Goal: Task Accomplishment & Management: Manage account settings

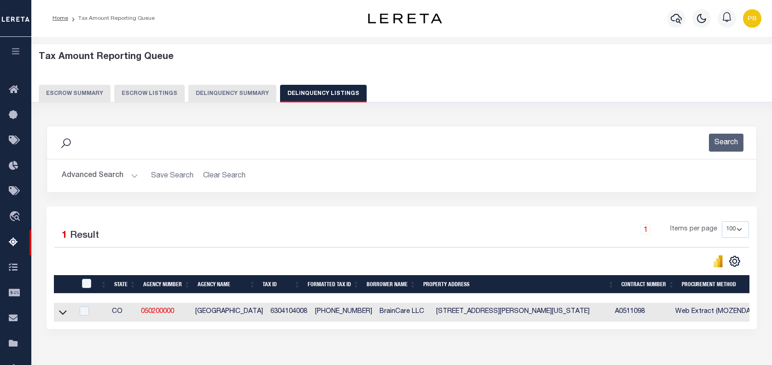
select select "100"
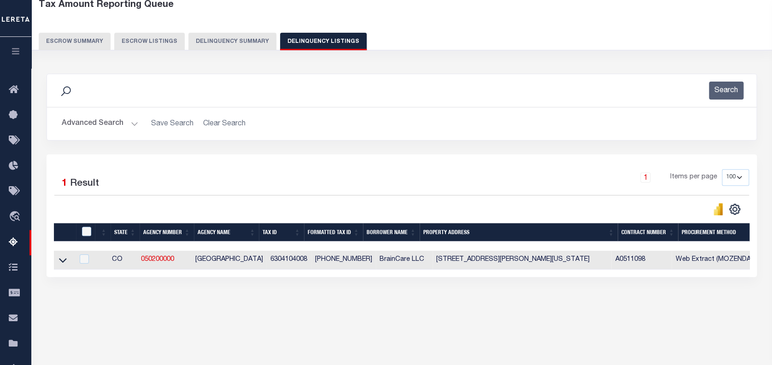
click at [126, 122] on button "Advanced Search" at bounding box center [100, 124] width 76 height 18
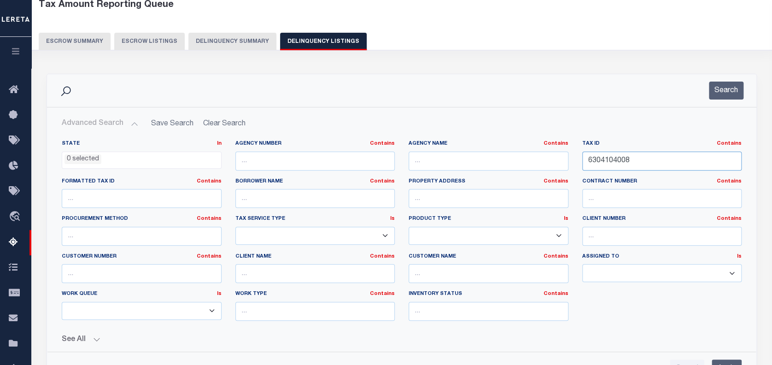
drag, startPoint x: 642, startPoint y: 163, endPoint x: 542, endPoint y: 148, distance: 101.5
click at [542, 148] on div "State In In AK AL AR AZ CA CO CT DC DE FL GA GU HI IA ID IL IN KS KY LA MA MD M…" at bounding box center [402, 234] width 694 height 188
paste input "10105301"
type input "10105301"
click at [730, 91] on button "Search" at bounding box center [726, 91] width 35 height 18
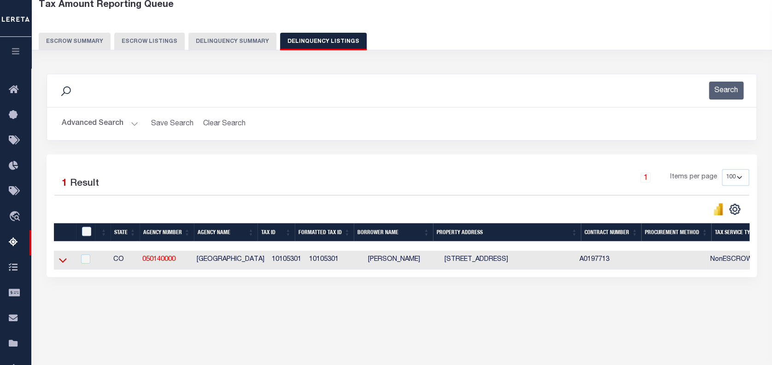
click at [62, 262] on icon at bounding box center [63, 260] width 8 height 5
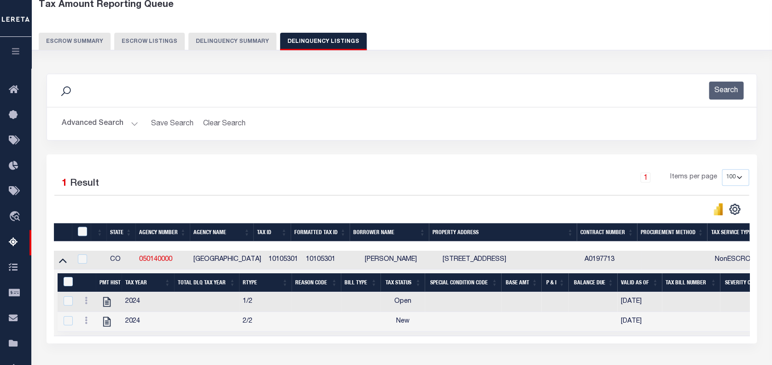
scroll to position [123, 0]
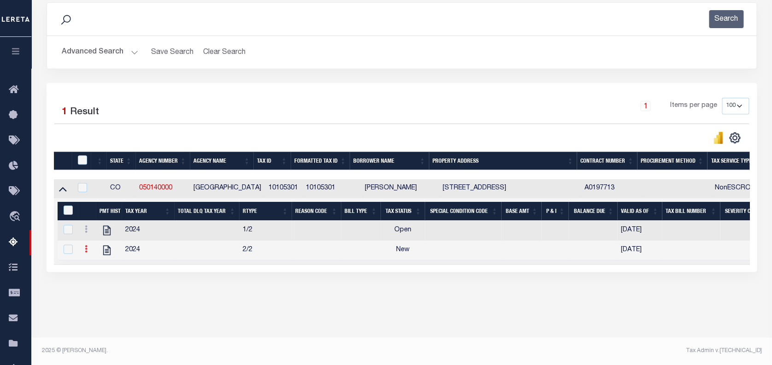
click at [82, 253] on link at bounding box center [86, 249] width 10 height 7
click at [98, 265] on img "" at bounding box center [97, 263] width 9 height 9
checkbox input "true"
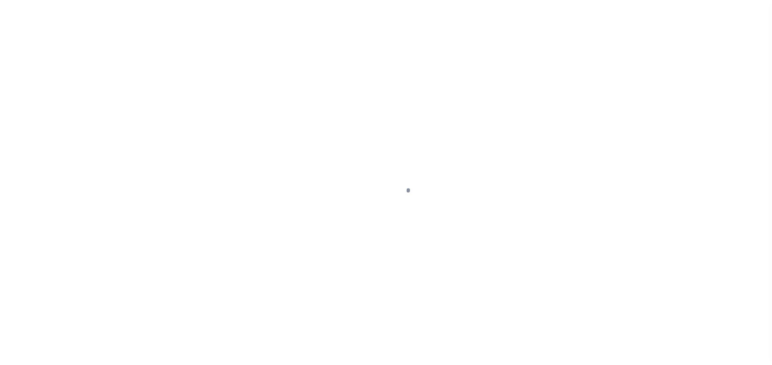
select select "NW2"
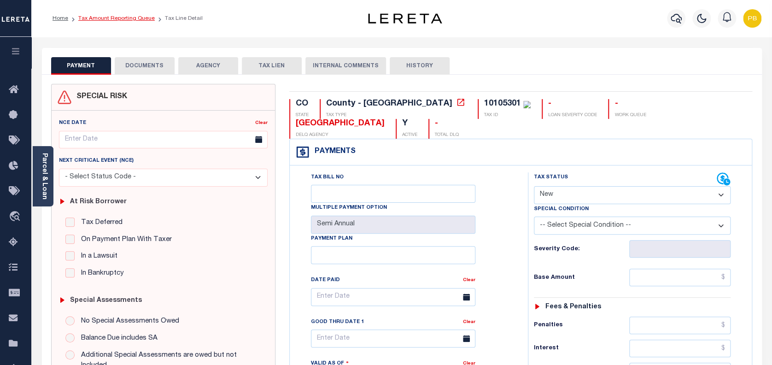
click at [131, 19] on link "Tax Amount Reporting Queue" at bounding box center [116, 19] width 76 height 6
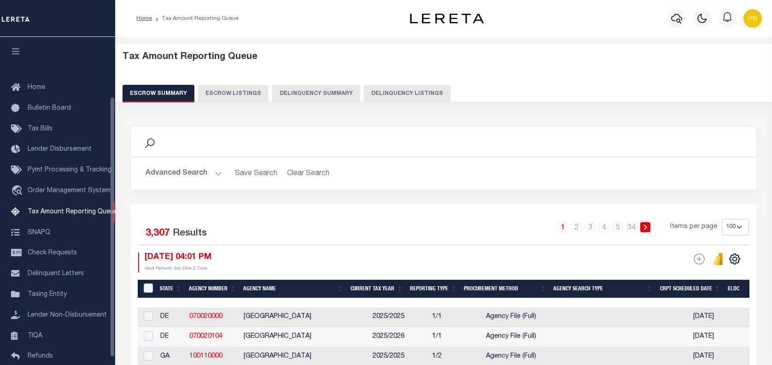
select select "100"
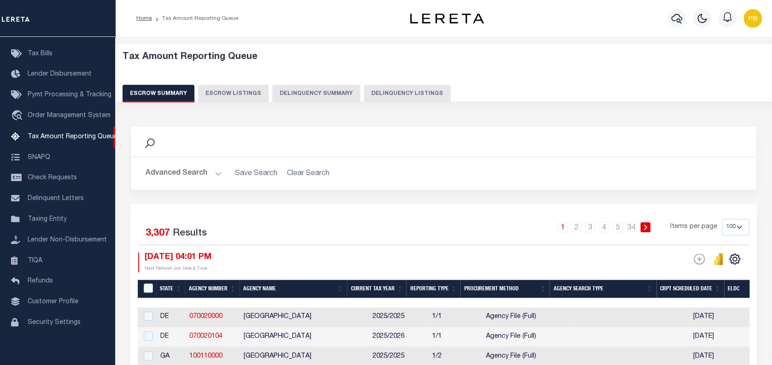
click at [407, 97] on button "Delinquency Listings" at bounding box center [407, 94] width 87 height 18
select select "100"
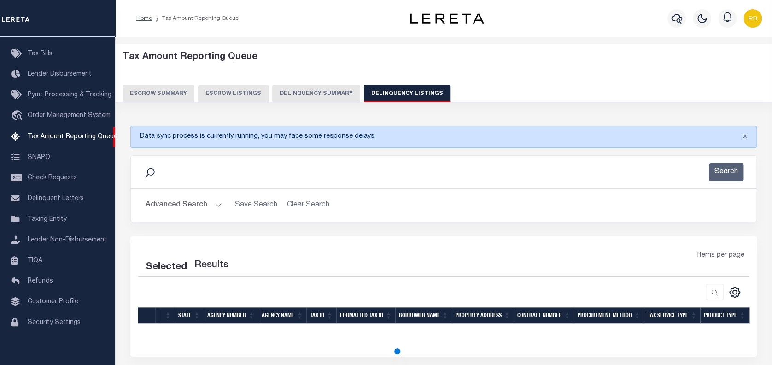
select select "100"
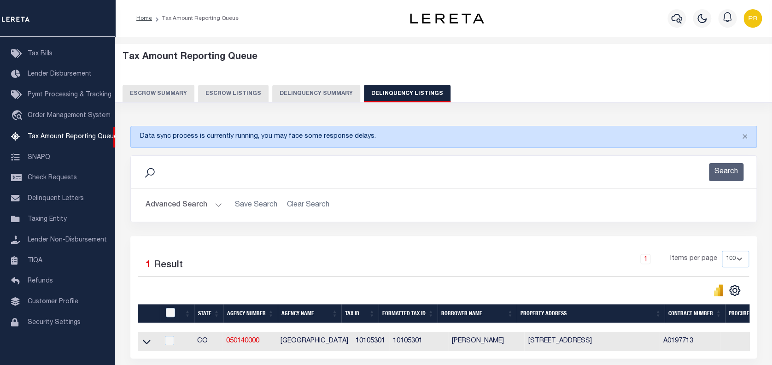
scroll to position [81, 0]
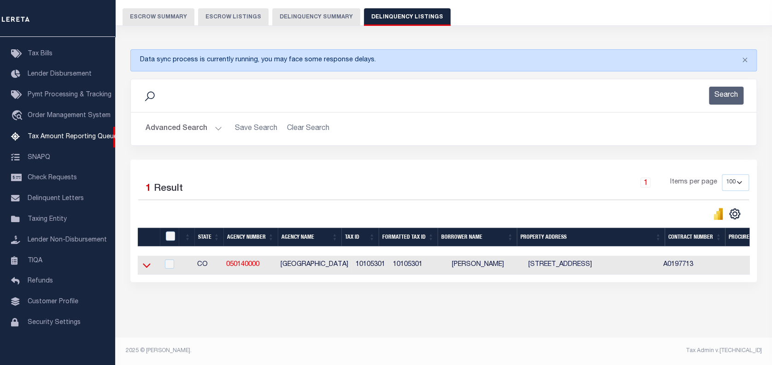
click at [147, 265] on icon at bounding box center [147, 265] width 8 height 5
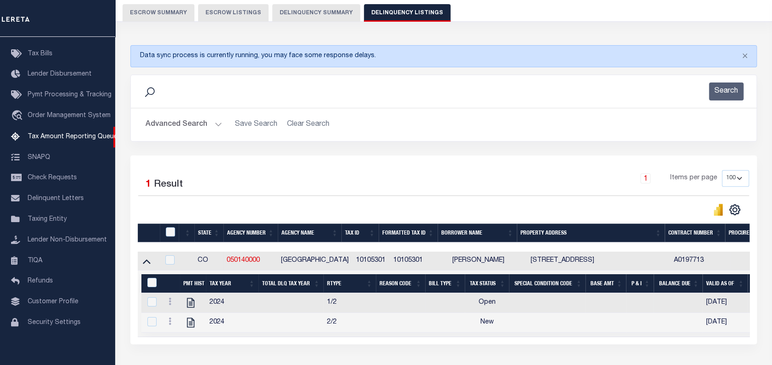
scroll to position [83, 0]
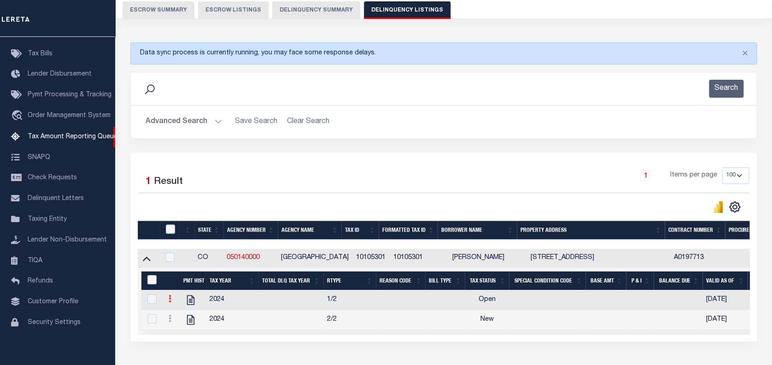
click at [170, 302] on icon at bounding box center [170, 298] width 3 height 7
click at [181, 314] on img "" at bounding box center [180, 313] width 9 height 9
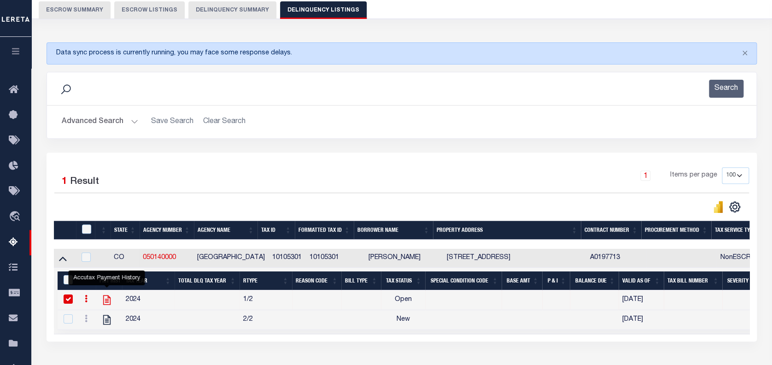
click at [107, 298] on icon "" at bounding box center [107, 300] width 12 height 12
checkbox input "false"
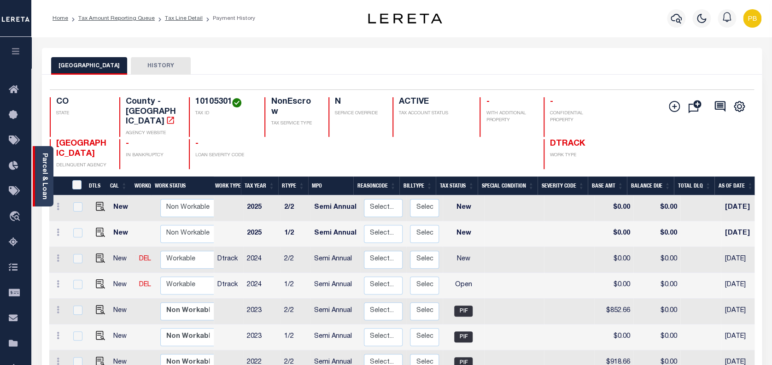
click at [48, 190] on div "Parcel & Loan" at bounding box center [43, 176] width 21 height 60
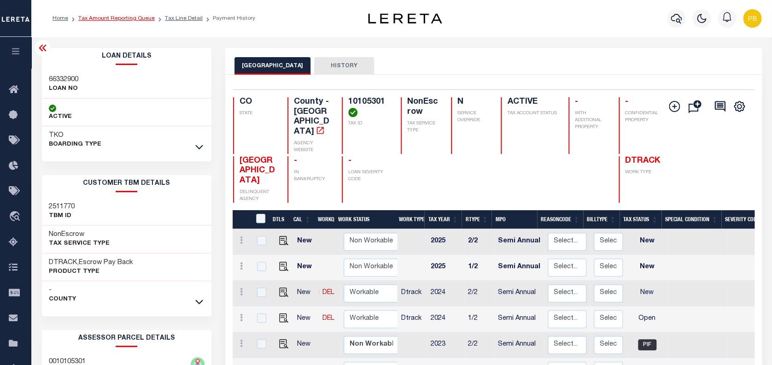
click at [128, 20] on link "Tax Amount Reporting Queue" at bounding box center [116, 19] width 76 height 6
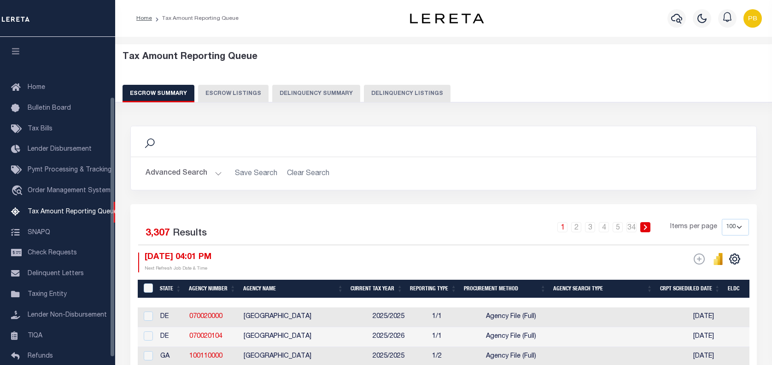
select select "100"
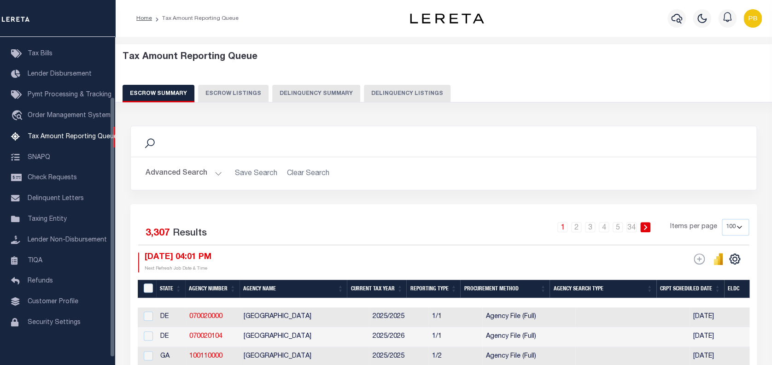
click at [438, 88] on button "Delinquency Listings" at bounding box center [407, 94] width 87 height 18
click at [426, 91] on button "Delinquency Listings" at bounding box center [407, 94] width 87 height 18
select select "100"
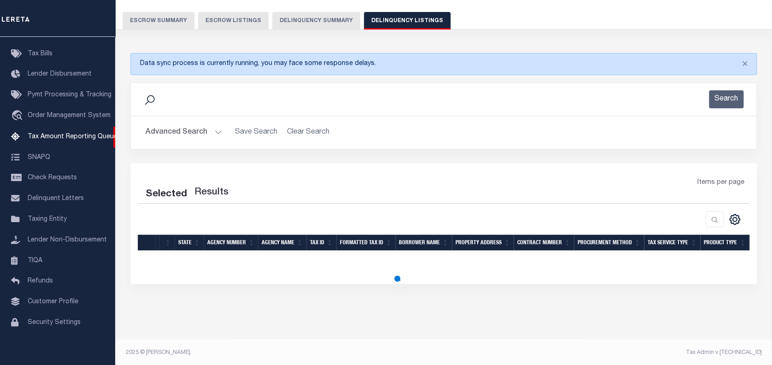
scroll to position [74, 0]
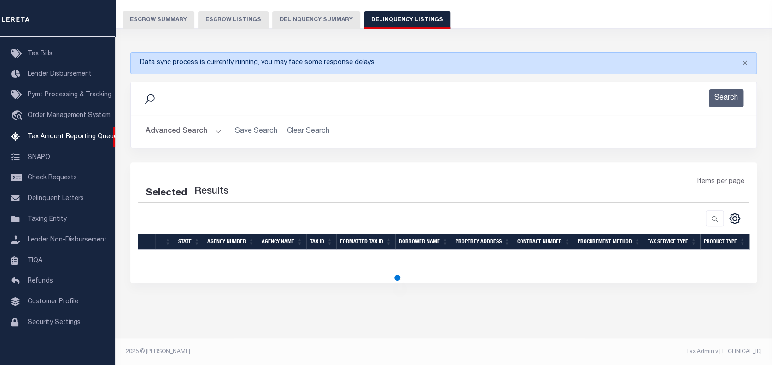
select select "100"
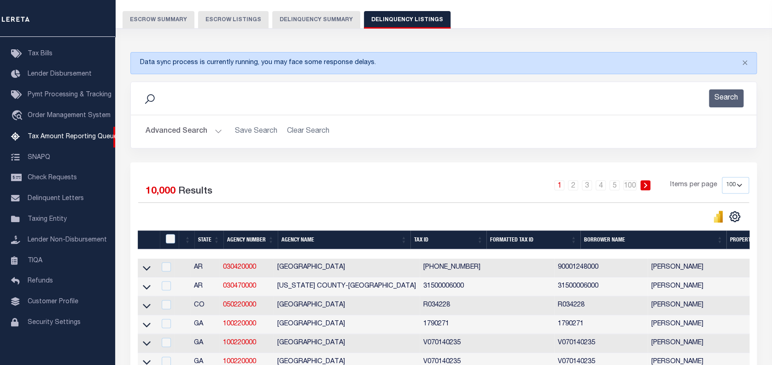
click at [216, 127] on button "Advanced Search" at bounding box center [184, 132] width 76 height 18
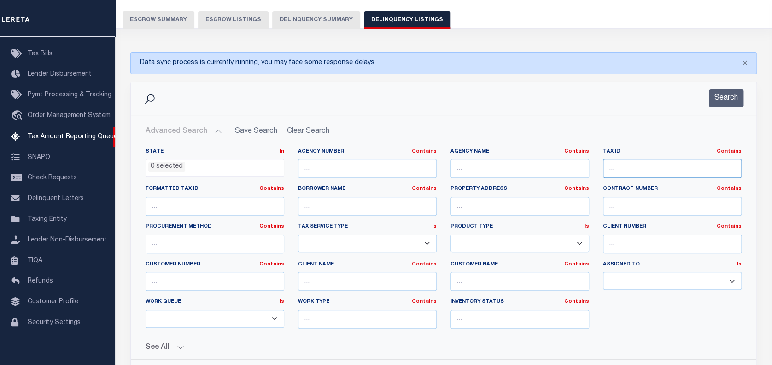
click at [647, 166] on input "text" at bounding box center [672, 168] width 139 height 19
paste input "10105301"
type input "10105301"
click at [724, 96] on button "Search" at bounding box center [726, 98] width 35 height 18
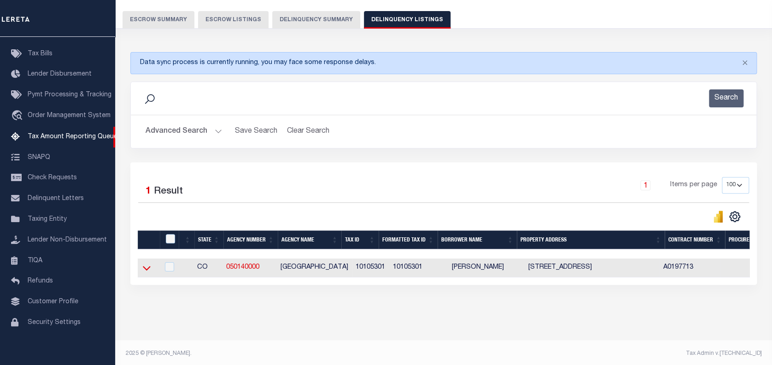
click at [146, 270] on icon at bounding box center [147, 268] width 8 height 10
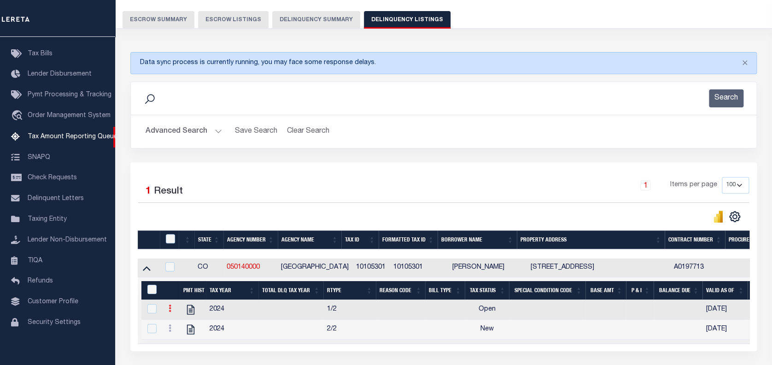
click at [170, 310] on icon at bounding box center [170, 308] width 3 height 7
click at [182, 324] on img "" at bounding box center [180, 323] width 9 height 9
checkbox input "true"
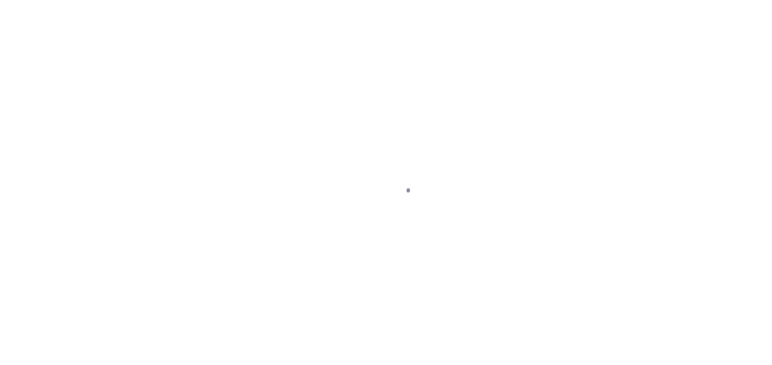
select select "OP2"
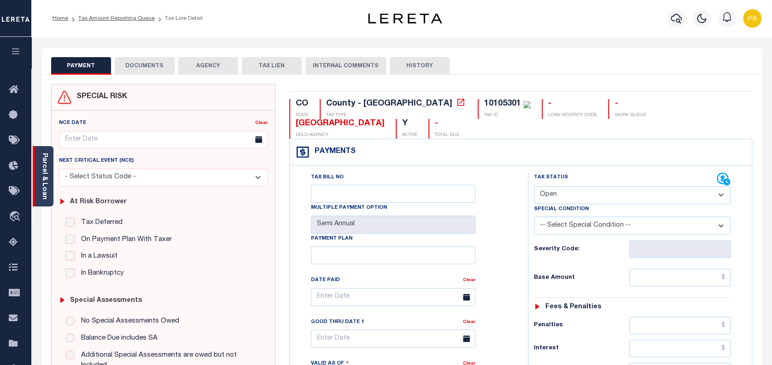
click at [49, 182] on div "Parcel & Loan" at bounding box center [43, 176] width 21 height 60
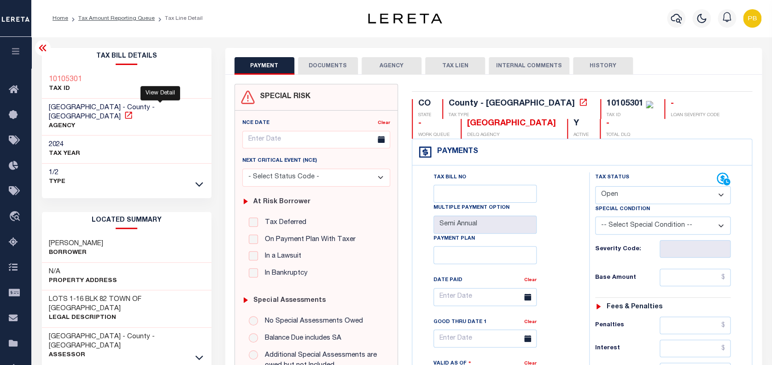
click at [133, 111] on icon at bounding box center [128, 115] width 9 height 9
click at [117, 18] on link "Tax Amount Reporting Queue" at bounding box center [116, 19] width 76 height 6
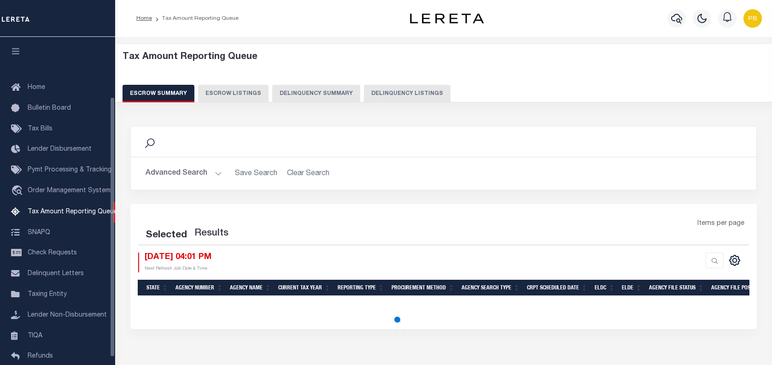
click at [428, 88] on button "Delinquency Listings" at bounding box center [407, 94] width 87 height 18
select select "100"
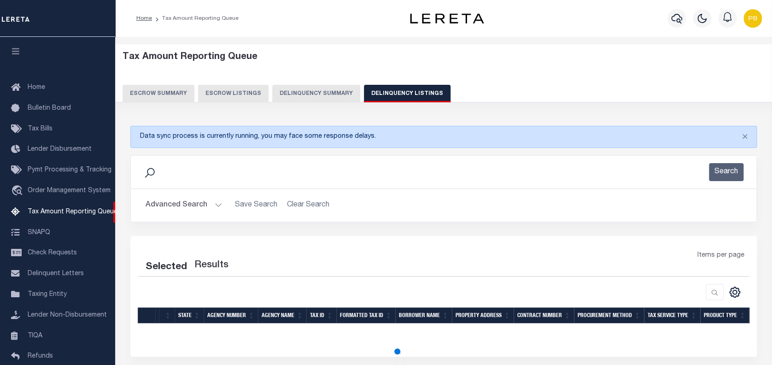
scroll to position [75, 0]
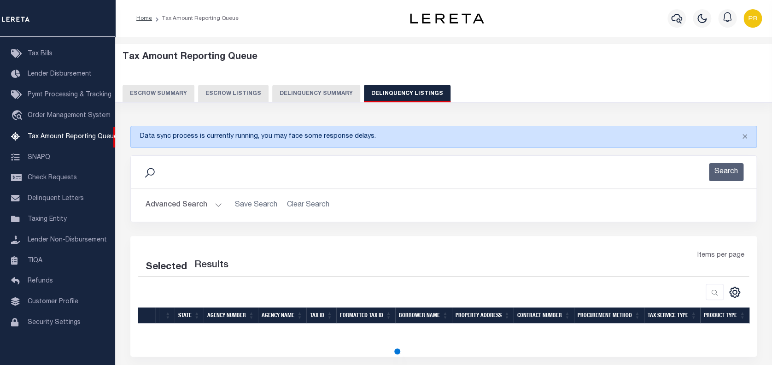
select select "100"
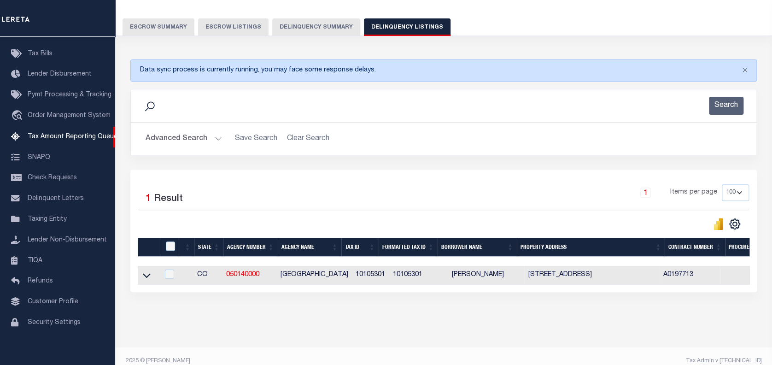
scroll to position [83, 0]
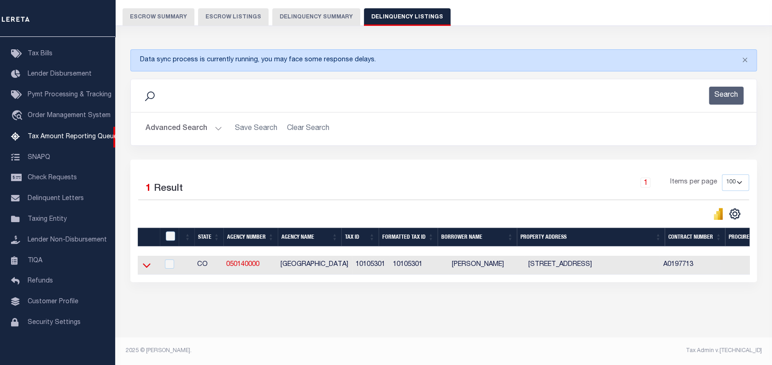
click at [145, 262] on icon at bounding box center [147, 265] width 8 height 10
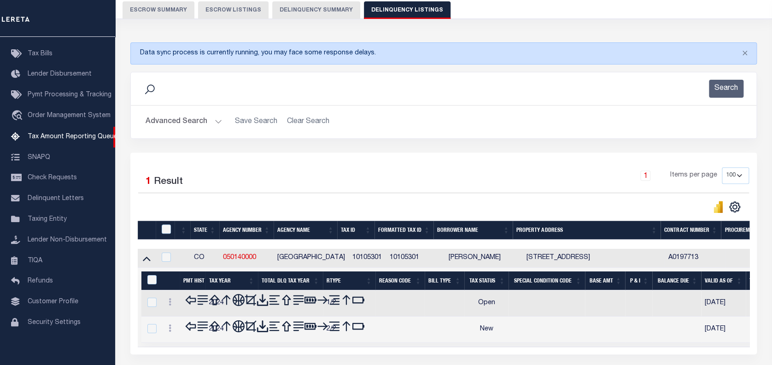
scroll to position [145, 0]
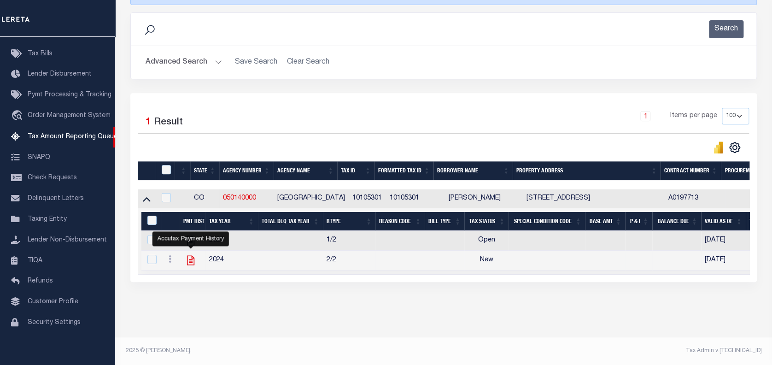
click at [189, 263] on icon "" at bounding box center [191, 260] width 12 height 12
checkbox input "true"
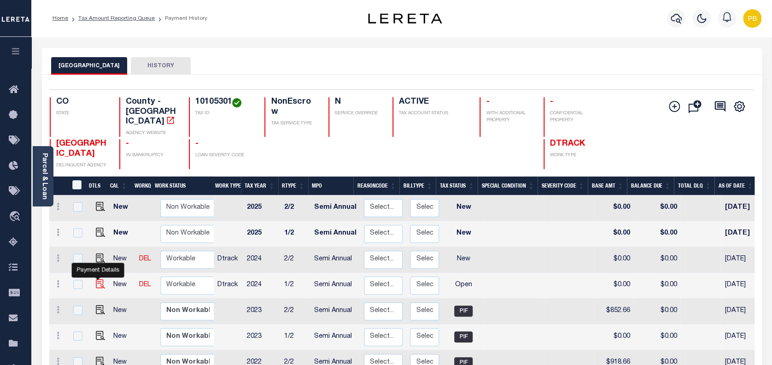
click at [98, 279] on img "" at bounding box center [100, 283] width 9 height 9
checkbox input "true"
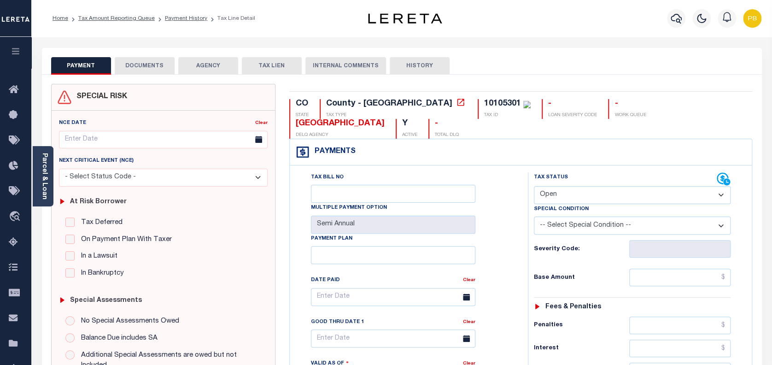
click at [575, 186] on select "- Select Status Code - Open Due/Unpaid Paid Incomplete No Tax Due Internal Refu…" at bounding box center [632, 195] width 197 height 18
select select "DUE"
click at [534, 186] on select "- Select Status Code - Open Due/Unpaid Paid Incomplete No Tax Due Internal Refu…" at bounding box center [632, 195] width 197 height 18
type input "[DATE]"
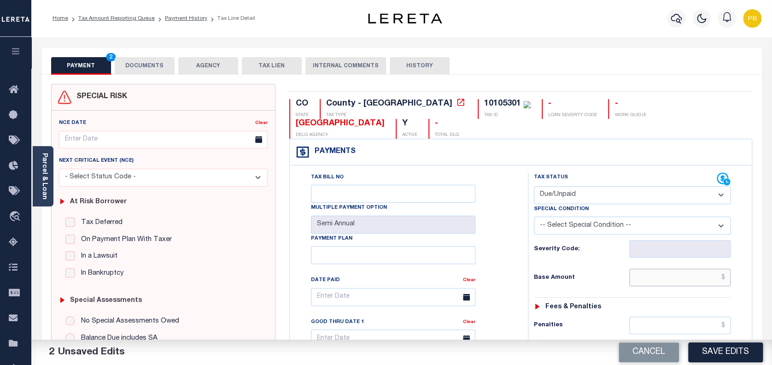
click at [669, 269] on input "text" at bounding box center [680, 278] width 102 height 18
paste input "843.11"
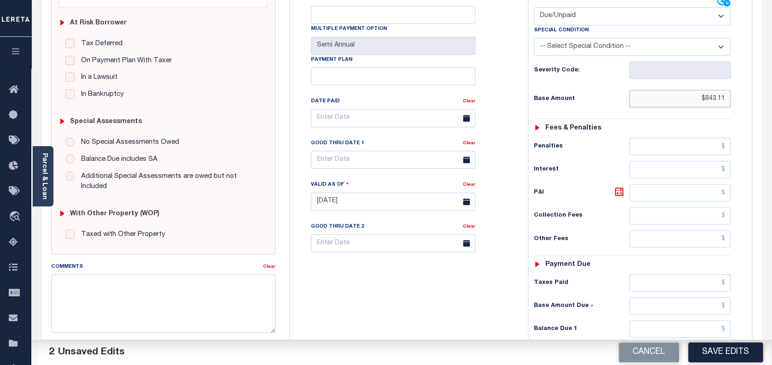
scroll to position [184, 0]
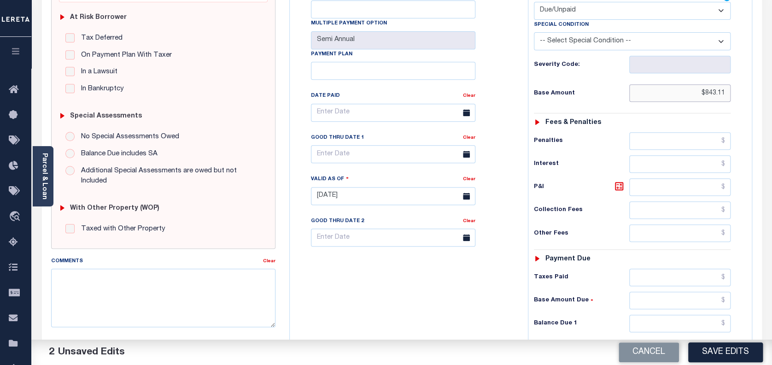
type input "$843.11"
click at [685, 315] on input "text" at bounding box center [680, 324] width 102 height 18
paste input "876.83"
type input "$876.83"
click at [617, 183] on icon at bounding box center [619, 186] width 6 height 6
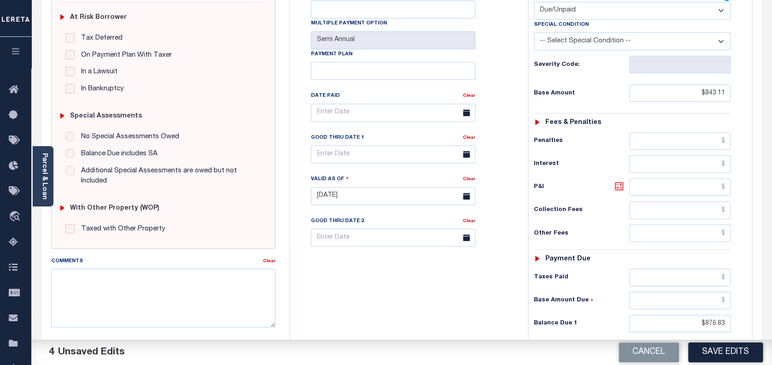
type input "$33.72"
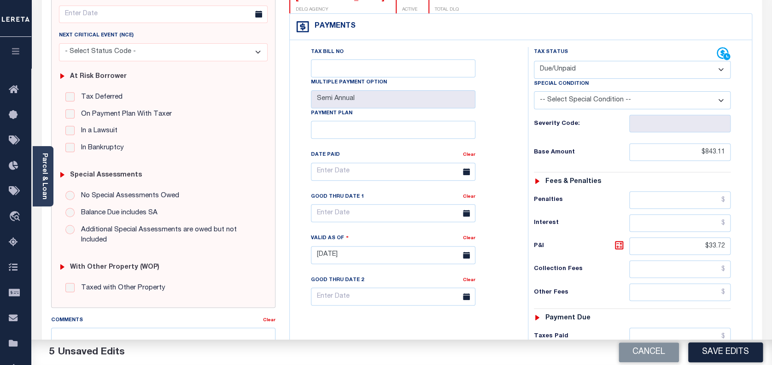
scroll to position [0, 0]
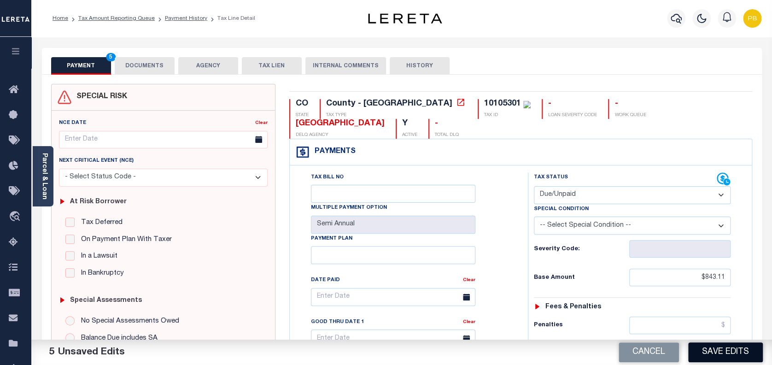
click at [733, 352] on button "Save Edits" at bounding box center [725, 352] width 75 height 20
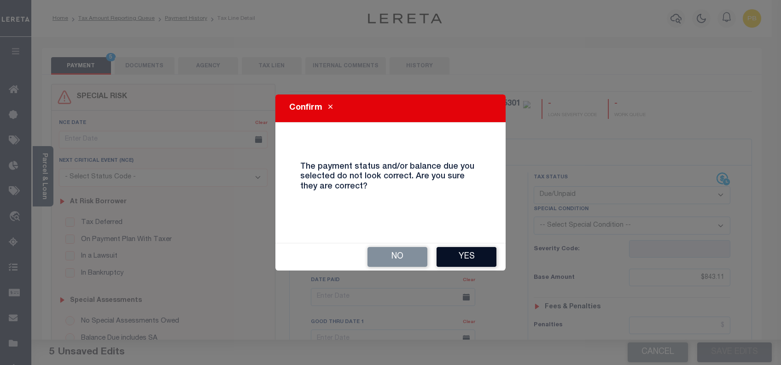
click at [458, 252] on button "Yes" at bounding box center [467, 257] width 60 height 20
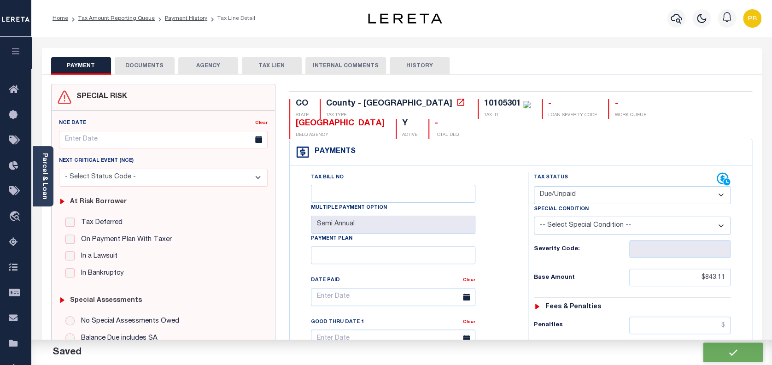
checkbox input "false"
type input "$843.11"
type input "$33.72"
type input "$876.83"
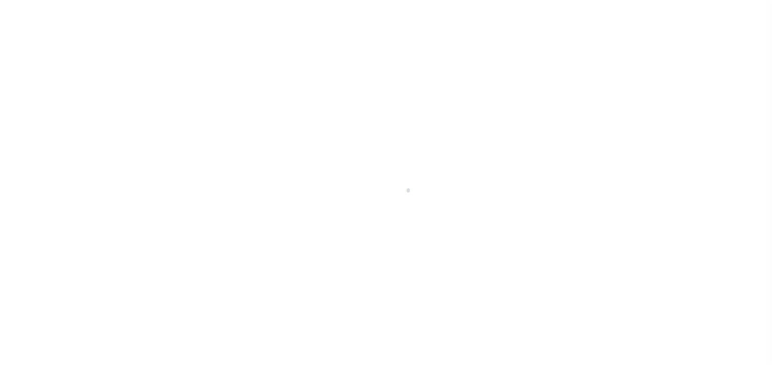
scroll to position [123, 0]
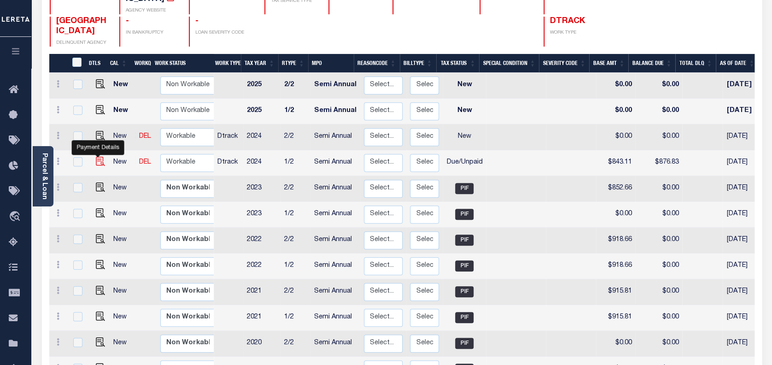
click at [97, 157] on img "" at bounding box center [100, 161] width 9 height 9
checkbox input "true"
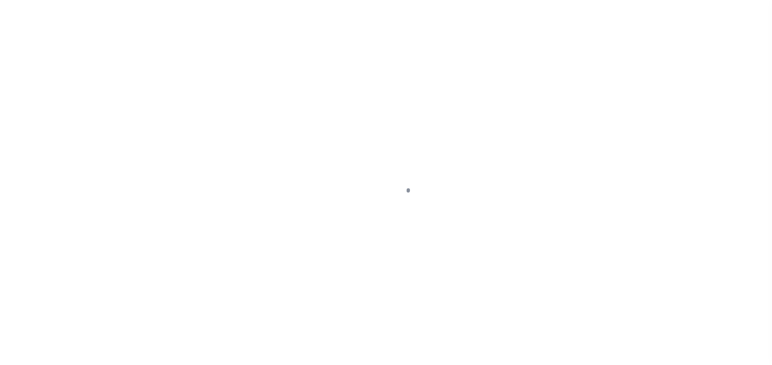
select select "DUE"
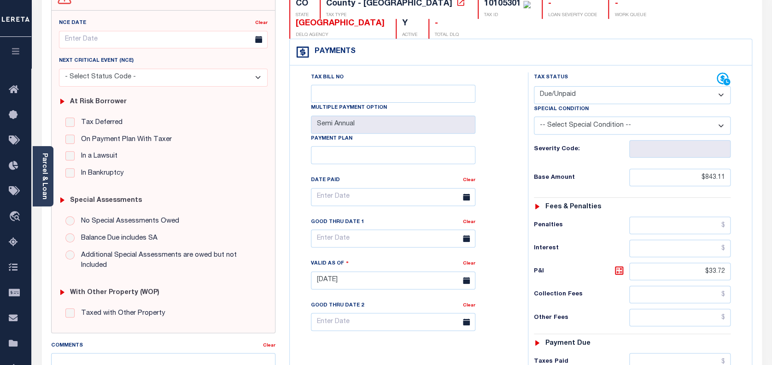
scroll to position [123, 0]
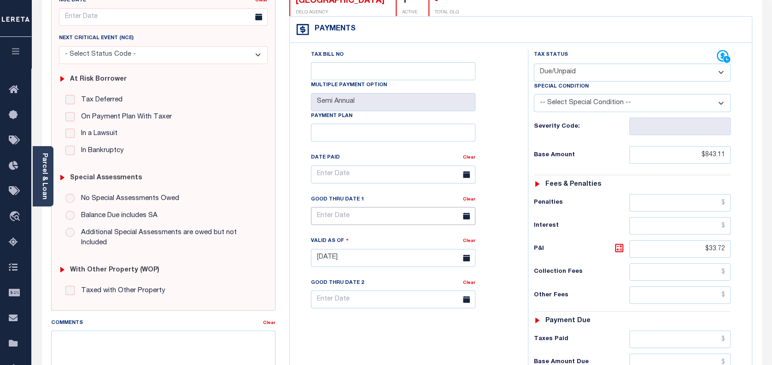
click at [351, 207] on input "text" at bounding box center [393, 216] width 164 height 18
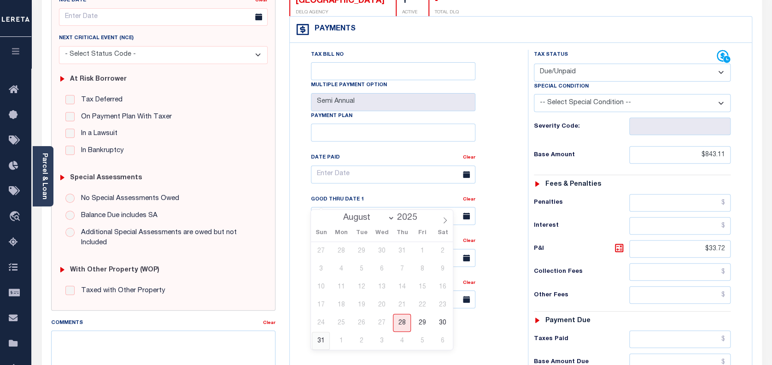
click at [317, 341] on span "31" at bounding box center [321, 341] width 18 height 18
type input "[DATE]"
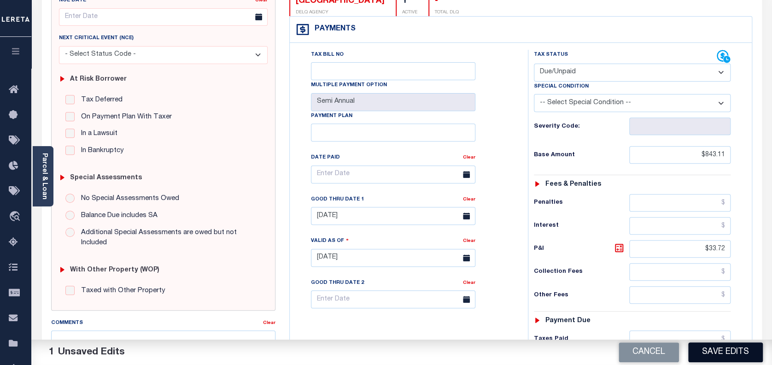
click at [713, 352] on button "Save Edits" at bounding box center [725, 352] width 75 height 20
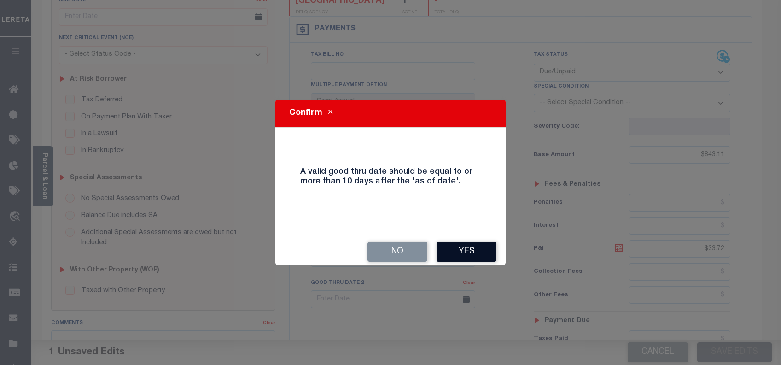
click at [451, 242] on button "Yes" at bounding box center [467, 252] width 60 height 20
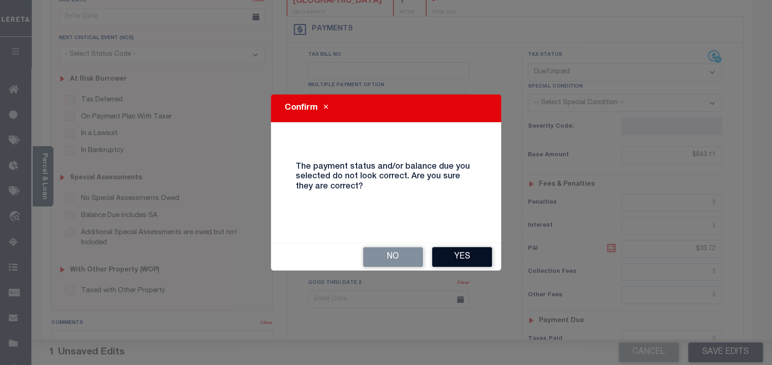
click at [453, 251] on button "Yes" at bounding box center [462, 257] width 60 height 20
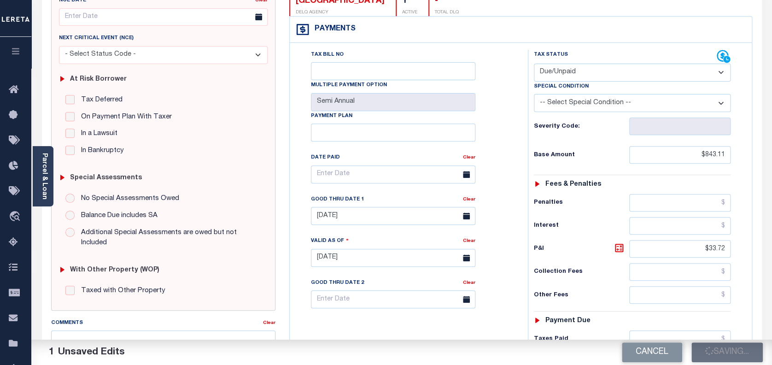
checkbox input "false"
type input "$843.11"
type input "$33.72"
type input "$876.83"
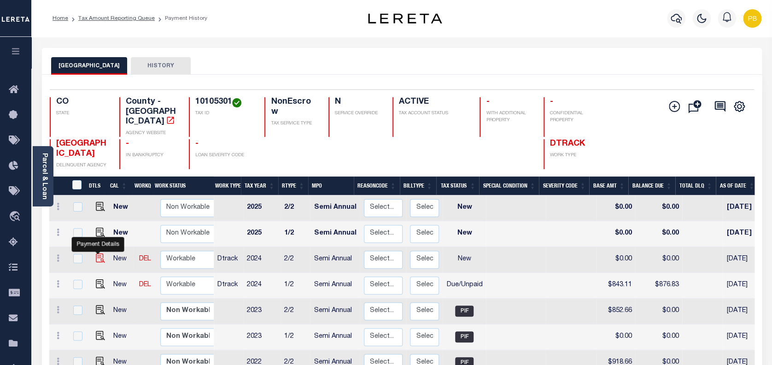
click at [98, 253] on img "" at bounding box center [100, 257] width 9 height 9
checkbox input "true"
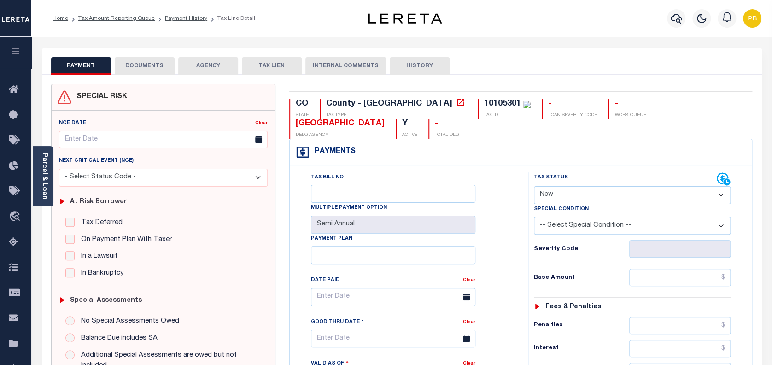
click at [616, 186] on select "- Select Status Code - Open Due/Unpaid Paid Incomplete No Tax Due Internal Refu…" at bounding box center [632, 195] width 197 height 18
select select "DUE"
click at [534, 186] on select "- Select Status Code - Open Due/Unpaid Paid Incomplete No Tax Due Internal Refu…" at bounding box center [632, 195] width 197 height 18
type input "[DATE]"
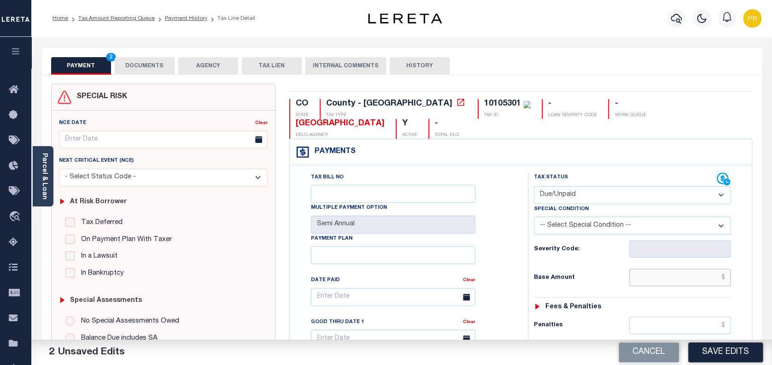
click at [685, 269] on input "text" at bounding box center [680, 278] width 102 height 18
paste input "843.11"
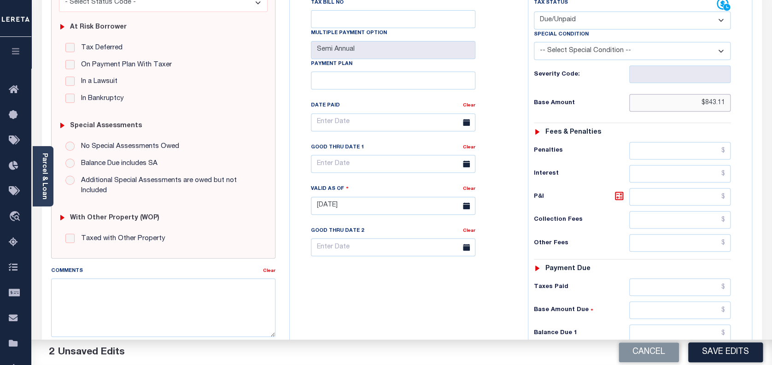
scroll to position [184, 0]
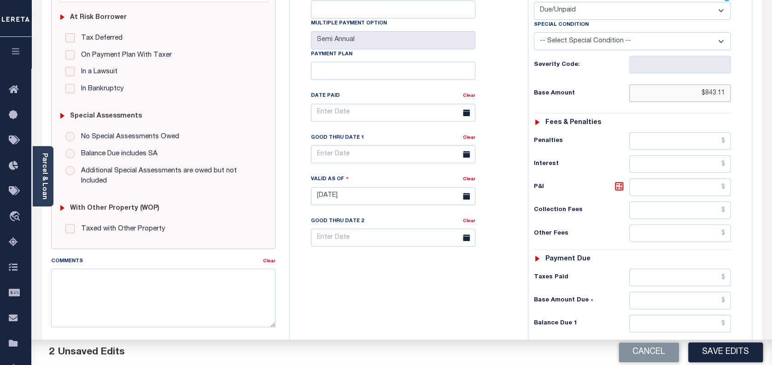
type input "$843.11"
click at [689, 269] on input "text" at bounding box center [680, 278] width 102 height 18
paste input "843.11"
type input "$843.11"
drag, startPoint x: 727, startPoint y: 258, endPoint x: 678, endPoint y: 258, distance: 49.3
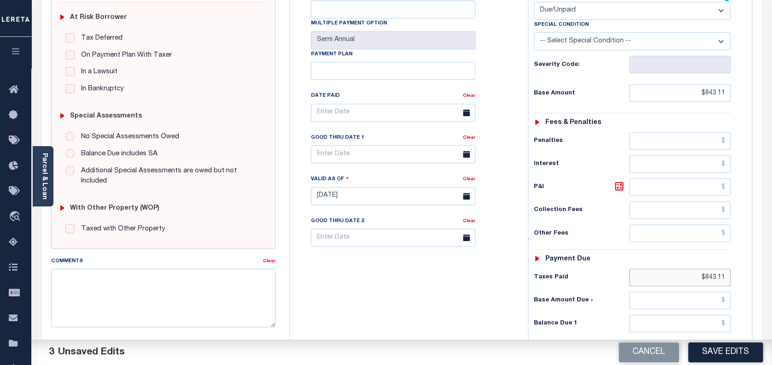
click at [678, 269] on input "$843.11" at bounding box center [680, 278] width 102 height 18
click at [700, 315] on input "text" at bounding box center [680, 324] width 102 height 18
paste input "876.83"
type input "$876.83"
click at [616, 181] on icon at bounding box center [619, 186] width 11 height 11
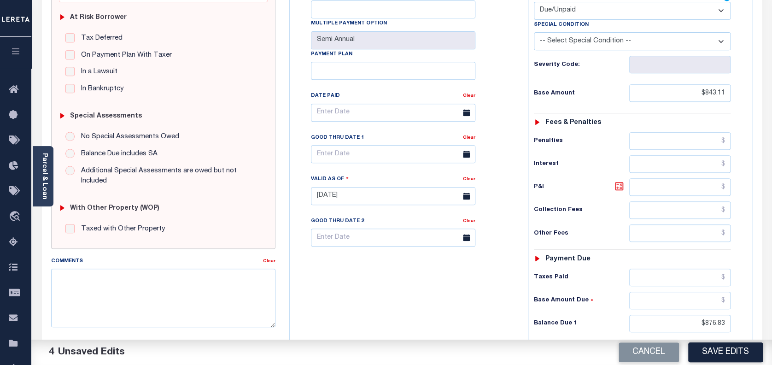
type input "$33.72"
click at [363, 145] on input "text" at bounding box center [393, 154] width 164 height 18
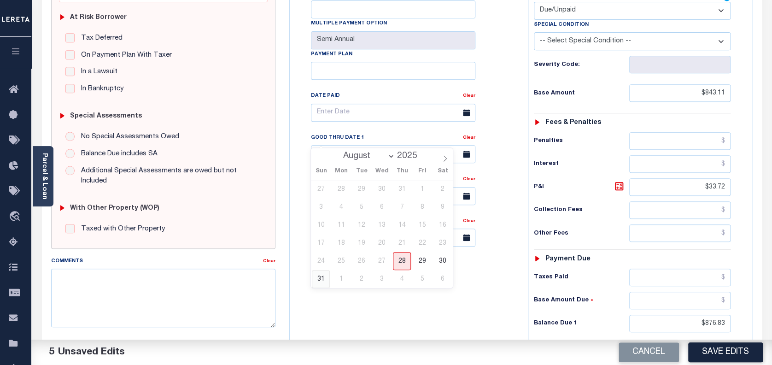
click at [323, 278] on span "31" at bounding box center [321, 279] width 18 height 18
type input "08/31/2025"
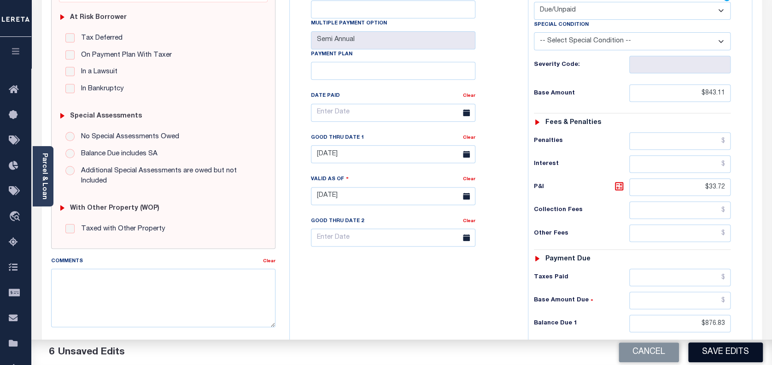
click at [738, 351] on button "Save Edits" at bounding box center [725, 352] width 75 height 20
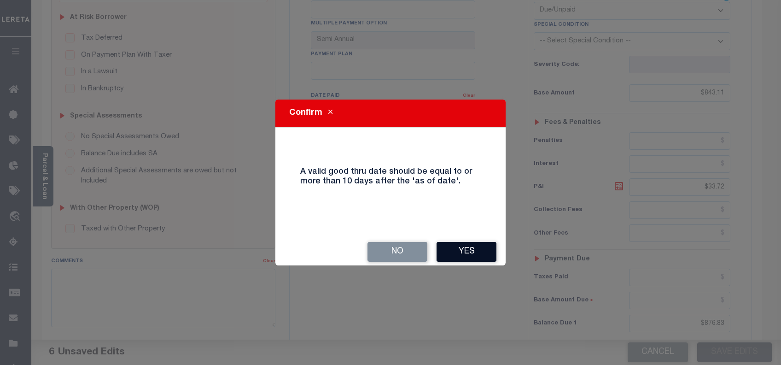
click at [478, 249] on button "Yes" at bounding box center [467, 252] width 60 height 20
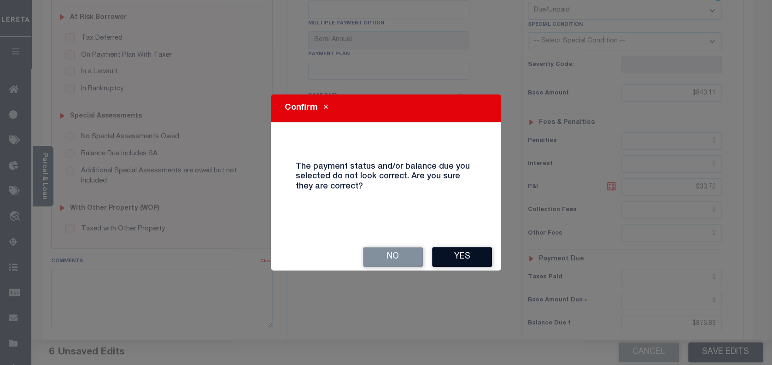
click at [475, 262] on button "Yes" at bounding box center [462, 257] width 60 height 20
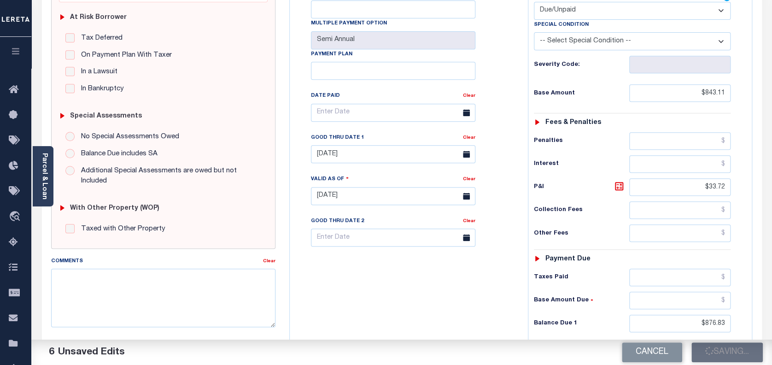
checkbox input "false"
type input "$843.11"
type input "$33.72"
type input "$876.83"
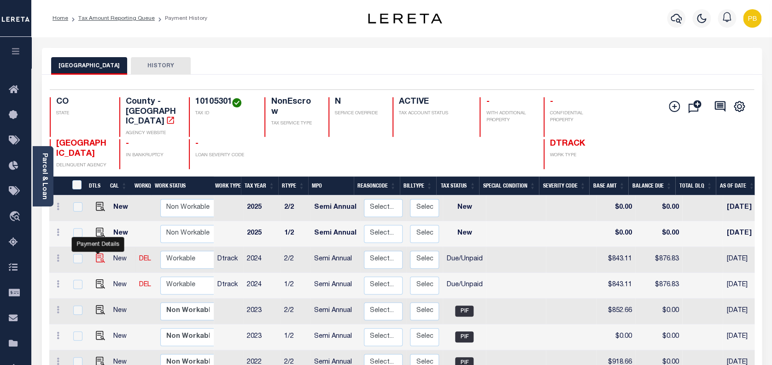
click at [98, 253] on img "" at bounding box center [100, 257] width 9 height 9
checkbox input "true"
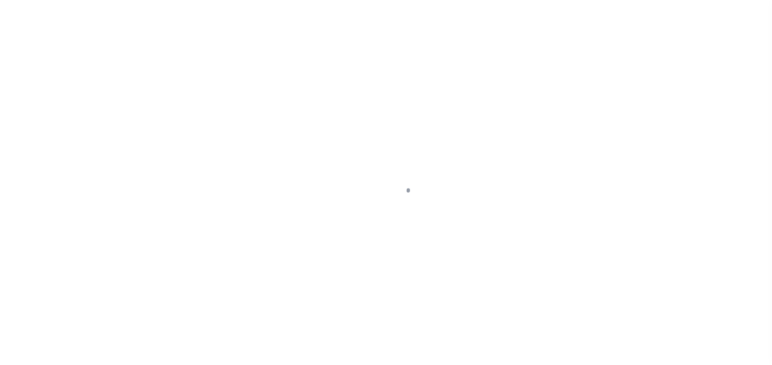
select select "DUE"
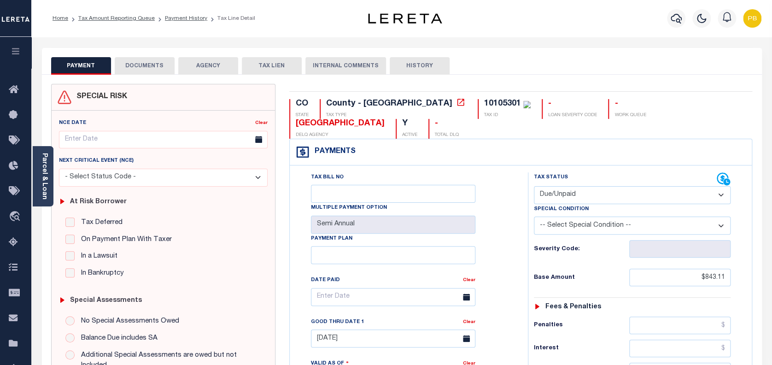
click at [152, 70] on button "DOCUMENTS" at bounding box center [145, 66] width 60 height 18
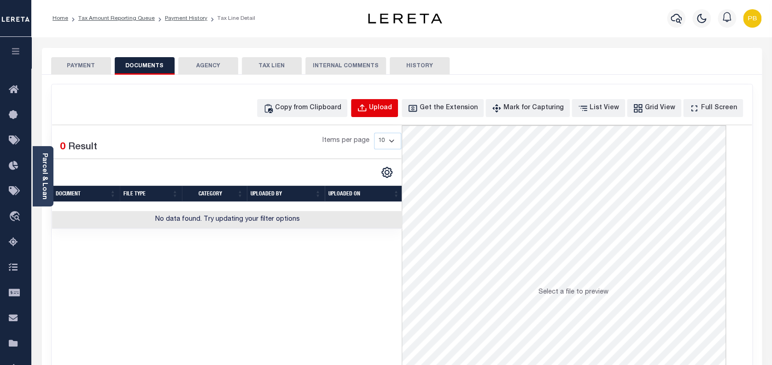
click at [392, 106] on div "Upload" at bounding box center [380, 108] width 23 height 10
select select "POP"
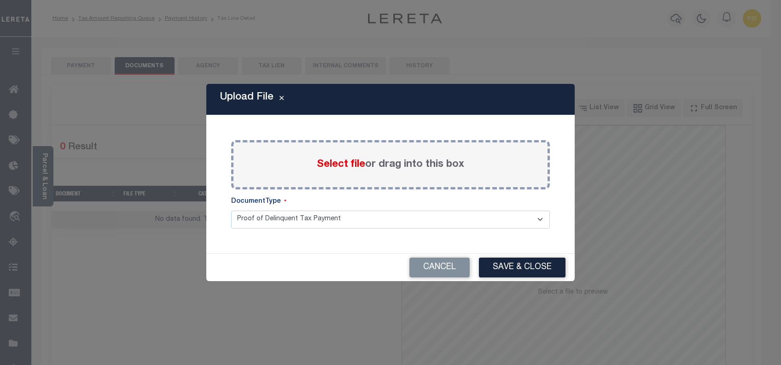
click at [332, 163] on span "Select file" at bounding box center [341, 164] width 48 height 10
click at [0, 0] on input "Select file or drag into this box" at bounding box center [0, 0] width 0 height 0
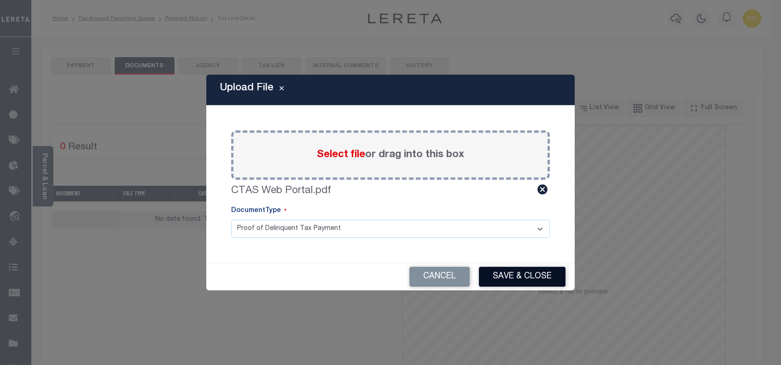
click at [520, 279] on button "Save & Close" at bounding box center [522, 277] width 87 height 20
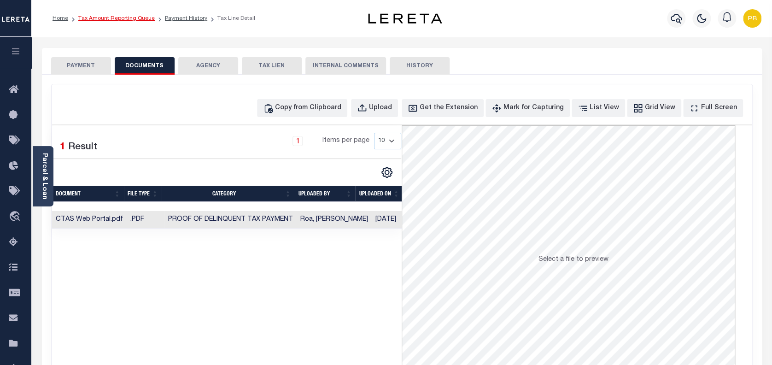
click at [123, 21] on link "Tax Amount Reporting Queue" at bounding box center [116, 19] width 76 height 6
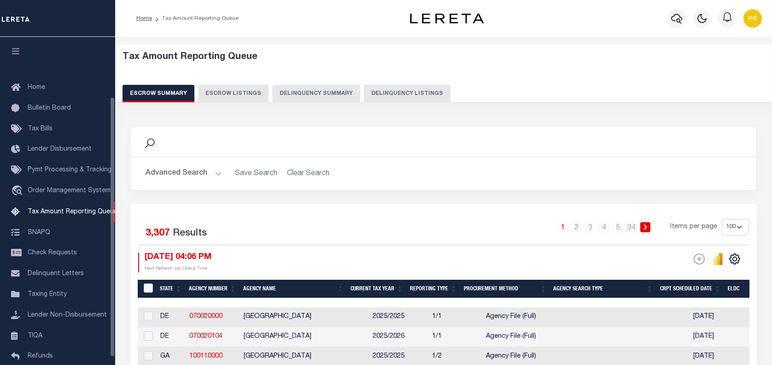
select select "100"
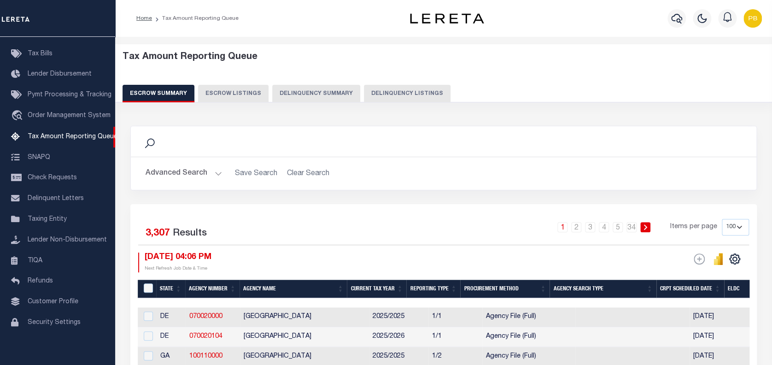
click at [382, 98] on button "Delinquency Listings" at bounding box center [407, 94] width 87 height 18
select select "100"
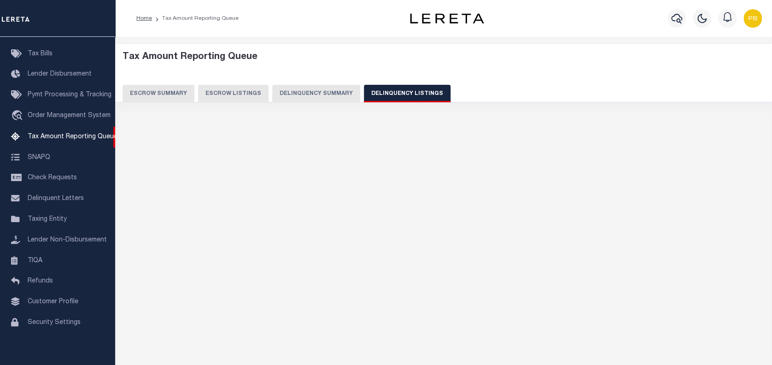
select select "100"
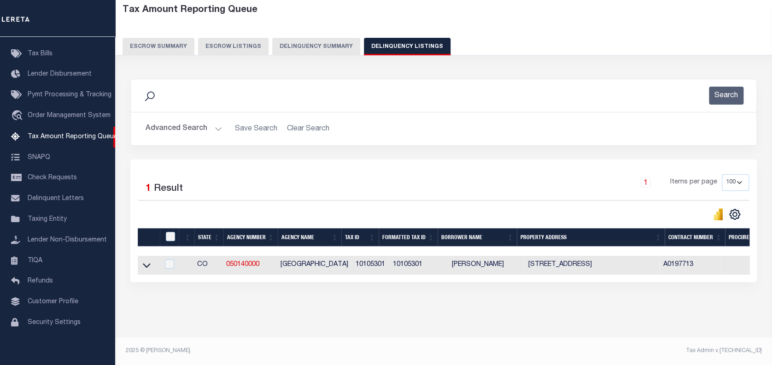
scroll to position [51, 0]
click at [169, 232] on input "checkbox" at bounding box center [170, 236] width 9 height 9
checkbox input "true"
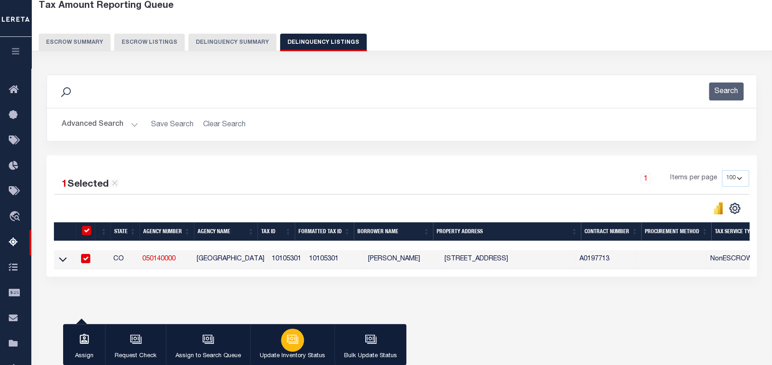
click at [294, 346] on div "button" at bounding box center [292, 340] width 23 height 23
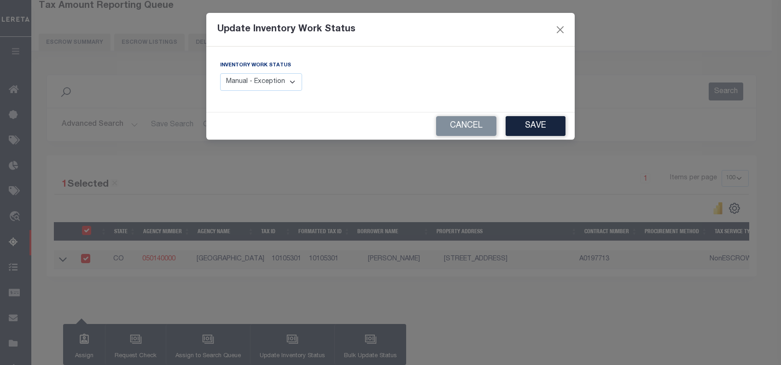
click at [282, 82] on select "Manual - Exception Pended - Awaiting Search Late Add Exception Completed" at bounding box center [261, 82] width 82 height 18
select select "4"
click at [220, 73] on select "Manual - Exception Pended - Awaiting Search Late Add Exception Completed" at bounding box center [261, 82] width 82 height 18
click at [530, 130] on button "Save" at bounding box center [536, 126] width 60 height 20
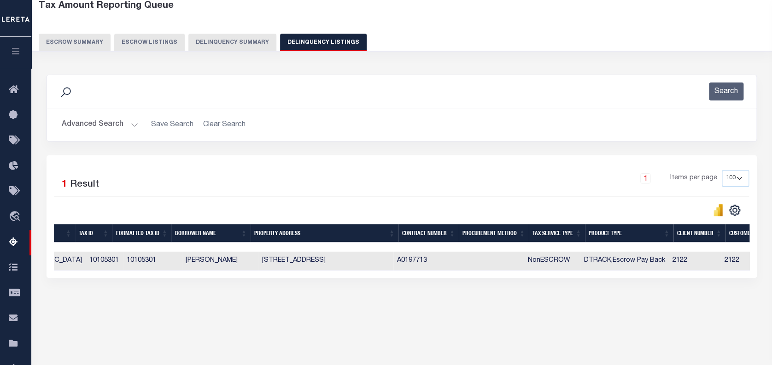
scroll to position [0, 560]
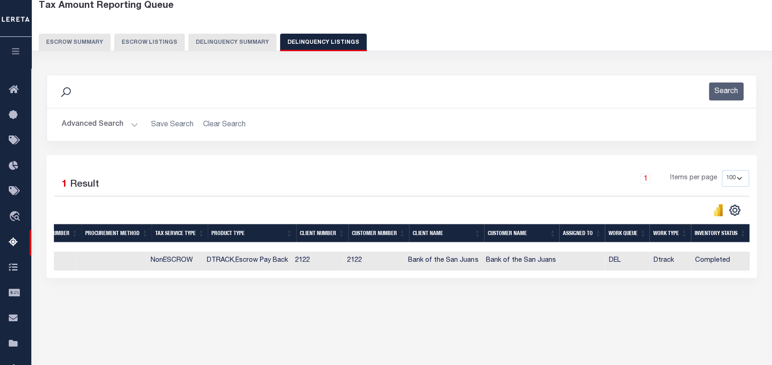
click at [130, 126] on button "Advanced Search" at bounding box center [100, 125] width 76 height 18
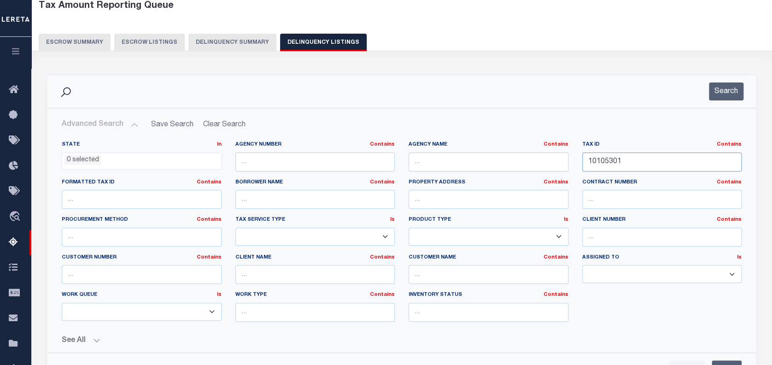
drag, startPoint x: 617, startPoint y: 156, endPoint x: 546, endPoint y: 149, distance: 70.9
click at [546, 149] on div "State In In AK AL AR AZ CA CO CT DC DE FL GA GU HI IA ID IL IN KS KY LA MA MD M…" at bounding box center [402, 235] width 694 height 188
paste input "text"
click at [625, 162] on input "text" at bounding box center [662, 162] width 160 height 19
paste input "10113162"
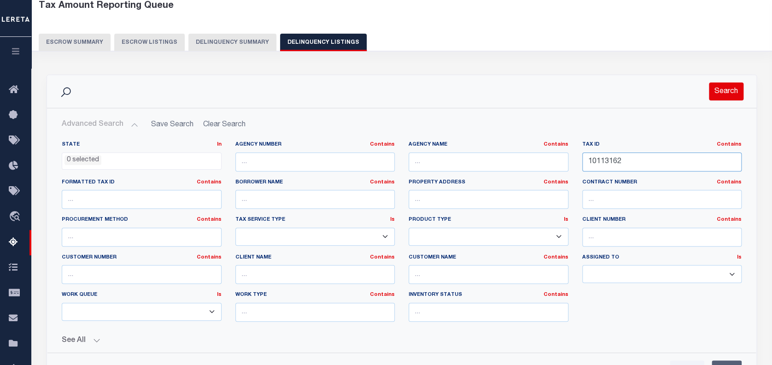
type input "10113162"
click at [720, 85] on button "Search" at bounding box center [726, 91] width 35 height 18
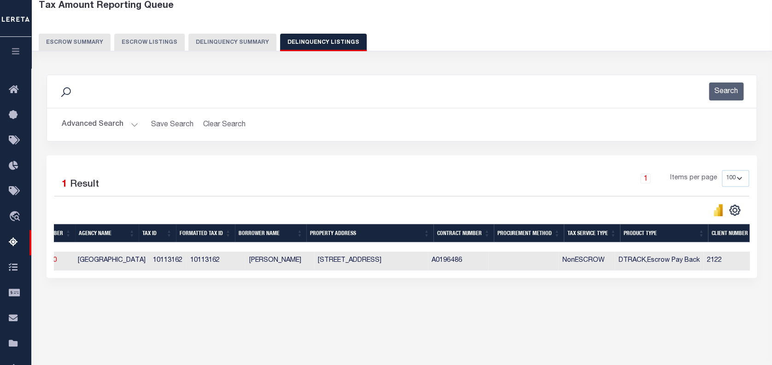
scroll to position [0, 0]
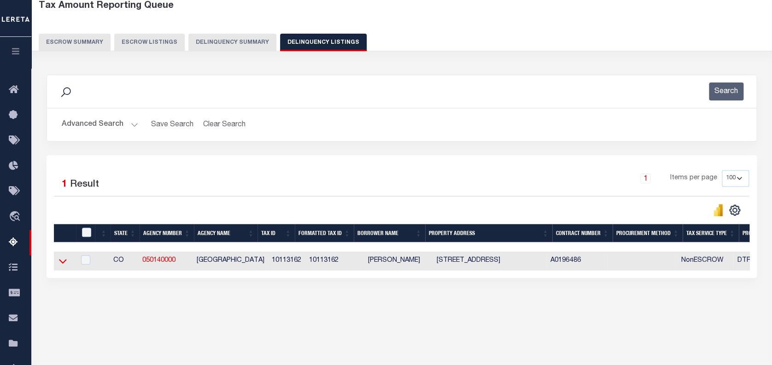
click at [63, 261] on icon at bounding box center [63, 261] width 8 height 10
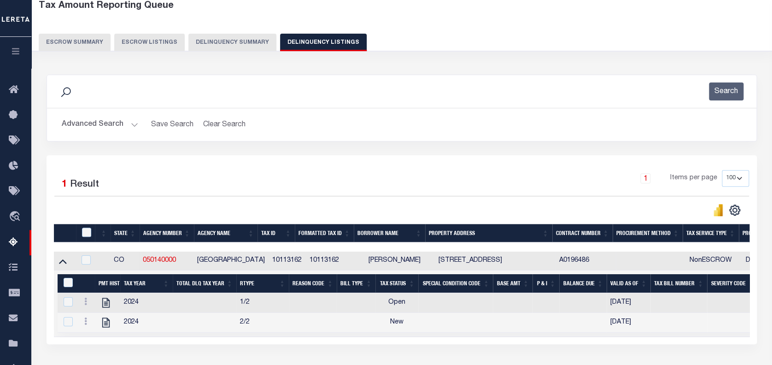
scroll to position [112, 0]
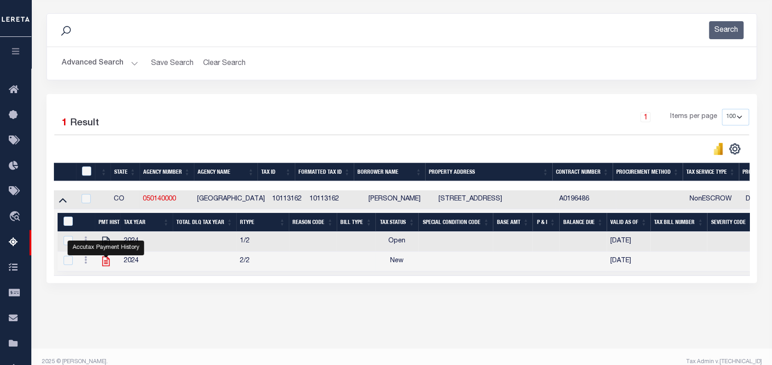
click at [107, 265] on icon "" at bounding box center [105, 262] width 7 height 10
checkbox input "true"
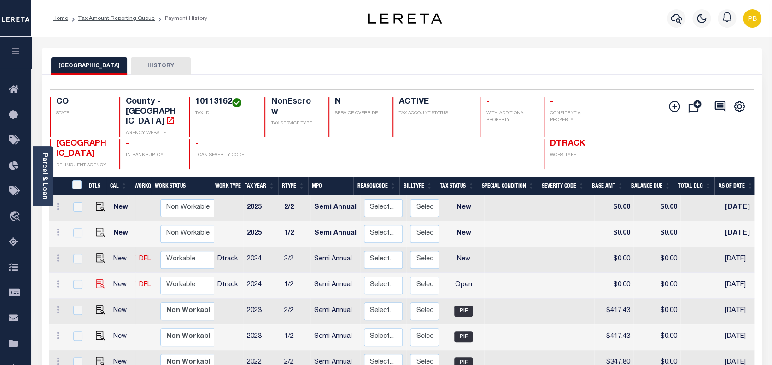
click at [98, 279] on img "" at bounding box center [100, 283] width 9 height 9
checkbox input "true"
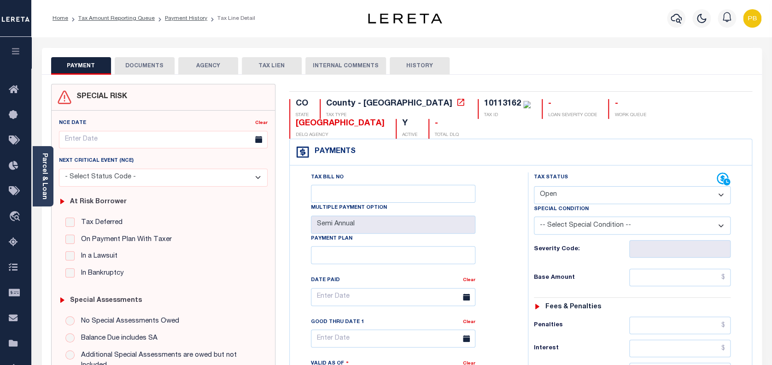
click at [601, 186] on select "- Select Status Code - Open Due/Unpaid Paid Incomplete No Tax Due Internal Refu…" at bounding box center [632, 195] width 197 height 18
select select "PYD"
click at [534, 186] on select "- Select Status Code - Open Due/Unpaid Paid Incomplete No Tax Due Internal Refu…" at bounding box center [632, 195] width 197 height 18
type input "[DATE]"
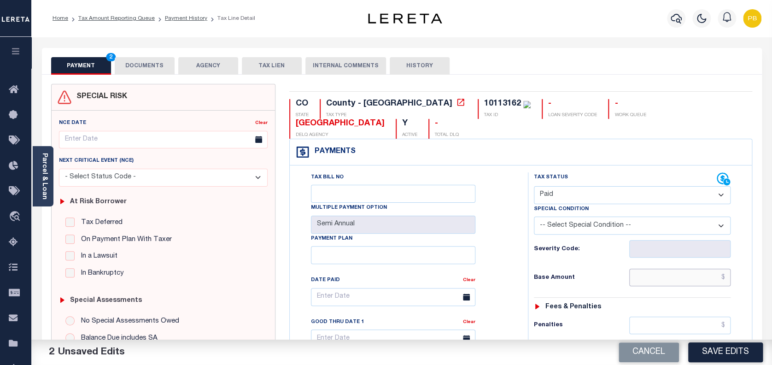
click at [676, 269] on input "text" at bounding box center [680, 278] width 102 height 18
paste input "412.34"
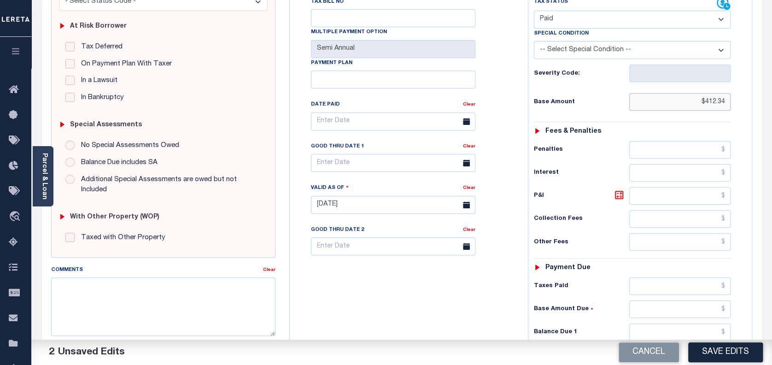
scroll to position [184, 0]
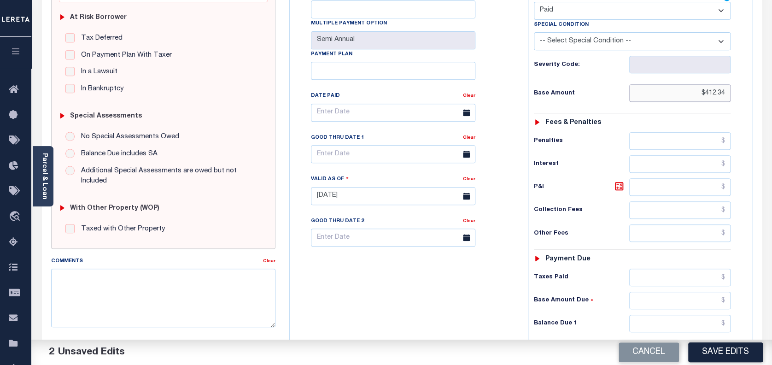
type input "$412.34"
click at [658, 269] on input "text" at bounding box center [680, 278] width 102 height 18
paste input "412.34"
type input "$412.34"
click at [680, 315] on input "text" at bounding box center [680, 324] width 102 height 18
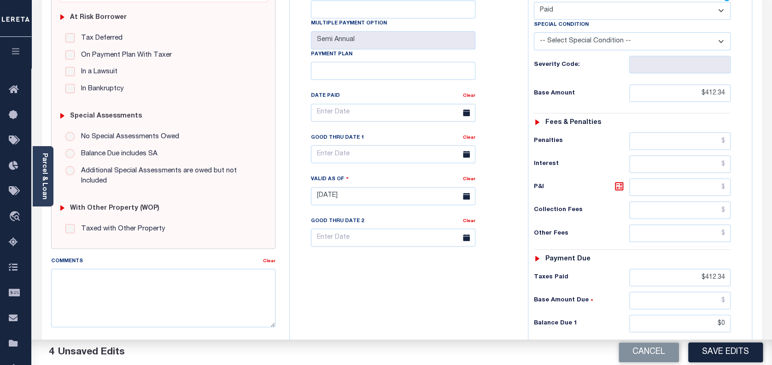
type input "$0.00"
click at [720, 362] on div "Cancel Save Edits" at bounding box center [587, 353] width 370 height 26
click at [722, 355] on button "Save Edits" at bounding box center [725, 352] width 75 height 20
checkbox input "false"
type input "$412.34"
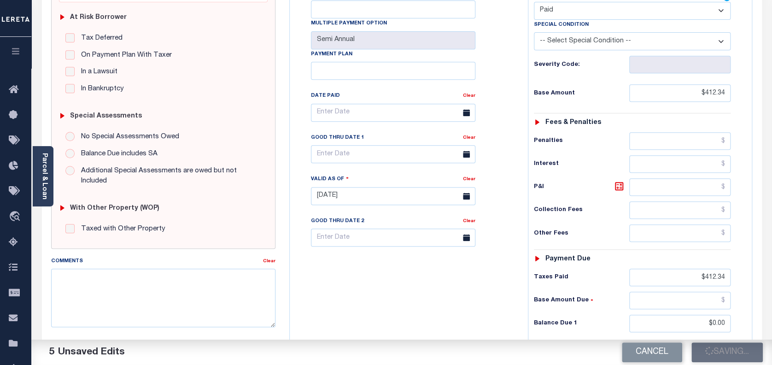
type input "$412.34"
type input "$0"
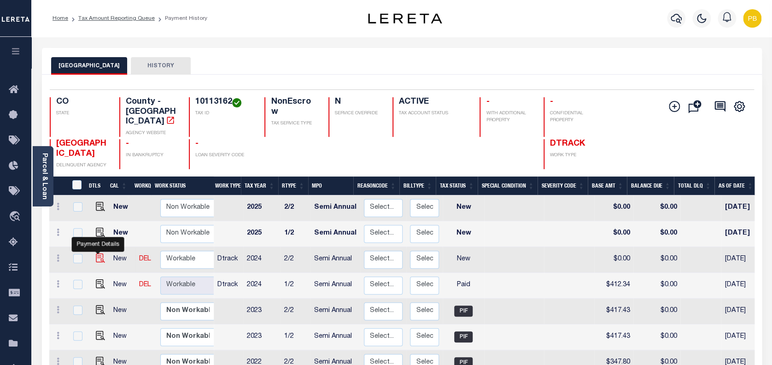
click at [97, 253] on img "" at bounding box center [100, 257] width 9 height 9
checkbox input "true"
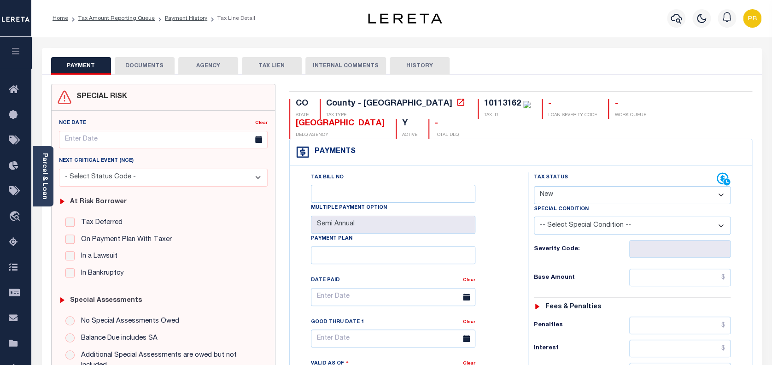
click at [566, 186] on select "- Select Status Code - Open Due/Unpaid Paid Incomplete No Tax Due Internal Refu…" at bounding box center [632, 195] width 197 height 18
select select "PYD"
click at [534, 186] on select "- Select Status Code - Open Due/Unpaid Paid Incomplete No Tax Due Internal Refu…" at bounding box center [632, 195] width 197 height 18
type input "[DATE]"
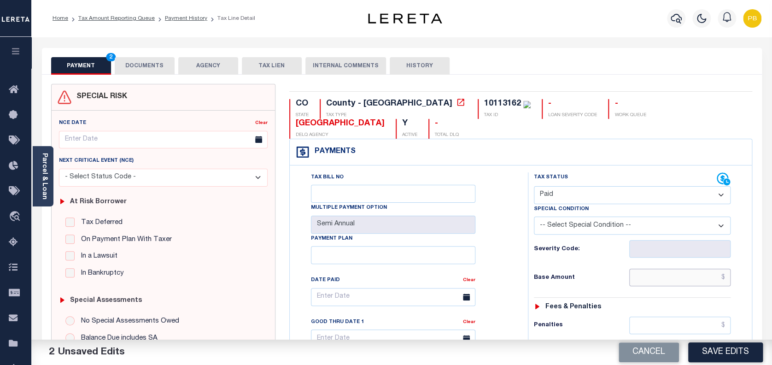
click at [644, 269] on input "text" at bounding box center [680, 278] width 102 height 18
paste input "412.34"
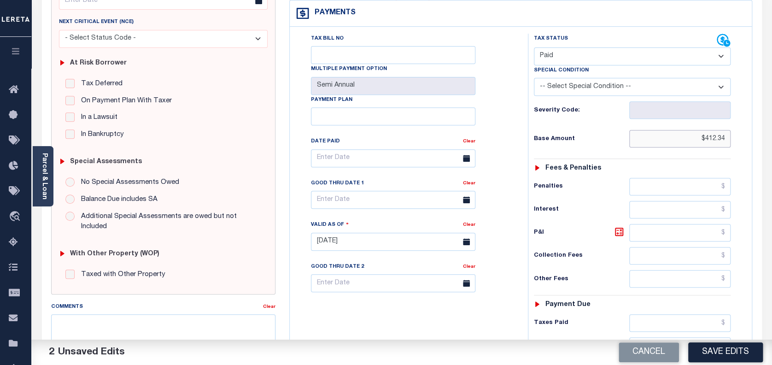
scroll to position [184, 0]
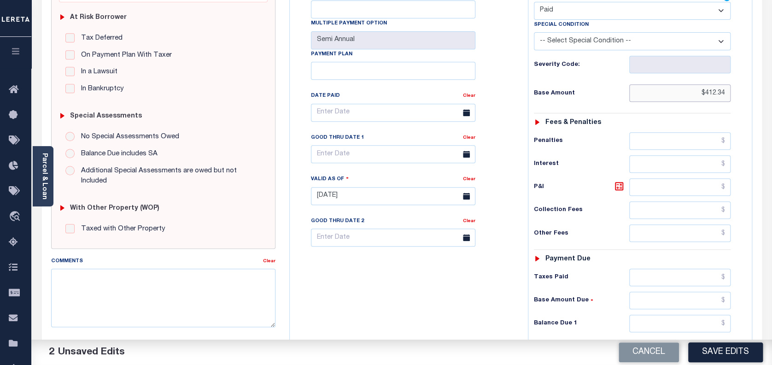
type input "$412.34"
click at [683, 269] on input "text" at bounding box center [680, 278] width 102 height 18
paste input "412.34"
type input "$412.34"
click at [697, 315] on input "text" at bounding box center [680, 324] width 102 height 18
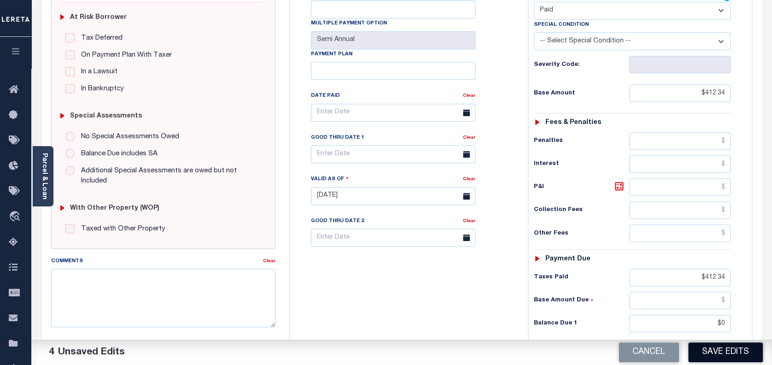
click at [719, 354] on button "Save Edits" at bounding box center [725, 352] width 75 height 20
type input "$0.00"
click at [711, 315] on input "$0.00" at bounding box center [680, 324] width 102 height 18
checkbox input "false"
type input "$412.34"
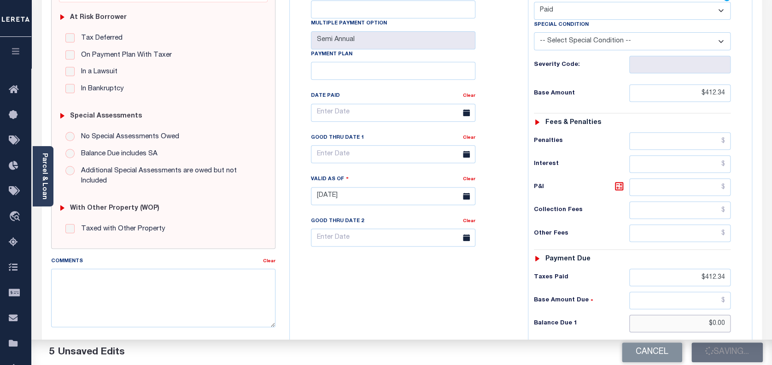
type input "$412.34"
type input "$0"
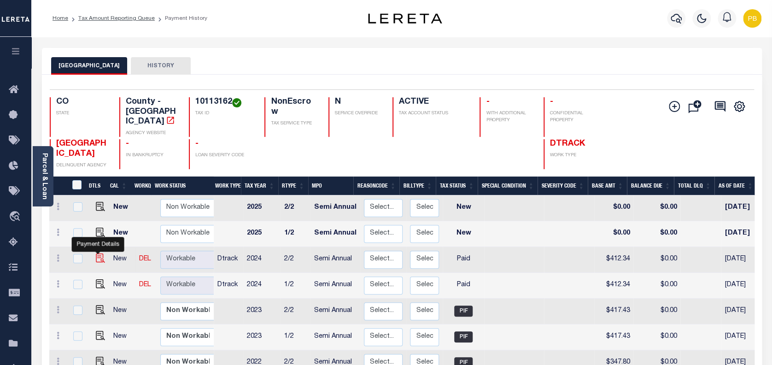
click at [96, 253] on img "" at bounding box center [100, 257] width 9 height 9
checkbox input "true"
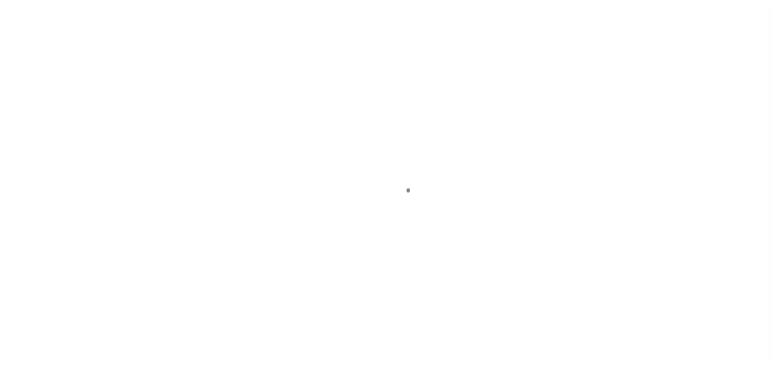
select select "PYD"
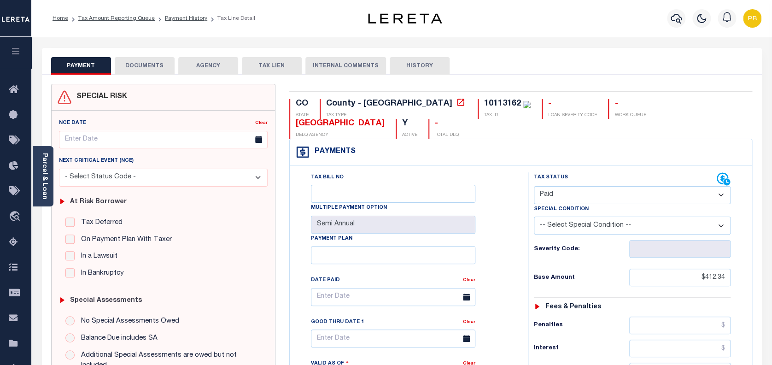
click at [138, 65] on button "DOCUMENTS" at bounding box center [145, 66] width 60 height 18
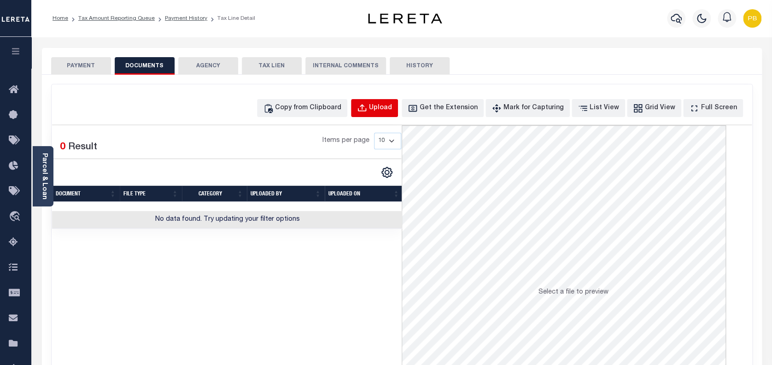
click at [392, 110] on div "Upload" at bounding box center [380, 108] width 23 height 10
select select "POP"
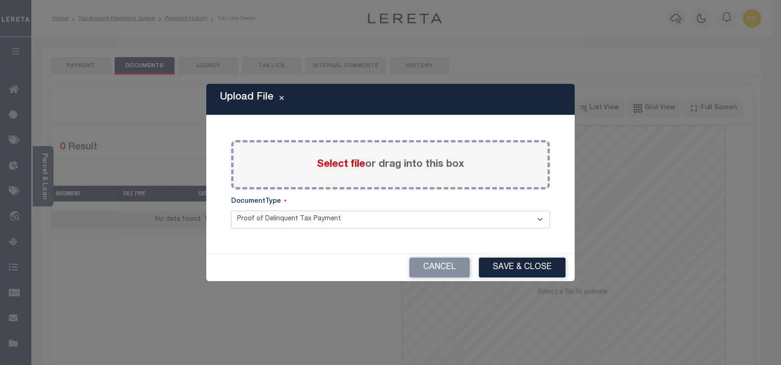
click at [335, 166] on span "Select file" at bounding box center [341, 164] width 48 height 10
click at [0, 0] on input "Select file or drag into this box" at bounding box center [0, 0] width 0 height 0
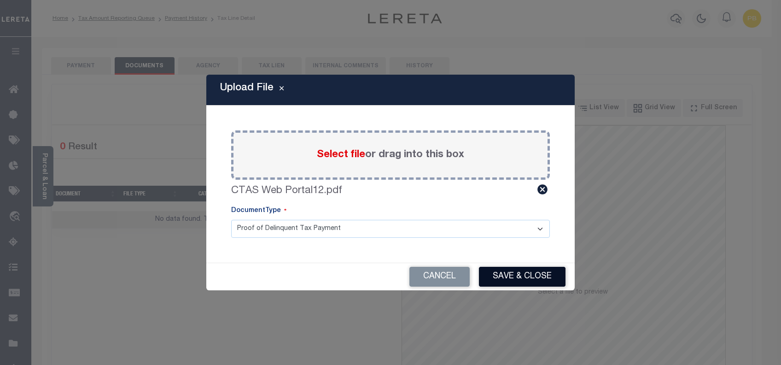
click at [504, 275] on button "Save & Close" at bounding box center [522, 277] width 87 height 20
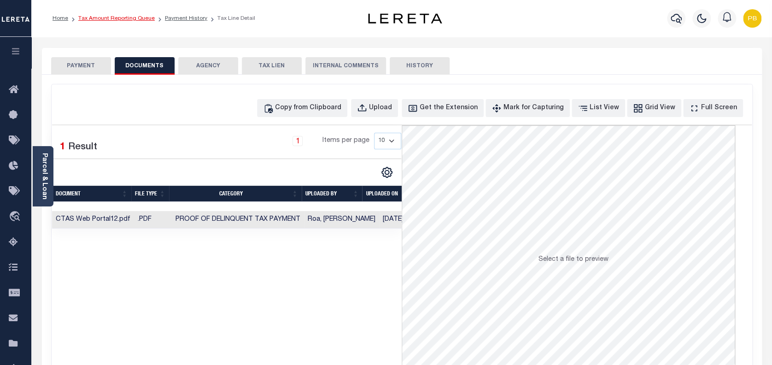
click at [130, 19] on link "Tax Amount Reporting Queue" at bounding box center [116, 19] width 76 height 6
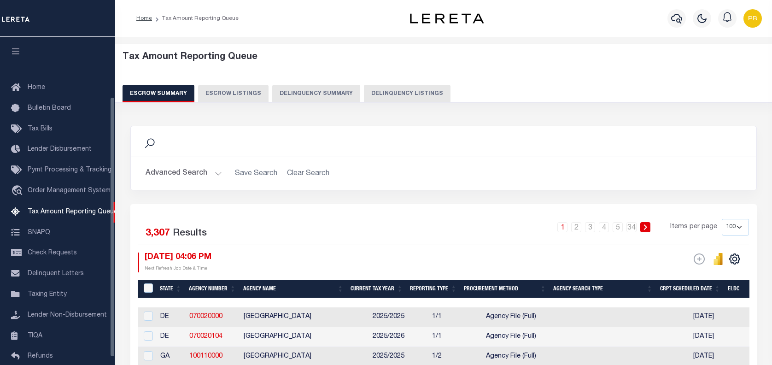
click at [364, 93] on button "Delinquency Listings" at bounding box center [407, 94] width 87 height 18
select select "100"
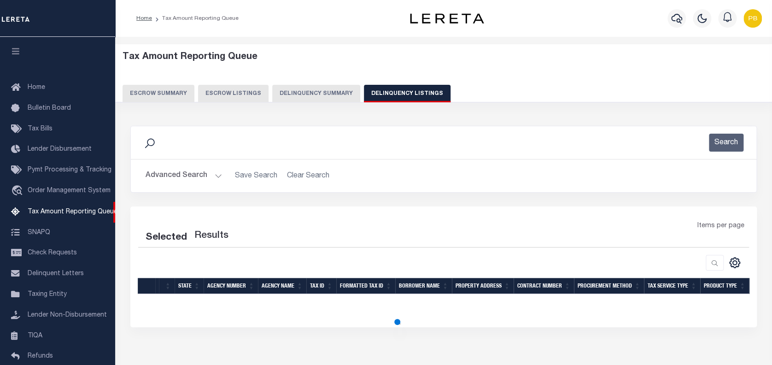
scroll to position [28, 0]
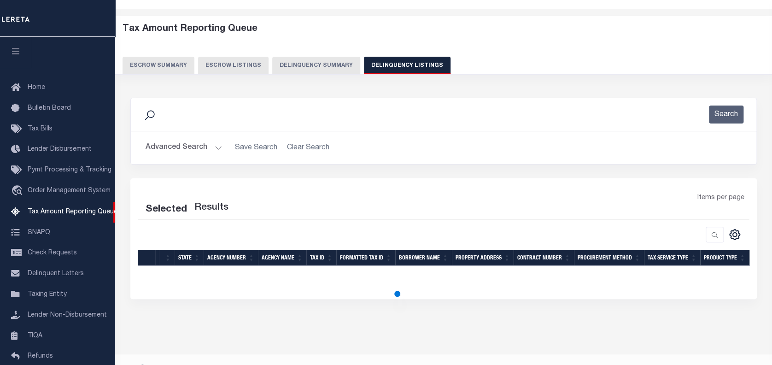
select select "100"
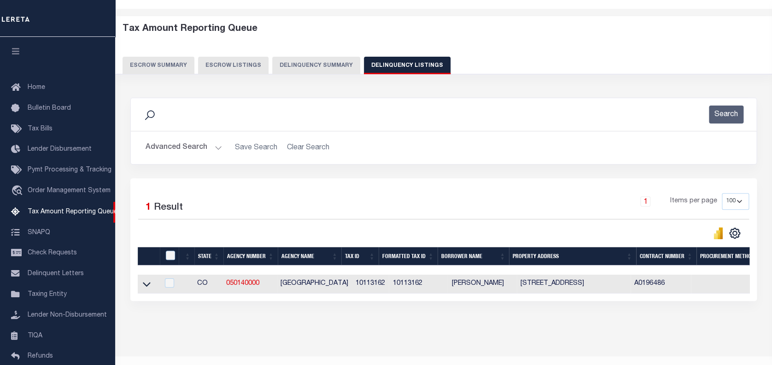
scroll to position [51, 0]
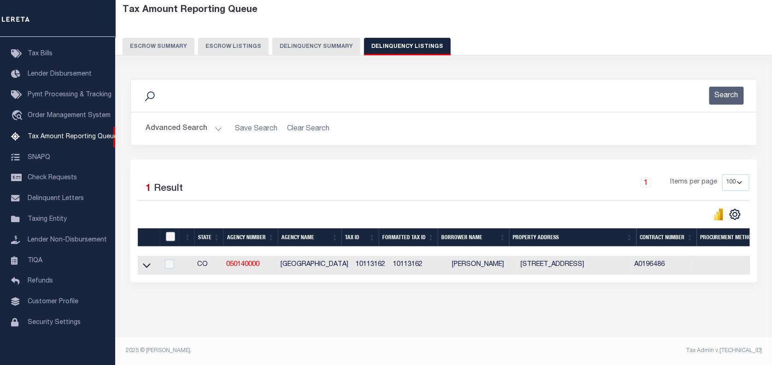
click at [169, 234] on input "checkbox" at bounding box center [170, 236] width 9 height 9
checkbox input "true"
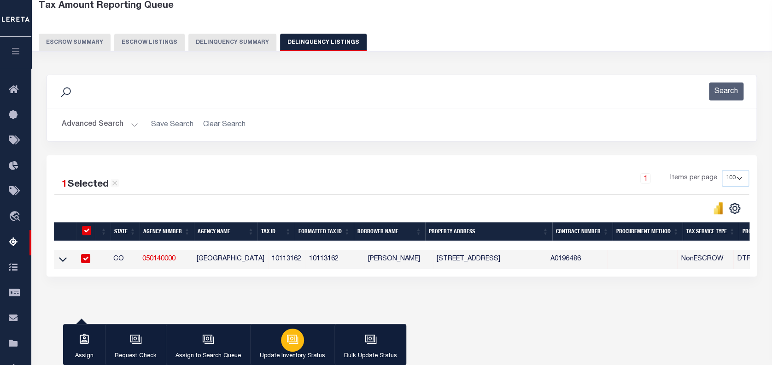
click at [292, 352] on p "Update Inventory Status" at bounding box center [292, 356] width 65 height 9
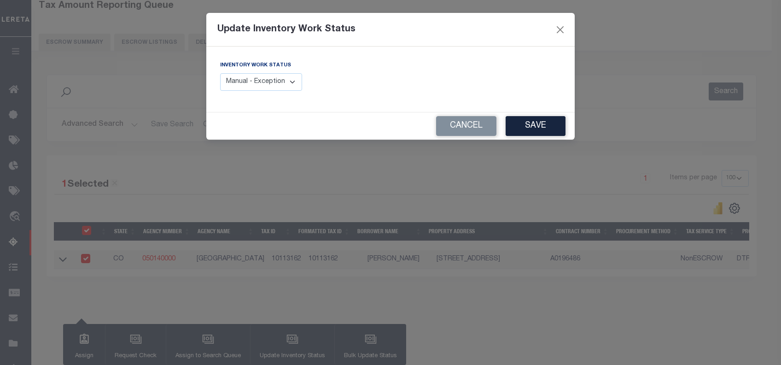
drag, startPoint x: 266, startPoint y: 86, endPoint x: 260, endPoint y: 156, distance: 70.2
click at [266, 86] on select "Manual - Exception Pended - Awaiting Search Late Add Exception Completed" at bounding box center [261, 82] width 82 height 18
select select "4"
click at [220, 73] on select "Manual - Exception Pended - Awaiting Search Late Add Exception Completed" at bounding box center [261, 82] width 82 height 18
click at [535, 129] on button "Save" at bounding box center [536, 126] width 60 height 20
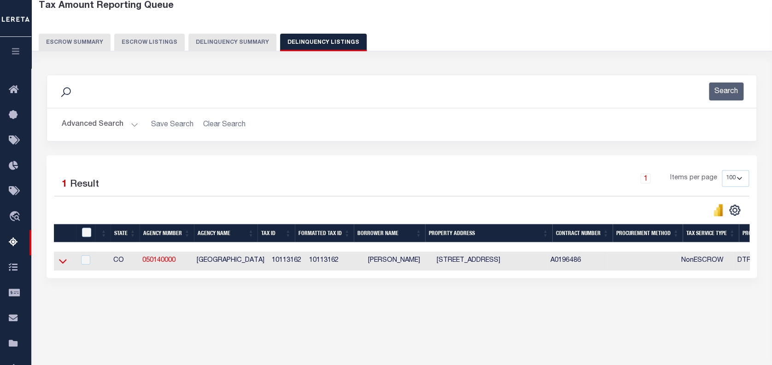
click at [61, 263] on icon at bounding box center [63, 261] width 8 height 5
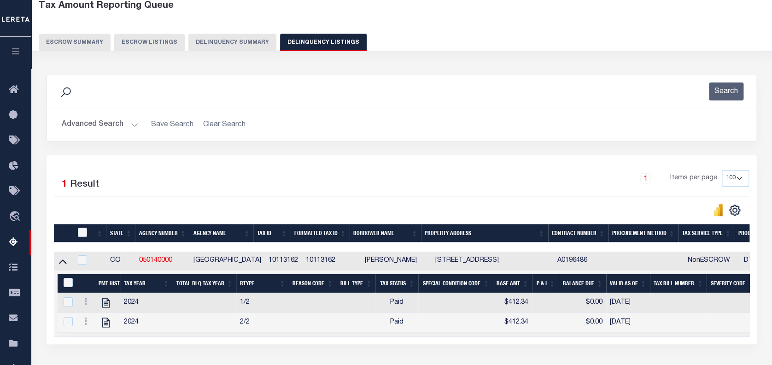
scroll to position [82, 0]
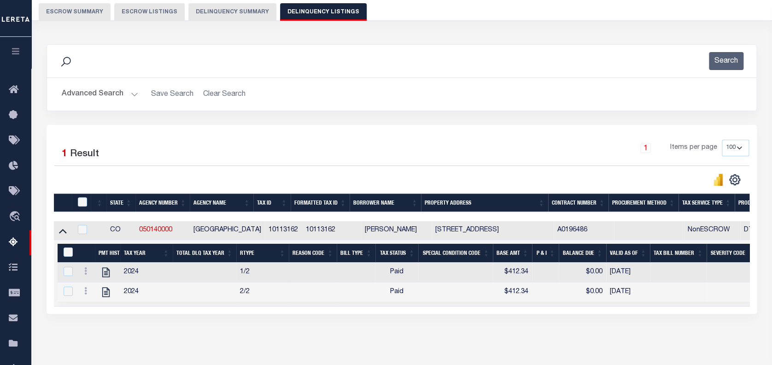
click at [124, 96] on button "Advanced Search" at bounding box center [100, 94] width 76 height 18
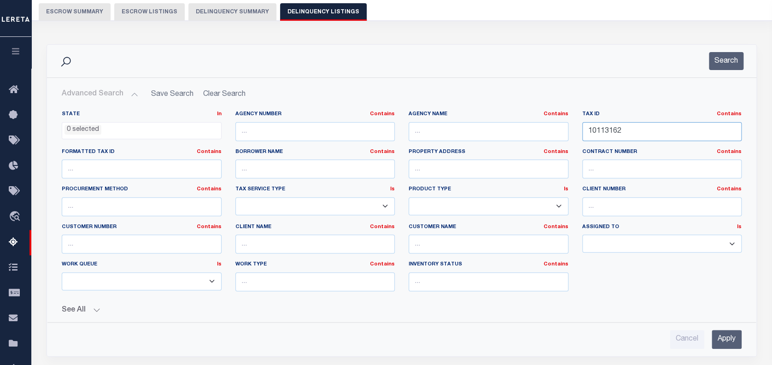
drag, startPoint x: 622, startPoint y: 130, endPoint x: 582, endPoint y: 130, distance: 39.2
click at [582, 130] on input "10113162" at bounding box center [662, 131] width 160 height 19
paste input "219219"
type input "10219219"
click at [718, 64] on button "Search" at bounding box center [726, 61] width 35 height 18
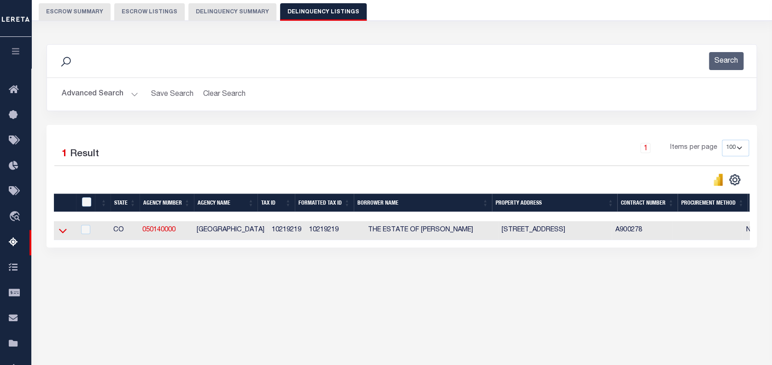
click at [63, 230] on icon at bounding box center [63, 231] width 8 height 10
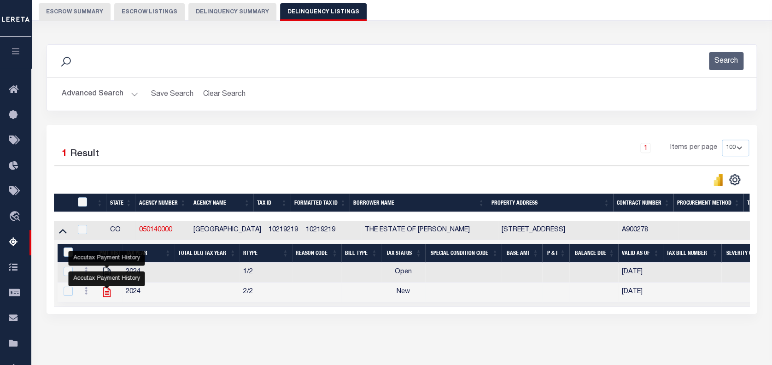
click at [106, 297] on icon "" at bounding box center [107, 292] width 12 height 12
checkbox input "true"
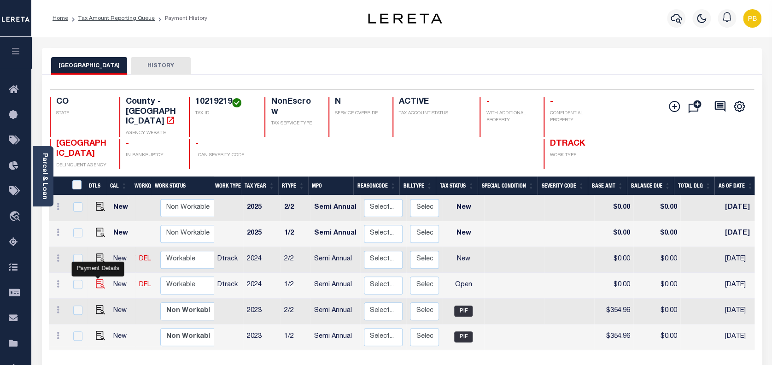
click at [99, 279] on img "" at bounding box center [100, 283] width 9 height 9
checkbox input "true"
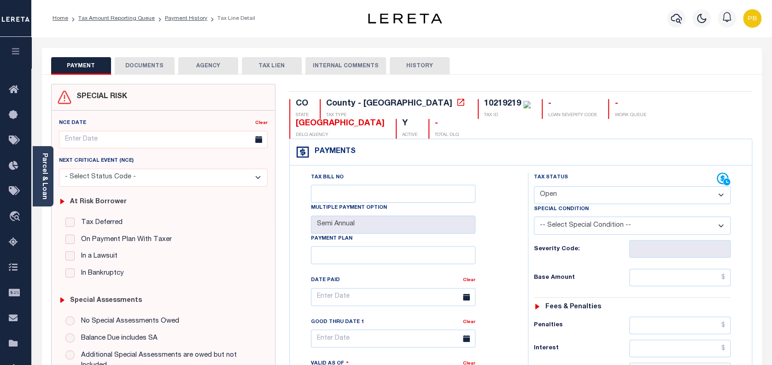
click at [579, 186] on select "- Select Status Code - Open Due/Unpaid Paid Incomplete No Tax Due Internal Refu…" at bounding box center [632, 195] width 197 height 18
select select "PYD"
click at [534, 186] on select "- Select Status Code - Open Due/Unpaid Paid Incomplete No Tax Due Internal Refu…" at bounding box center [632, 195] width 197 height 18
type input "[DATE]"
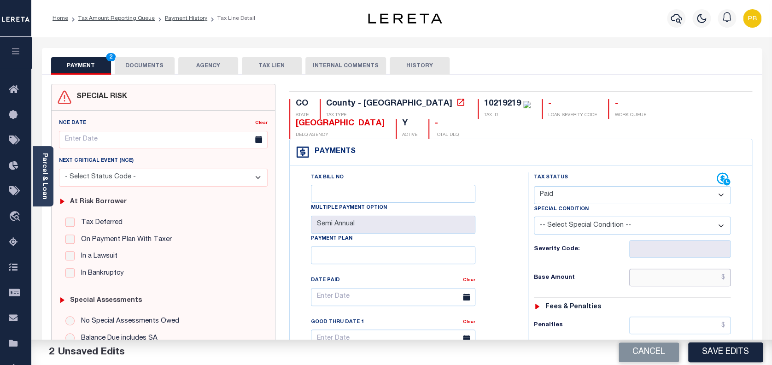
click at [676, 269] on input "text" at bounding box center [680, 278] width 102 height 18
paste input "507.24"
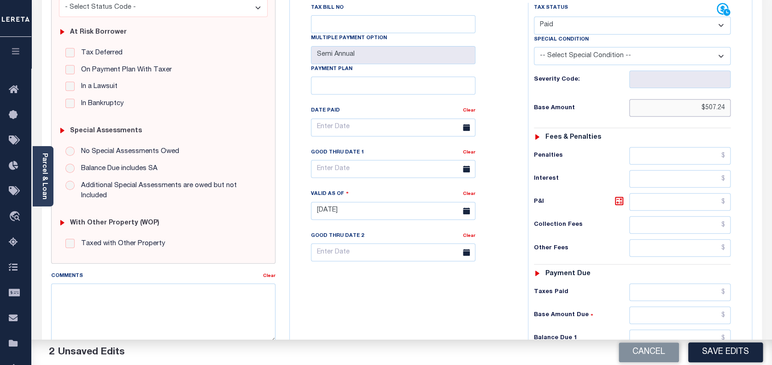
scroll to position [184, 0]
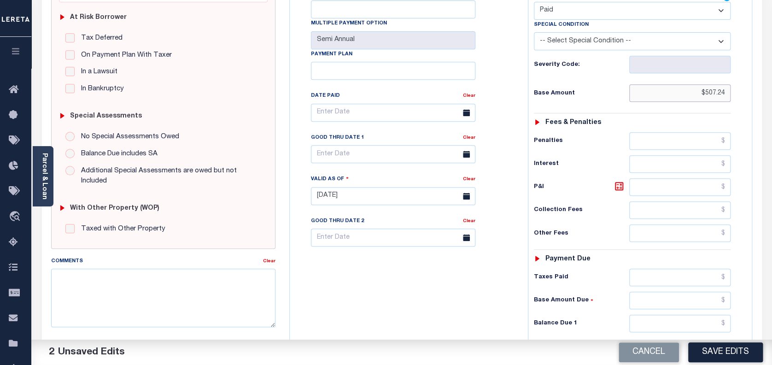
type input "$507.24"
click at [688, 269] on input "text" at bounding box center [680, 278] width 102 height 18
paste input "507.24"
type input "$507.24"
click at [704, 315] on input "text" at bounding box center [680, 324] width 102 height 18
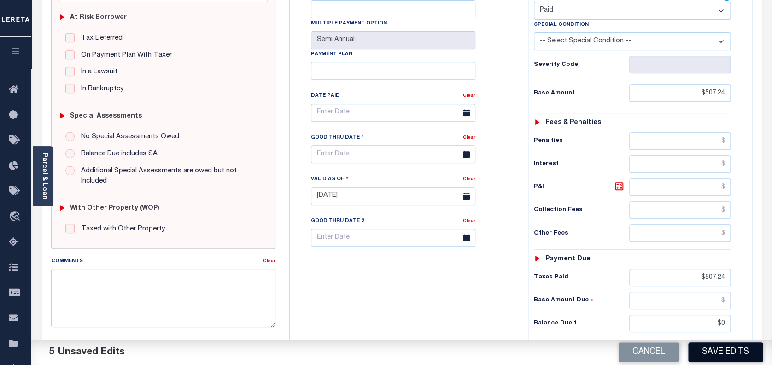
type input "$0.00"
click at [740, 355] on button "Save Edits" at bounding box center [725, 352] width 75 height 20
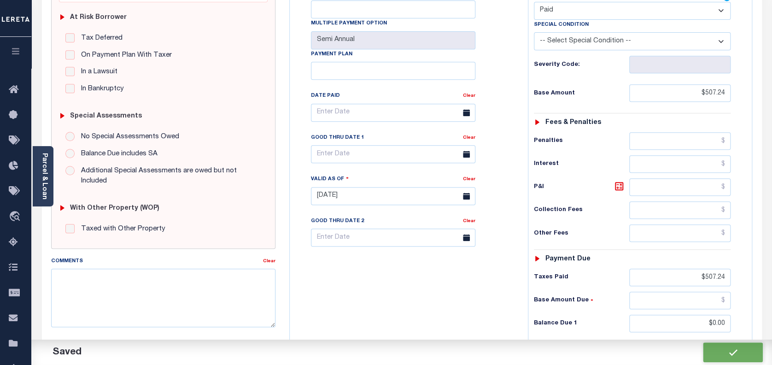
checkbox input "false"
type input "$507.24"
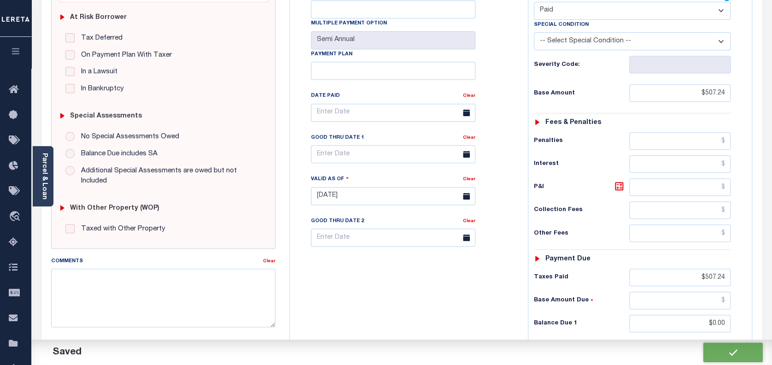
type input "$507.24"
type input "$0"
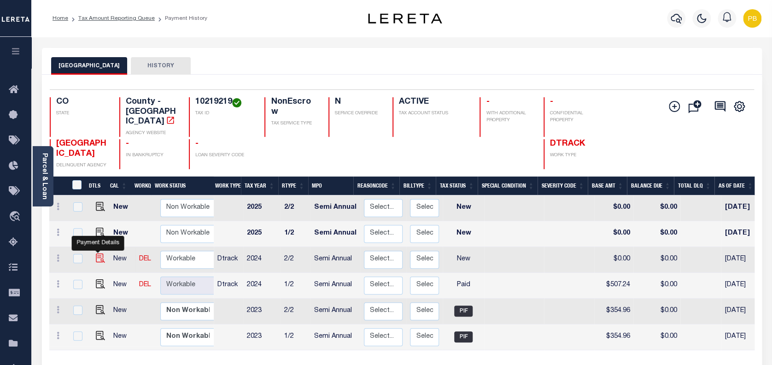
click at [96, 253] on img "" at bounding box center [100, 257] width 9 height 9
checkbox input "true"
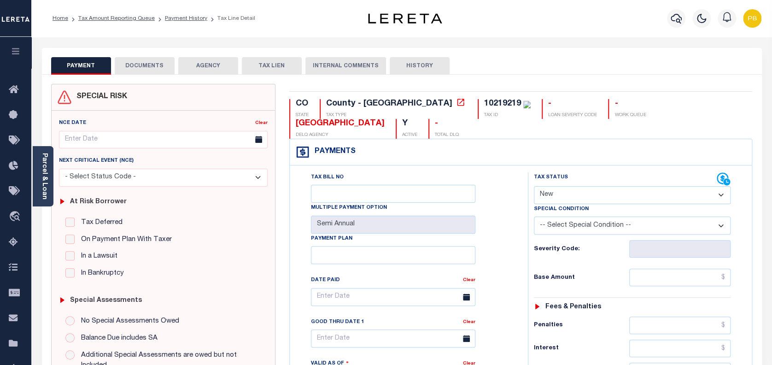
click at [571, 186] on select "- Select Status Code - Open Due/Unpaid Paid Incomplete No Tax Due Internal Refu…" at bounding box center [632, 195] width 197 height 18
select select "PYD"
click at [534, 186] on select "- Select Status Code - Open Due/Unpaid Paid Incomplete No Tax Due Internal Refu…" at bounding box center [632, 195] width 197 height 18
type input "[DATE]"
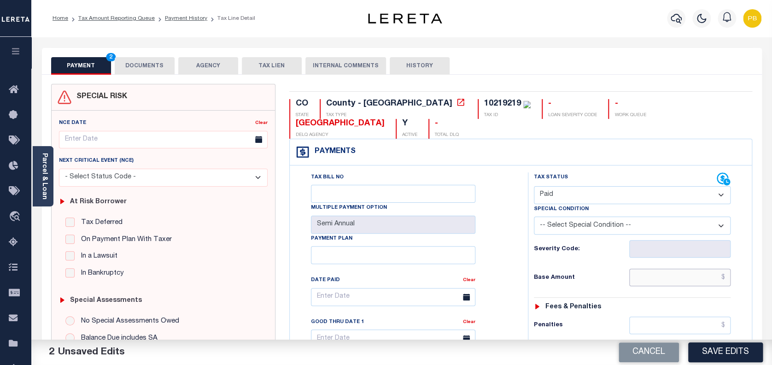
click at [677, 269] on input "text" at bounding box center [680, 278] width 102 height 18
paste input "507.24"
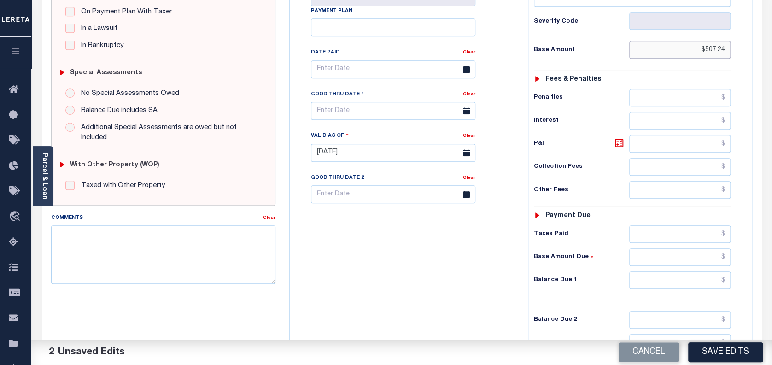
scroll to position [246, 0]
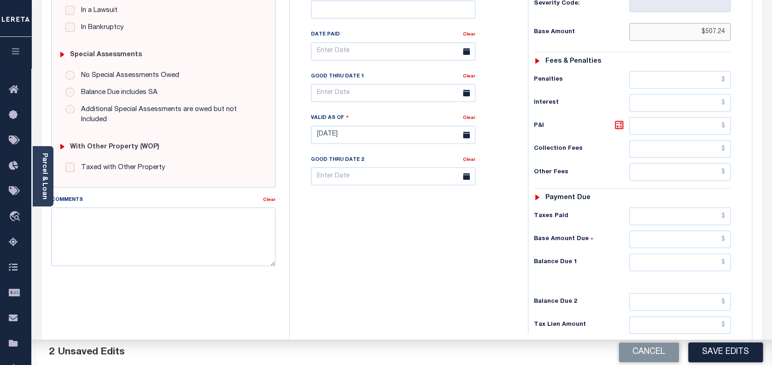
type input "$507.24"
click at [679, 207] on input "text" at bounding box center [680, 216] width 102 height 18
paste input "507.24"
type input "$507.24"
click at [694, 253] on input "text" at bounding box center [680, 262] width 102 height 18
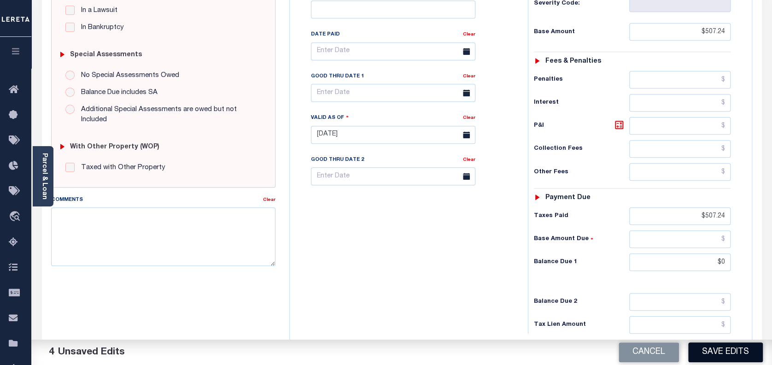
type input "$0.00"
click at [725, 348] on button "Save Edits" at bounding box center [725, 352] width 75 height 20
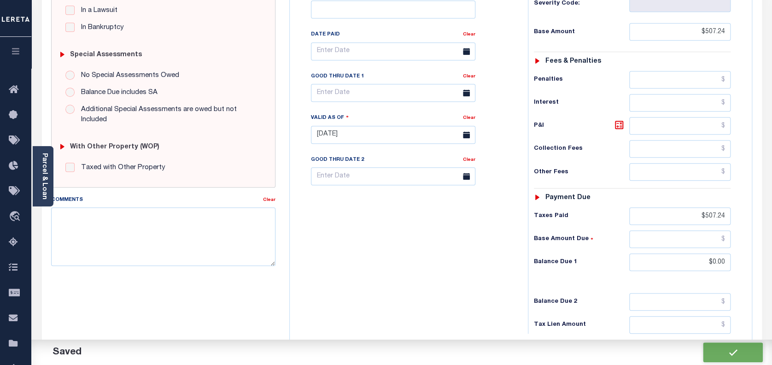
checkbox input "false"
type input "$507.24"
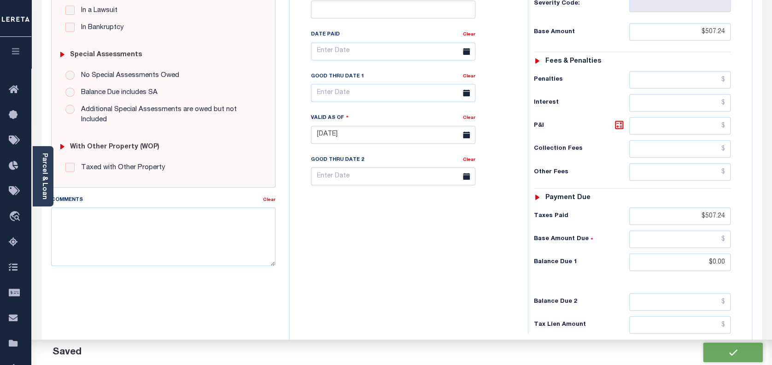
type input "$507.24"
type input "$0"
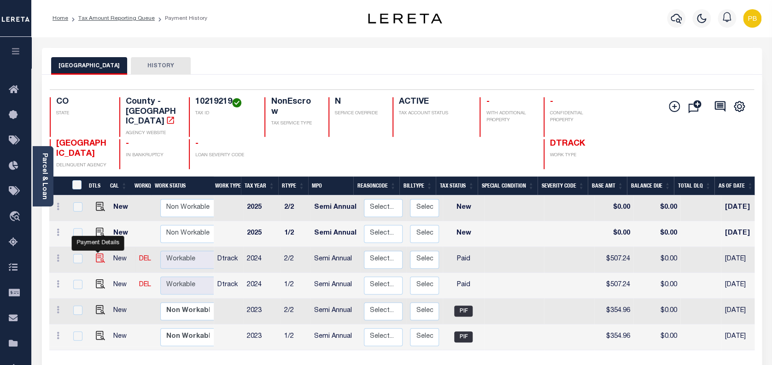
click at [100, 253] on img "" at bounding box center [100, 257] width 9 height 9
checkbox input "true"
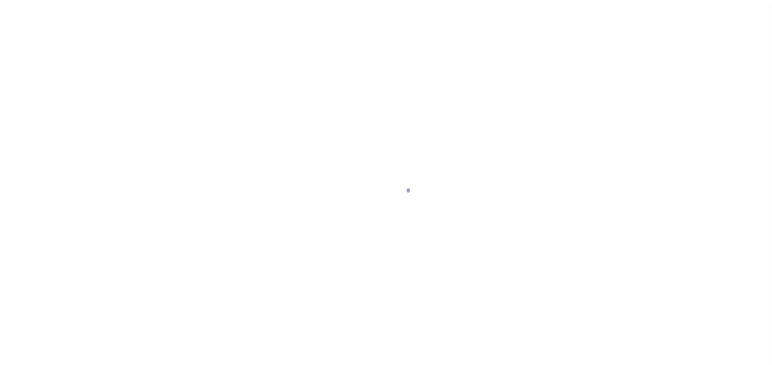
select select "PYD"
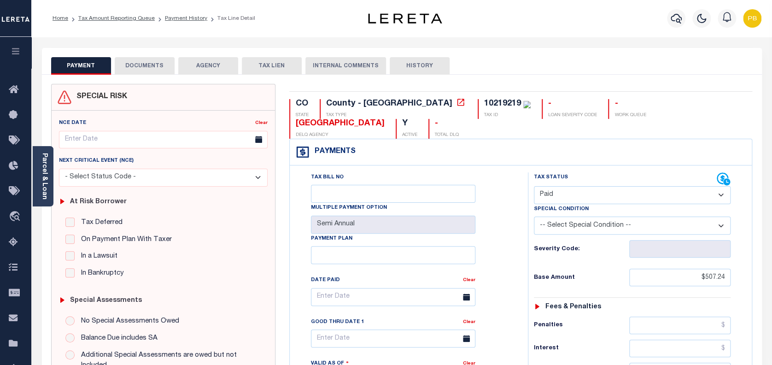
click at [162, 63] on button "DOCUMENTS" at bounding box center [145, 66] width 60 height 18
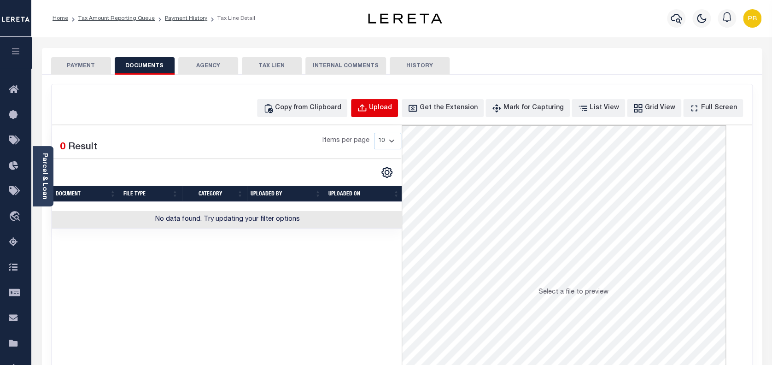
click at [389, 107] on div "Upload" at bounding box center [380, 108] width 23 height 10
select select "POP"
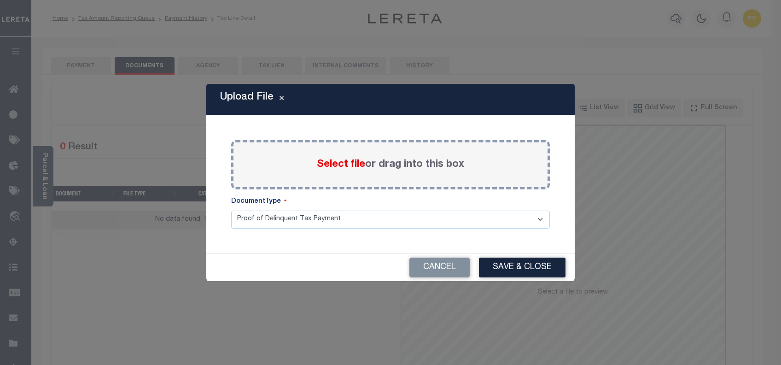
click at [334, 166] on span "Select file" at bounding box center [341, 164] width 48 height 10
click at [0, 0] on input "Select file or drag into this box" at bounding box center [0, 0] width 0 height 0
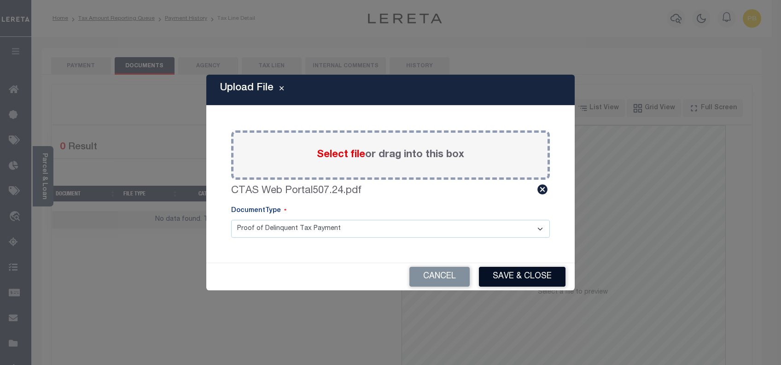
click at [518, 276] on button "Save & Close" at bounding box center [522, 277] width 87 height 20
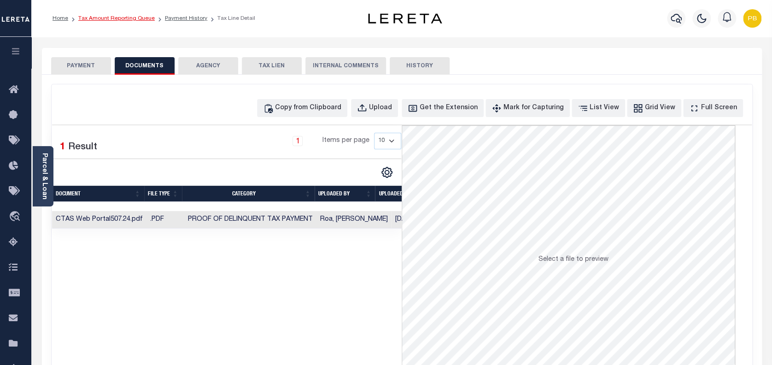
click at [103, 18] on link "Tax Amount Reporting Queue" at bounding box center [116, 19] width 76 height 6
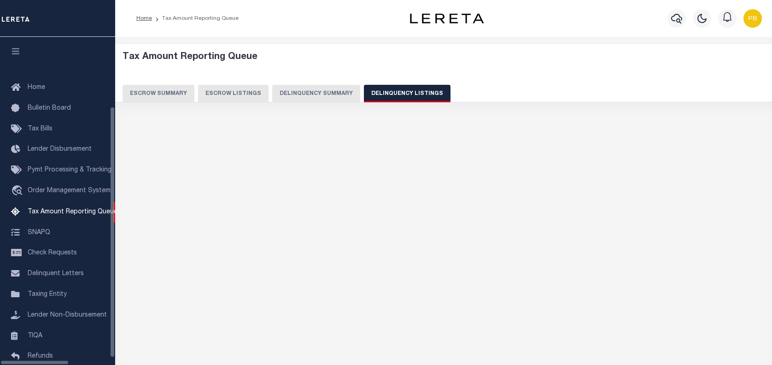
select select "100"
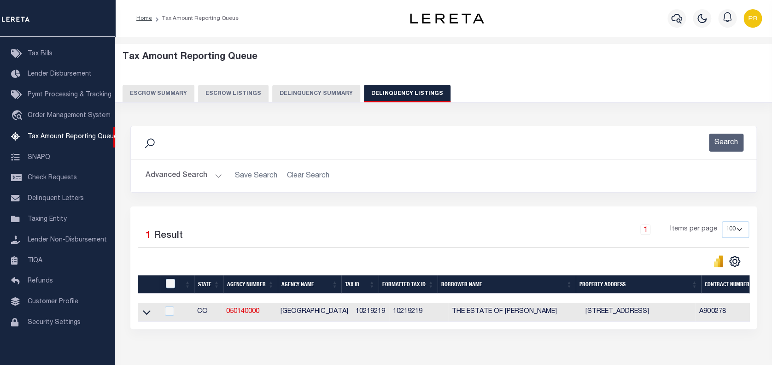
scroll to position [44, 0]
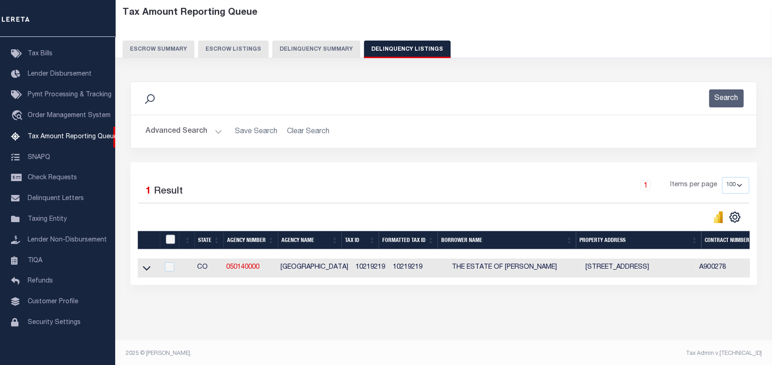
click at [169, 239] on input "checkbox" at bounding box center [170, 239] width 9 height 9
checkbox input "true"
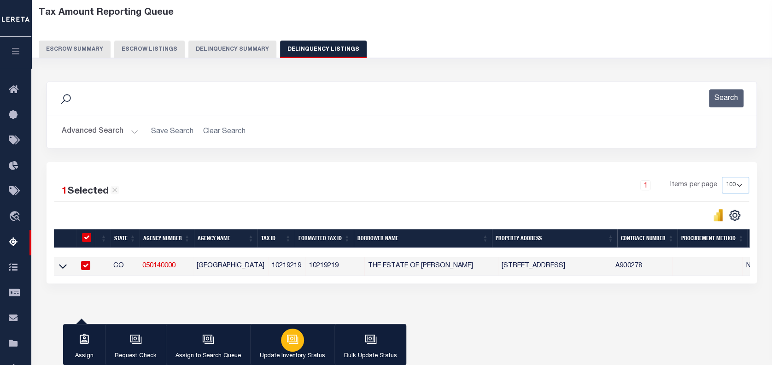
click at [289, 355] on p "Update Inventory Status" at bounding box center [292, 356] width 65 height 9
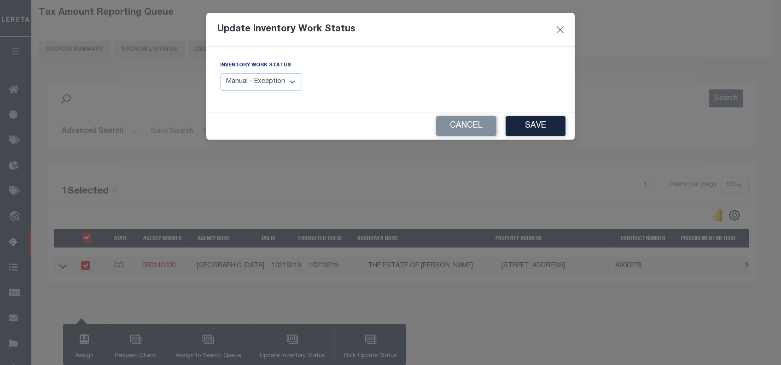
drag, startPoint x: 279, startPoint y: 82, endPoint x: 280, endPoint y: 92, distance: 9.8
click at [279, 82] on select "Manual - Exception Pended - Awaiting Search Late Add Exception Completed" at bounding box center [261, 82] width 82 height 18
select select "4"
click at [220, 73] on select "Manual - Exception Pended - Awaiting Search Late Add Exception Completed" at bounding box center [261, 82] width 82 height 18
click at [573, 129] on div "Cancel Save" at bounding box center [390, 125] width 369 height 27
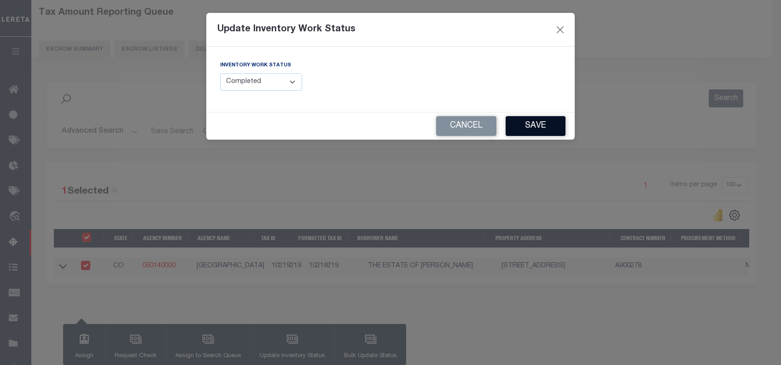
click at [530, 131] on button "Save" at bounding box center [536, 126] width 60 height 20
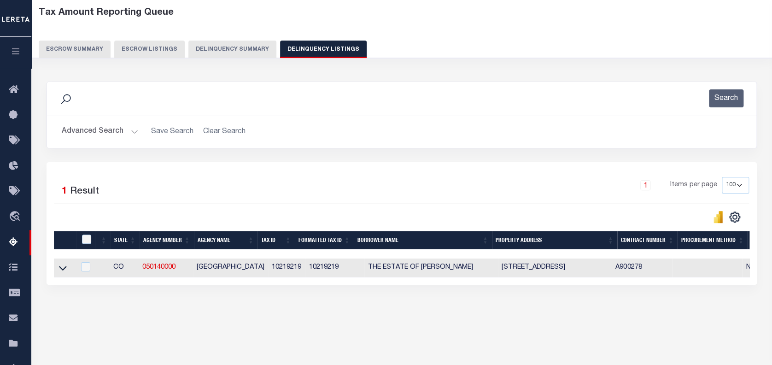
click at [129, 133] on button "Advanced Search" at bounding box center [100, 132] width 76 height 18
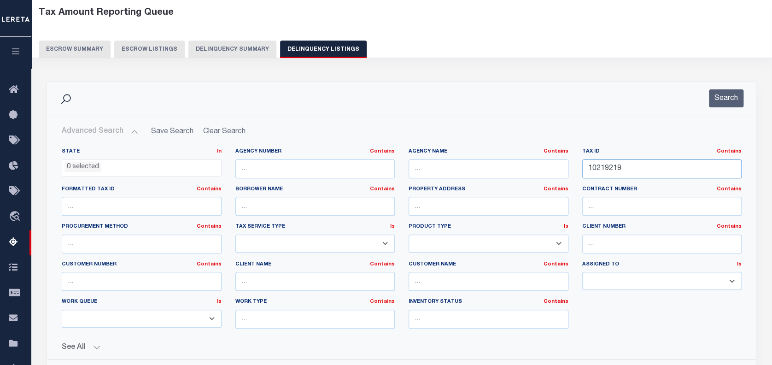
drag, startPoint x: 631, startPoint y: 166, endPoint x: 584, endPoint y: 168, distance: 46.6
click at [584, 168] on input "10219219" at bounding box center [662, 168] width 160 height 19
paste input "R0021912"
type input "R0021912"
click at [726, 100] on button "Search" at bounding box center [726, 98] width 35 height 18
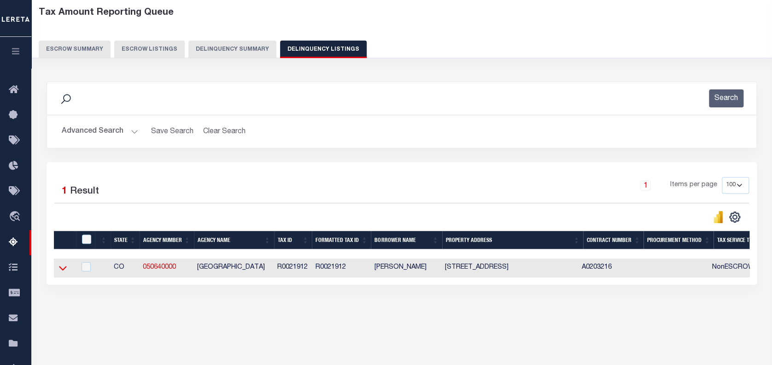
click at [64, 269] on icon at bounding box center [63, 268] width 8 height 10
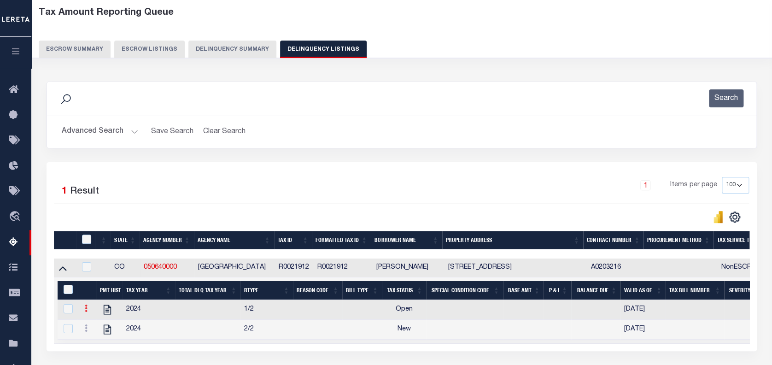
click at [85, 309] on icon at bounding box center [86, 308] width 3 height 7
click at [96, 325] on img "" at bounding box center [97, 323] width 9 height 9
checkbox input "true"
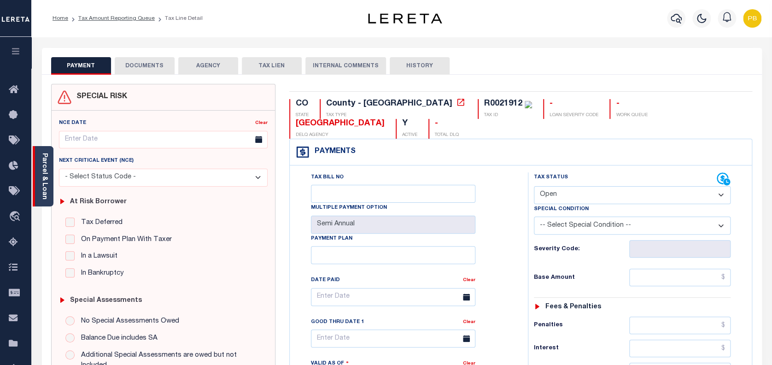
click at [47, 179] on link "Parcel & Loan" at bounding box center [44, 176] width 6 height 47
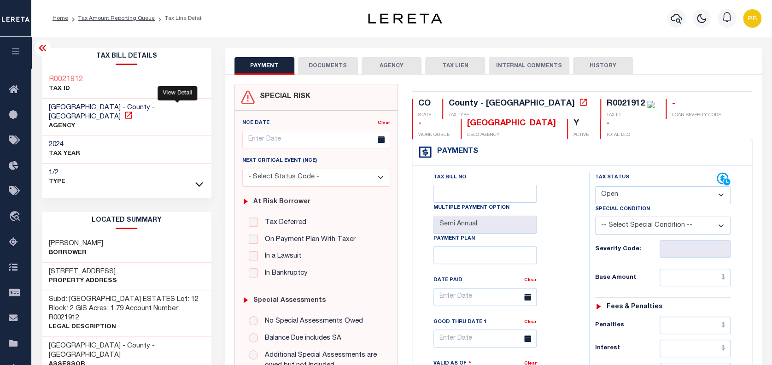
click at [132, 111] on icon at bounding box center [128, 114] width 7 height 7
click at [636, 194] on select "- Select Status Code - Open Due/Unpaid Paid Incomplete No Tax Due Internal Refu…" at bounding box center [663, 195] width 136 height 18
select select "PYD"
click at [595, 187] on select "- Select Status Code - Open Due/Unpaid Paid Incomplete No Tax Due Internal Refu…" at bounding box center [663, 195] width 136 height 18
type input "[DATE]"
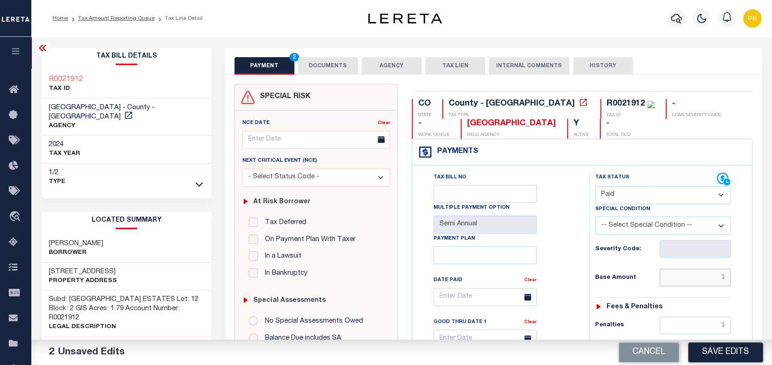
click at [684, 282] on input "text" at bounding box center [695, 278] width 71 height 18
paste input "3,070.70"
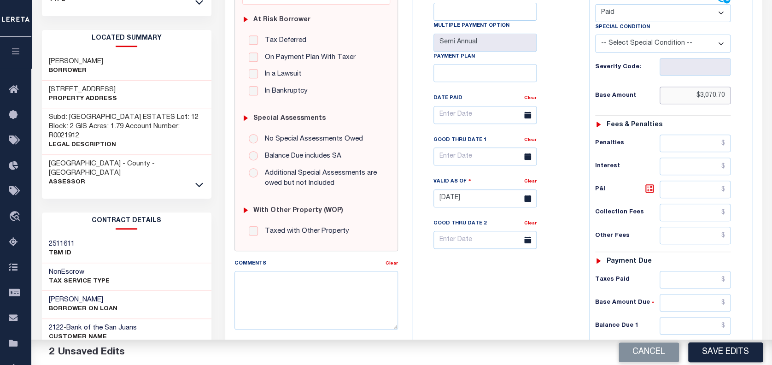
scroll to position [184, 0]
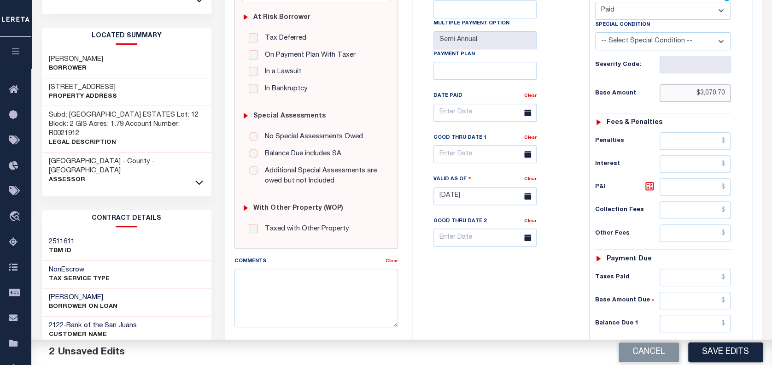
type input "$3,070.70"
click at [680, 275] on input "text" at bounding box center [695, 278] width 71 height 18
paste input "3,070.70"
type input "$3,070.70"
click at [710, 324] on input "text" at bounding box center [695, 324] width 71 height 18
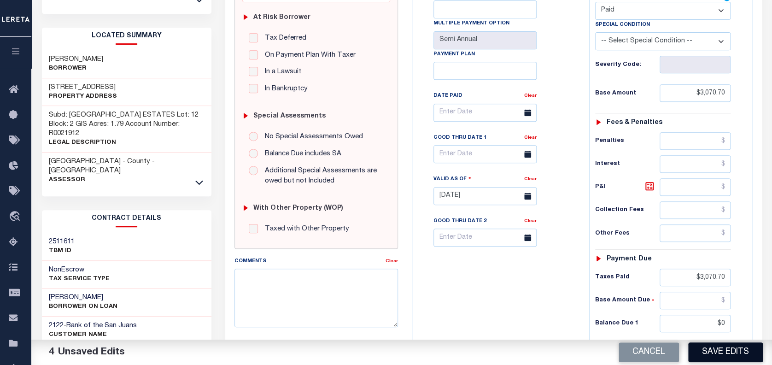
type input "$0.00"
click at [734, 355] on button "Save Edits" at bounding box center [725, 352] width 75 height 20
checkbox input "false"
type input "$3,070.7"
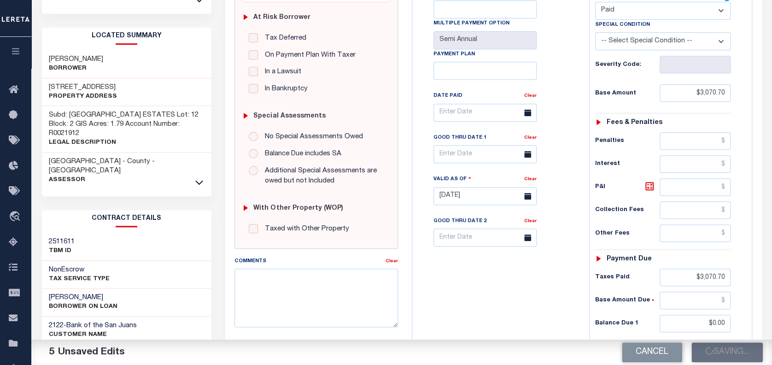
type input "$0"
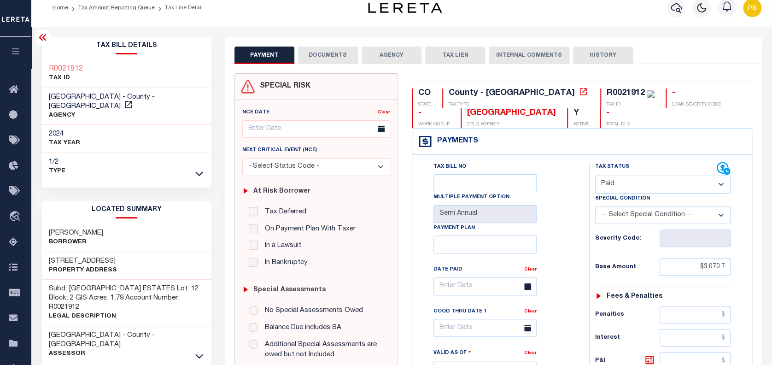
scroll to position [0, 0]
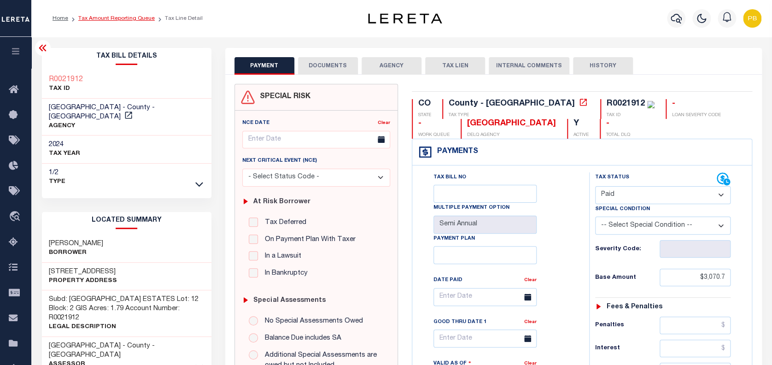
click at [106, 16] on link "Tax Amount Reporting Queue" at bounding box center [116, 19] width 76 height 6
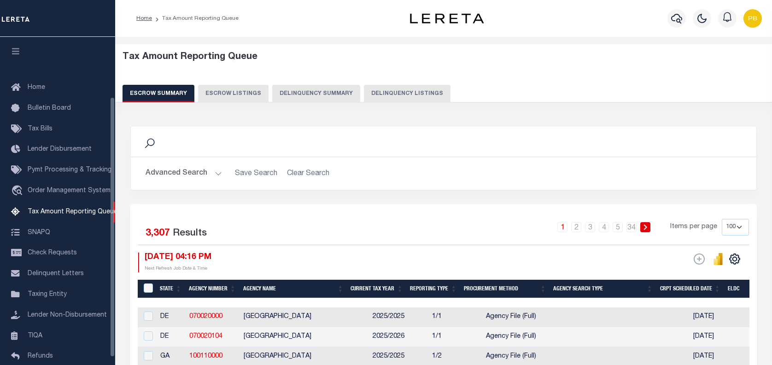
select select "100"
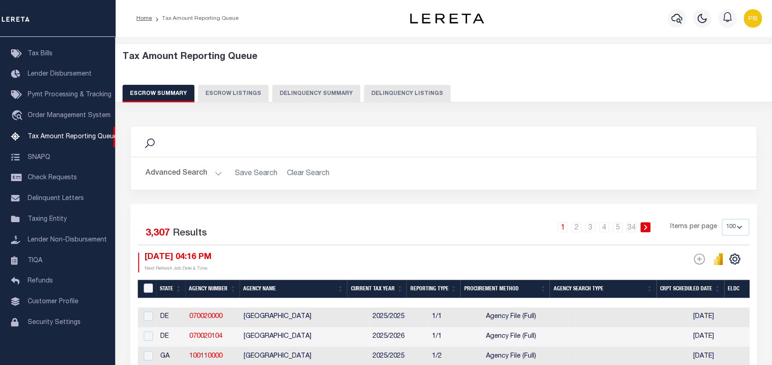
click at [386, 93] on button "Delinquency Listings" at bounding box center [407, 94] width 87 height 18
select select "100"
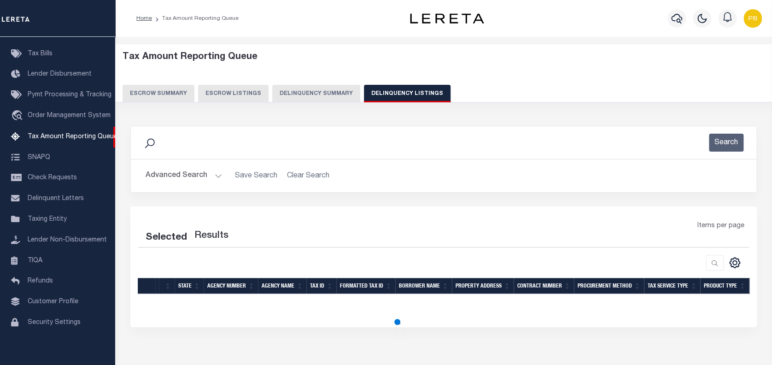
select select "100"
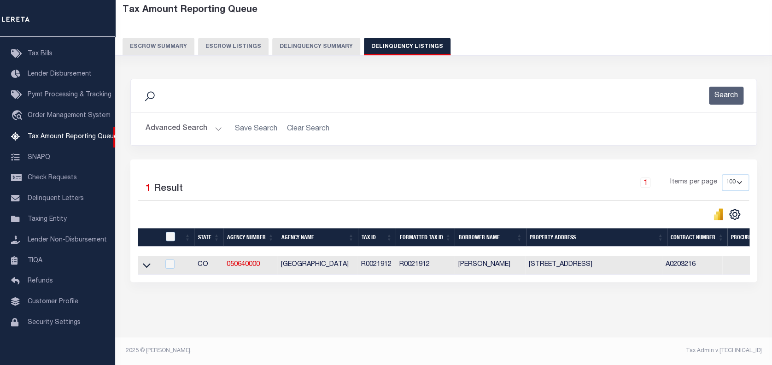
scroll to position [54, 0]
click at [147, 260] on icon at bounding box center [147, 265] width 8 height 10
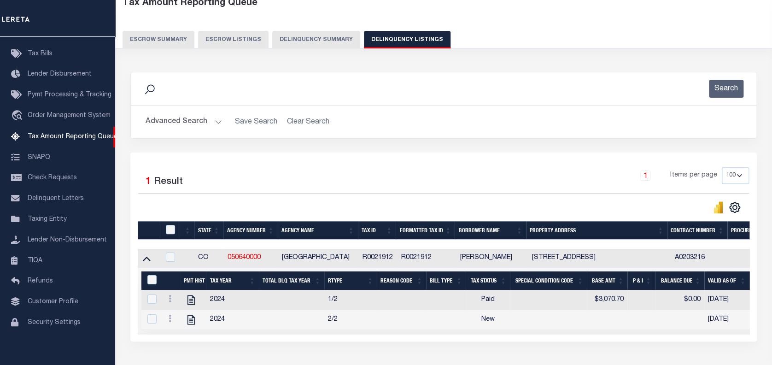
scroll to position [121, 0]
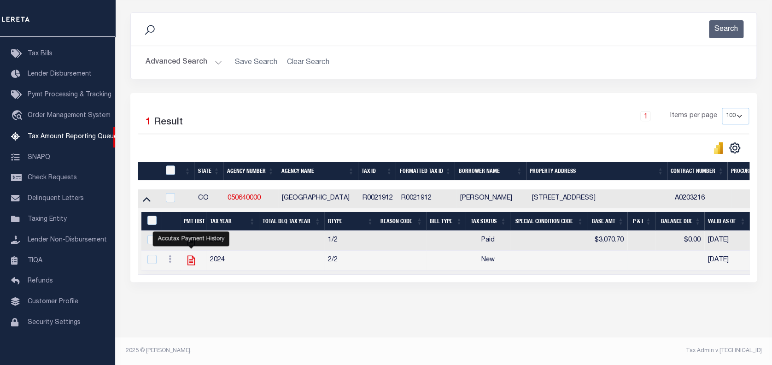
click at [191, 256] on icon "" at bounding box center [191, 261] width 7 height 10
checkbox input "true"
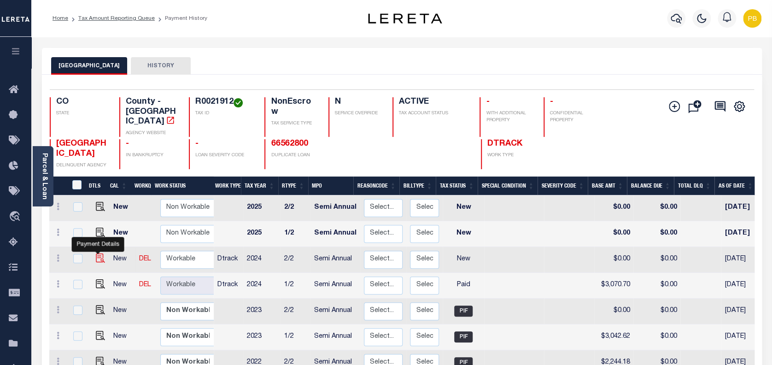
click at [96, 253] on img "" at bounding box center [100, 257] width 9 height 9
checkbox input "true"
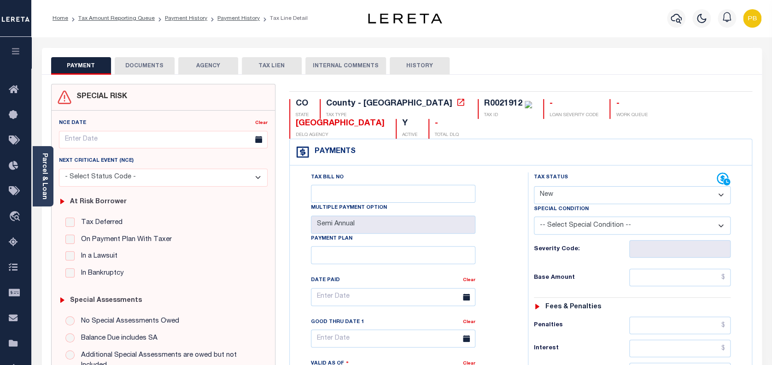
drag, startPoint x: 581, startPoint y: 197, endPoint x: 581, endPoint y: 203, distance: 6.0
click at [581, 197] on select "- Select Status Code - Open Due/Unpaid Paid Incomplete No Tax Due Internal Refu…" at bounding box center [632, 195] width 197 height 18
select select "PYD"
click at [534, 187] on select "- Select Status Code - Open Due/Unpaid Paid Incomplete No Tax Due Internal Refu…" at bounding box center [632, 195] width 197 height 18
type input "[DATE]"
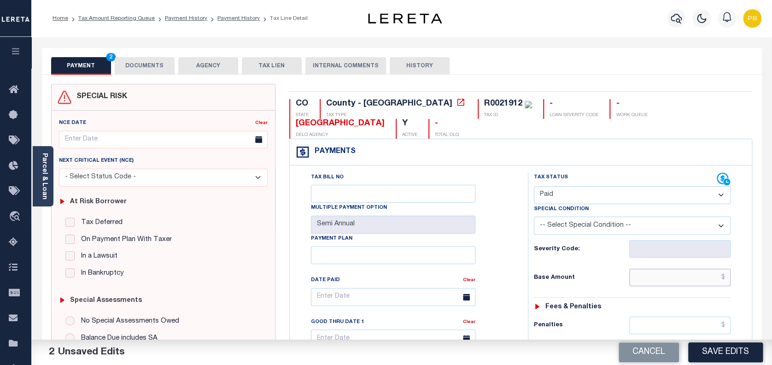
click at [660, 280] on input "text" at bounding box center [680, 278] width 102 height 18
paste input "3,070.70"
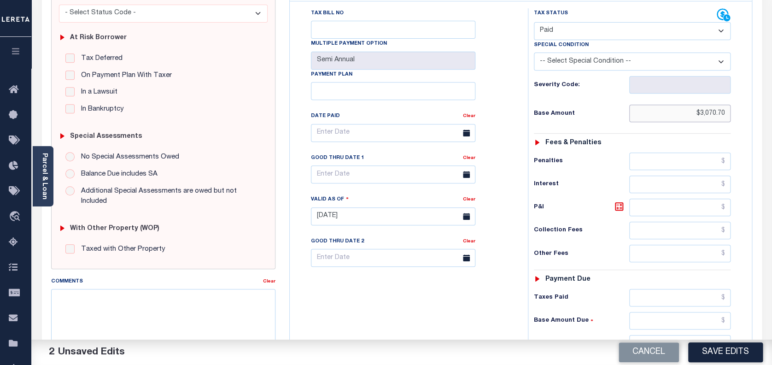
scroll to position [184, 0]
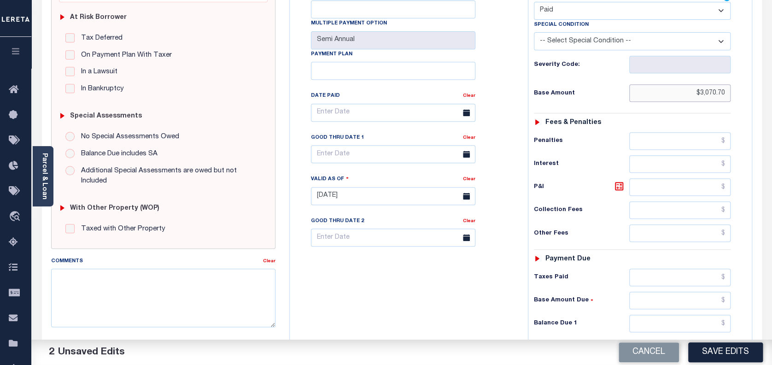
type input "$3,070.70"
click at [674, 276] on input "text" at bounding box center [680, 278] width 102 height 18
paste input "3,070.70"
type input "$3,070.70"
click at [703, 322] on input "text" at bounding box center [680, 324] width 102 height 18
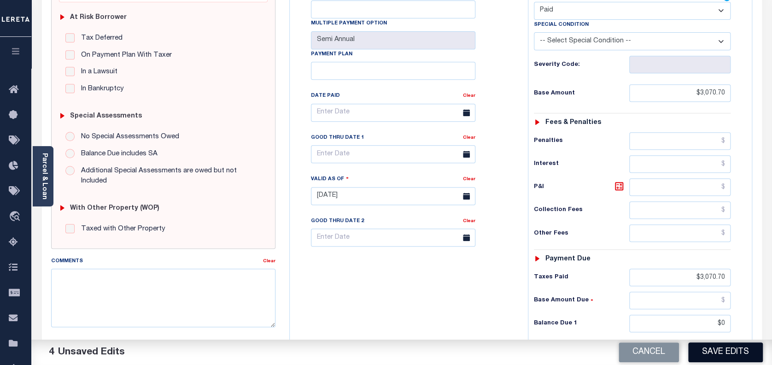
type input "$0.00"
click at [711, 352] on button "Save Edits" at bounding box center [725, 352] width 75 height 20
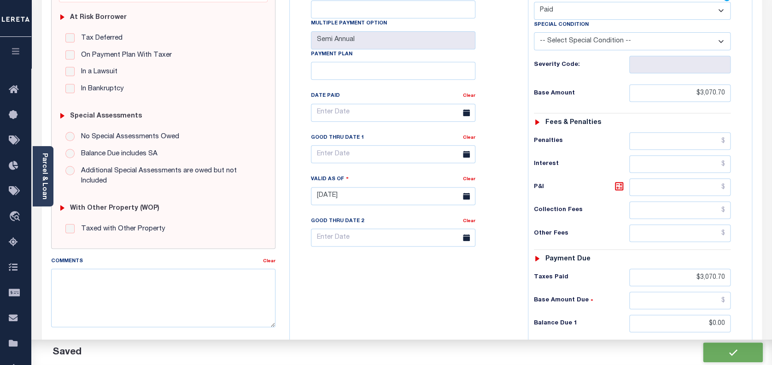
checkbox input "false"
type input "$3,070.7"
type input "$0"
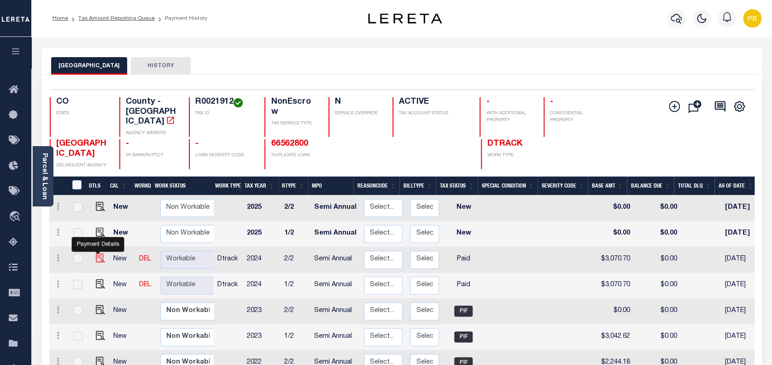
click at [98, 253] on img "" at bounding box center [100, 257] width 9 height 9
checkbox input "true"
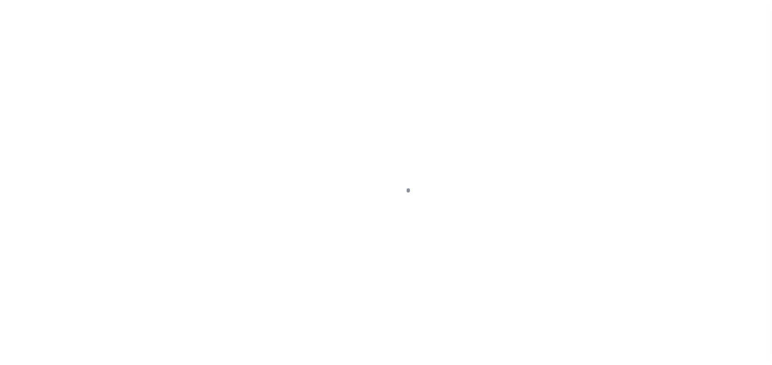
select select "PYD"
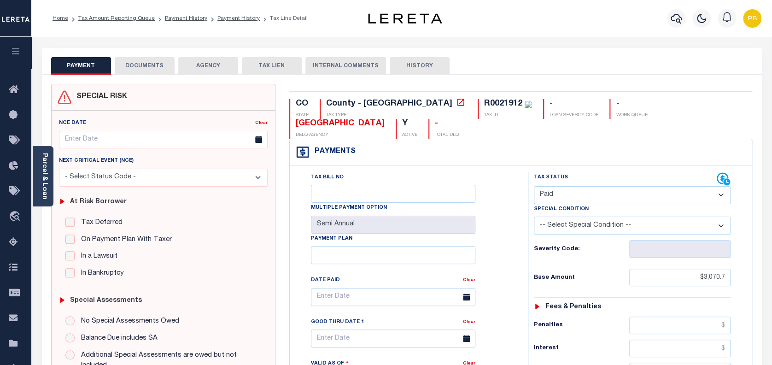
click at [587, 196] on select "- Select Status Code - Open Due/Unpaid Paid Incomplete No Tax Due Internal Refu…" at bounding box center [632, 195] width 197 height 18
click at [151, 68] on button "DOCUMENTS" at bounding box center [145, 66] width 60 height 18
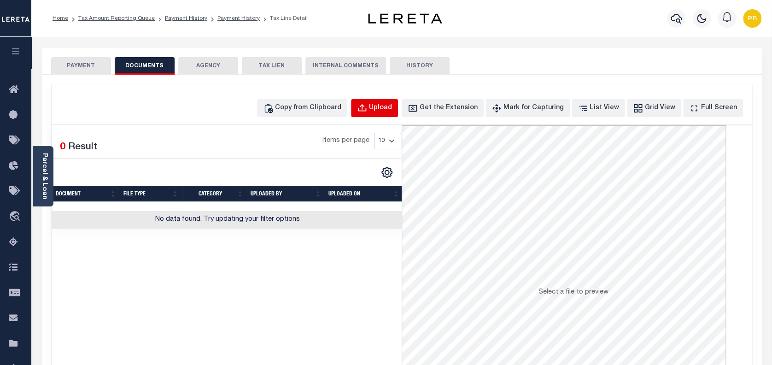
click at [392, 111] on div "Upload" at bounding box center [380, 108] width 23 height 10
select select "POP"
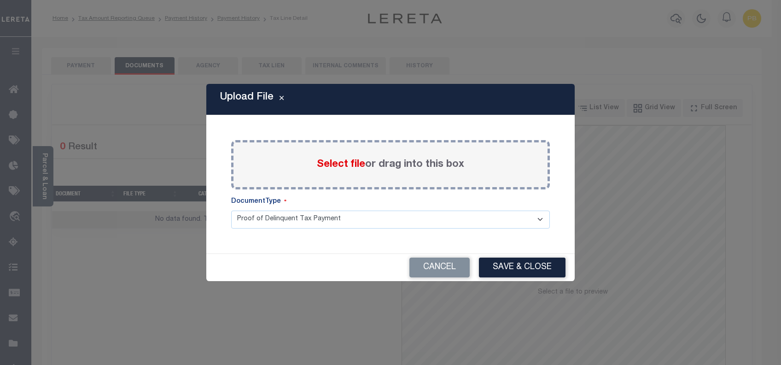
click at [335, 160] on span "Select file" at bounding box center [341, 164] width 48 height 10
click at [0, 0] on input "Select file or drag into this box" at bounding box center [0, 0] width 0 height 0
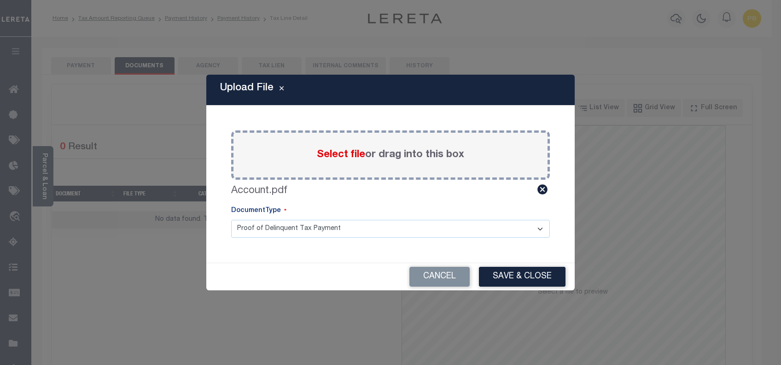
click at [514, 274] on button "Save & Close" at bounding box center [522, 277] width 87 height 20
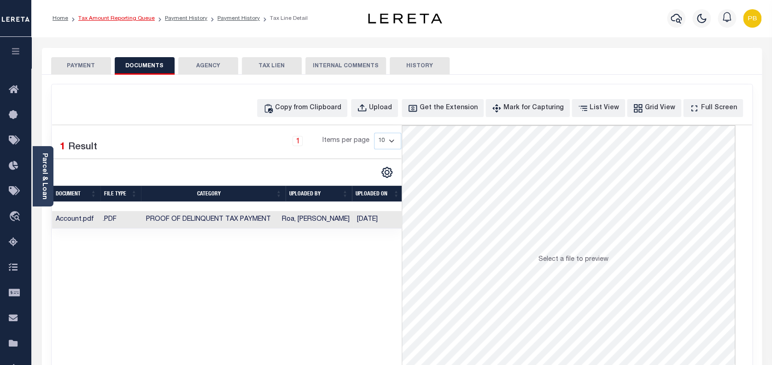
click at [95, 18] on link "Tax Amount Reporting Queue" at bounding box center [116, 19] width 76 height 6
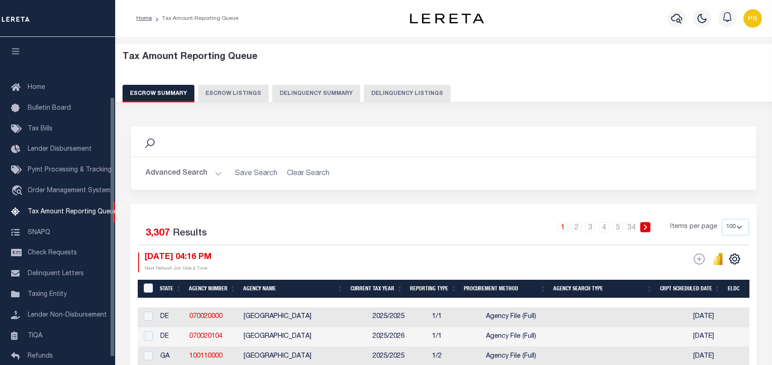
click at [352, 92] on button "Delinquency Summary" at bounding box center [316, 94] width 88 height 18
click at [411, 98] on button "Delinquency Listings" at bounding box center [407, 94] width 87 height 18
select select "100"
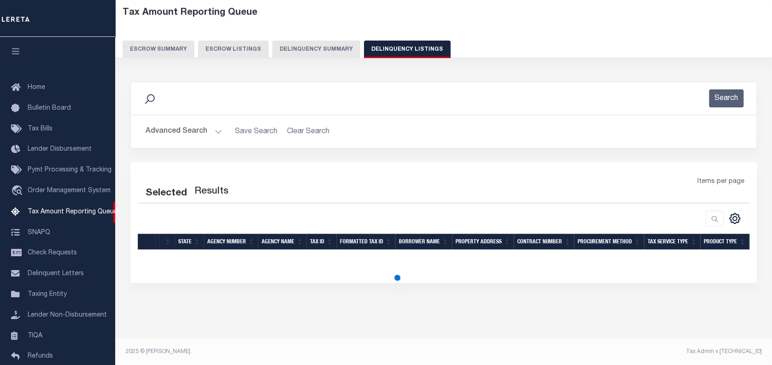
select select "100"
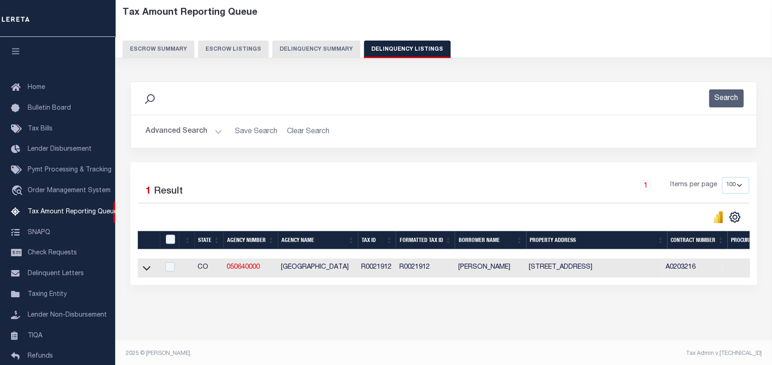
scroll to position [75, 0]
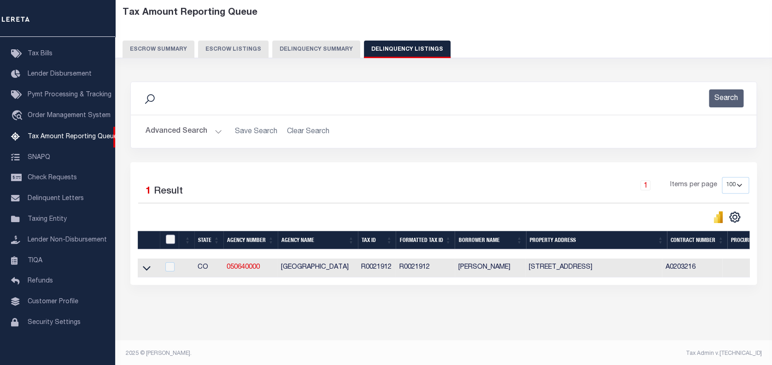
click at [262, 235] on tr "State Agency Number Agency Name Tax ID Formatted Tax ID Borrower Name Property …" at bounding box center [767, 240] width 1258 height 19
click at [170, 241] on input "checkbox" at bounding box center [170, 239] width 9 height 9
checkbox input "true"
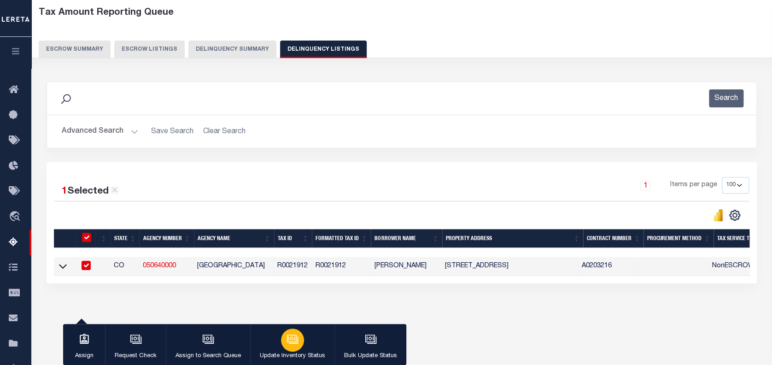
click at [297, 347] on div "button" at bounding box center [292, 340] width 23 height 23
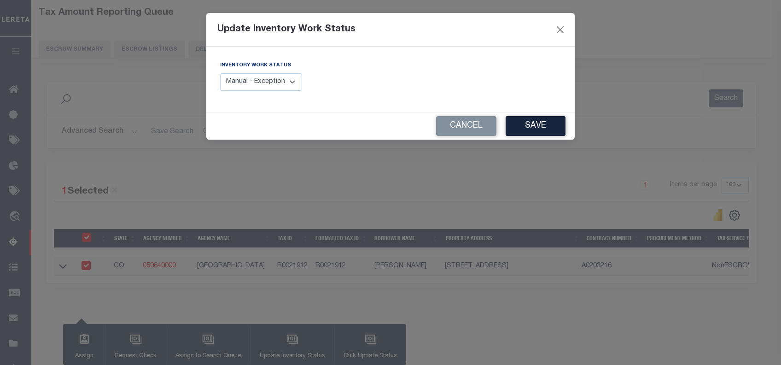
click at [282, 81] on select "Manual - Exception Pended - Awaiting Search Late Add Exception Completed" at bounding box center [261, 82] width 82 height 18
select select "4"
click at [220, 73] on select "Manual - Exception Pended - Awaiting Search Late Add Exception Completed" at bounding box center [261, 82] width 82 height 18
click at [524, 133] on button "Save" at bounding box center [536, 126] width 60 height 20
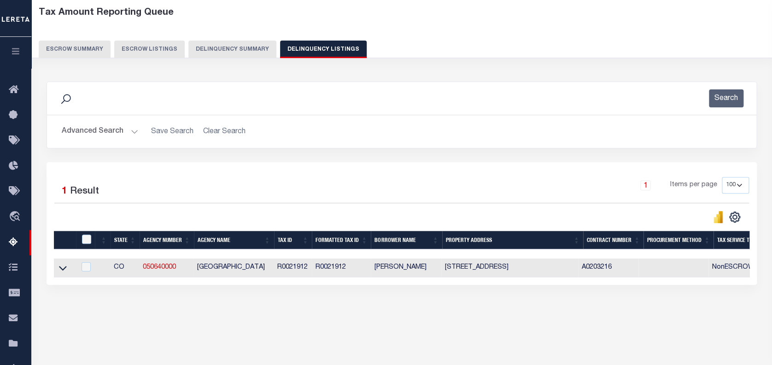
click at [125, 129] on button "Advanced Search" at bounding box center [100, 132] width 76 height 18
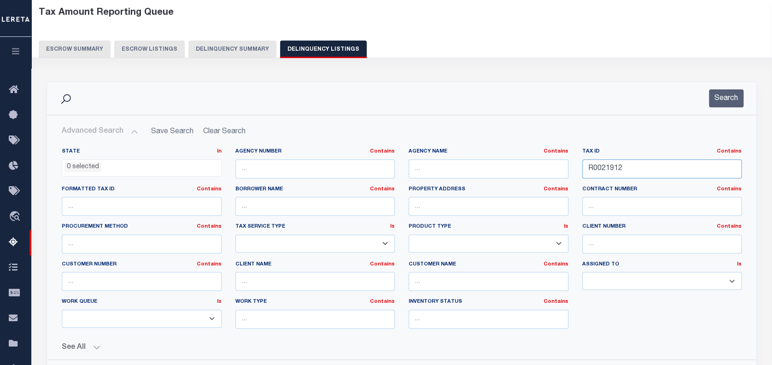
drag, startPoint x: 569, startPoint y: 164, endPoint x: 544, endPoint y: 164, distance: 24.4
click at [544, 164] on div "State In In AK AL AR AZ CA CO CT DC DE FL GA GU HI IA ID IL IN KS KY LA MA MD M…" at bounding box center [402, 242] width 694 height 188
paste input "text"
click at [636, 173] on input "text" at bounding box center [662, 168] width 160 height 19
paste input "R8866362"
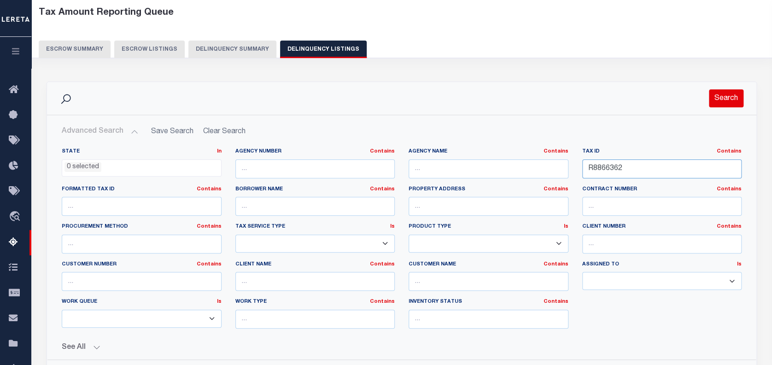
type input "R8866362"
click at [734, 102] on button "Search" at bounding box center [726, 98] width 35 height 18
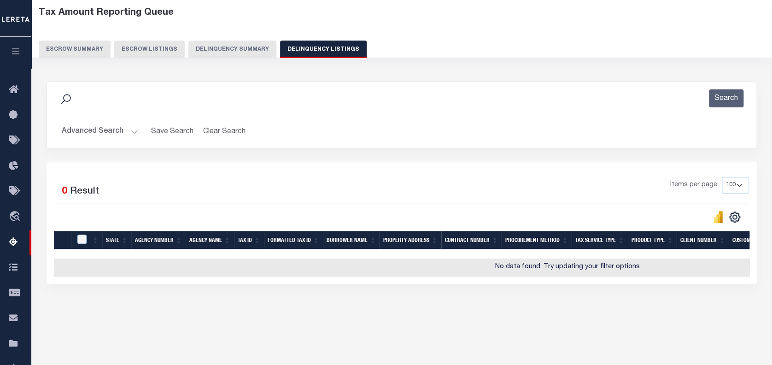
click at [133, 133] on button "Advanced Search" at bounding box center [100, 132] width 76 height 18
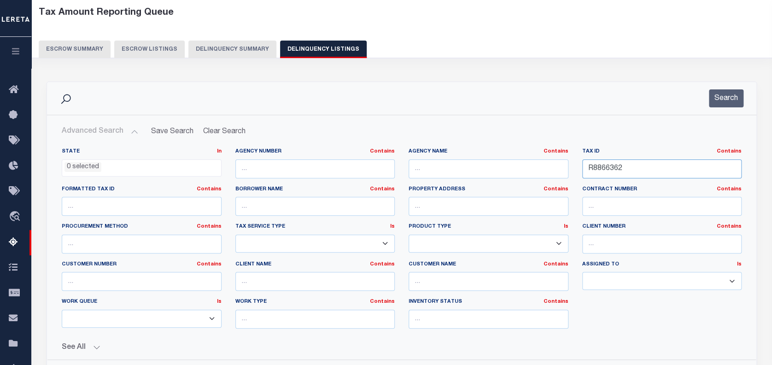
click at [633, 166] on input "R8866362" at bounding box center [662, 168] width 160 height 19
click at [732, 96] on button "Search" at bounding box center [726, 98] width 35 height 18
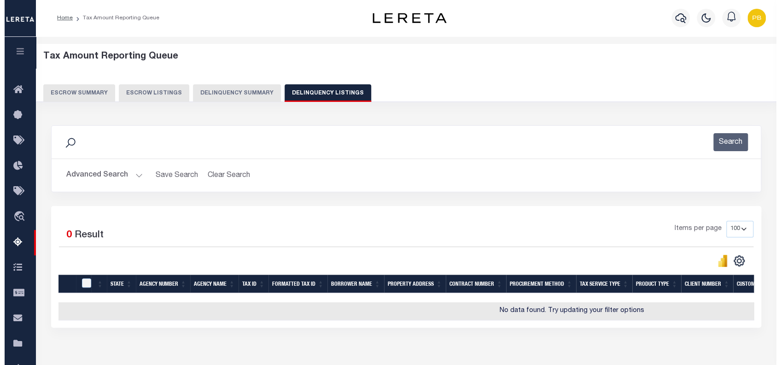
scroll to position [0, 0]
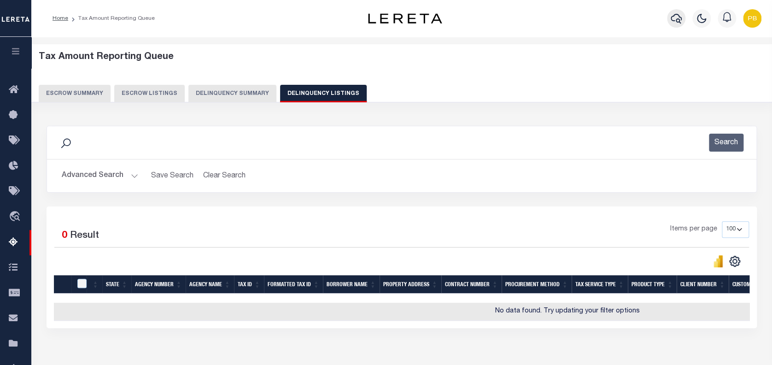
click at [674, 20] on icon "button" at bounding box center [676, 18] width 11 height 11
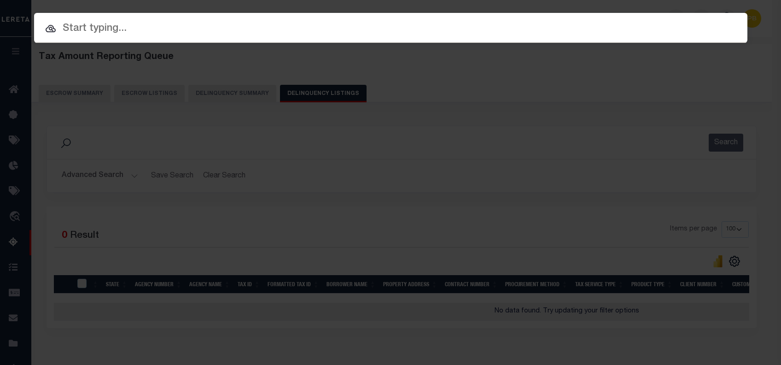
click at [475, 165] on div "Include Loans TBM Customers Borrowers Payments (Lender Non-Disb) Payments (Lend…" at bounding box center [390, 182] width 781 height 365
click at [461, 143] on div "Include Loans TBM Customers Borrowers Payments (Lender Non-Disb) Payments (Lend…" at bounding box center [390, 182] width 781 height 365
click at [101, 74] on div "Include Loans TBM Customers Borrowers Payments (Lender Non-Disb) Payments (Lend…" at bounding box center [390, 182] width 781 height 365
click at [97, 30] on input "text" at bounding box center [391, 28] width 728 height 17
click at [93, 88] on div "Include Loans TBM Customers Borrowers Payments (Lender Non-Disb) Payments (Lend…" at bounding box center [390, 182] width 781 height 365
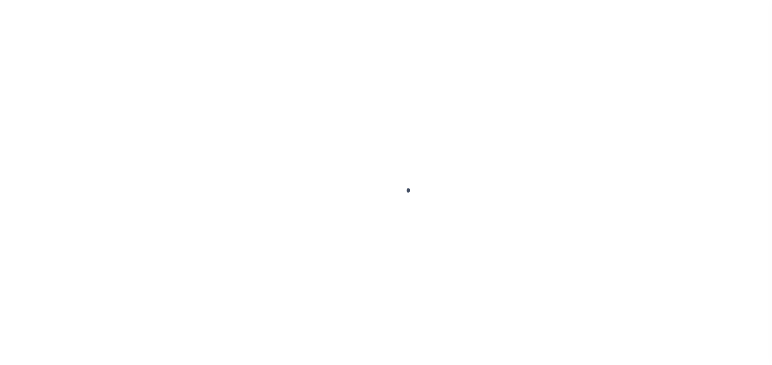
select select "PYD"
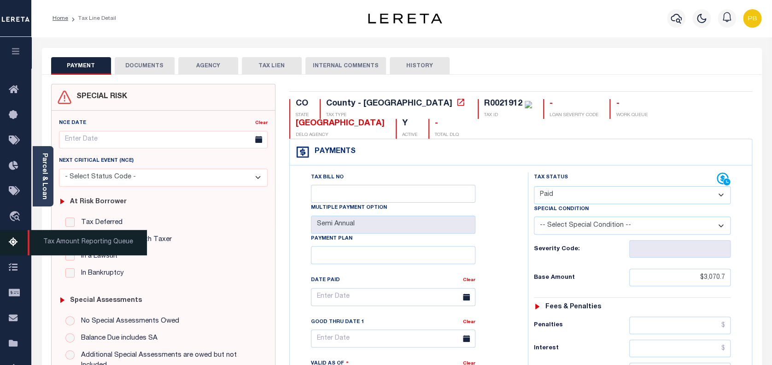
click at [12, 242] on icon at bounding box center [16, 243] width 15 height 12
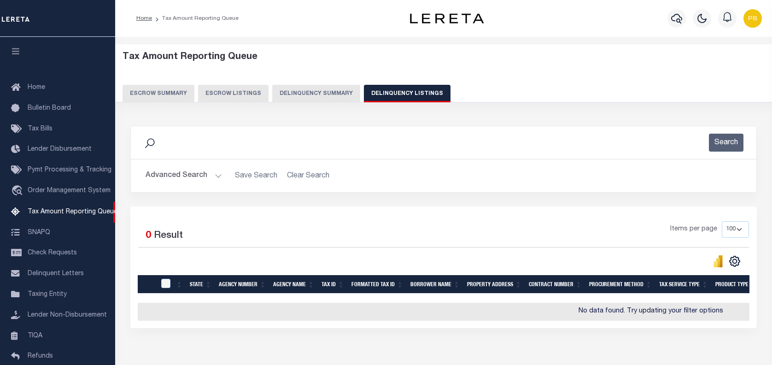
select select
select select "100"
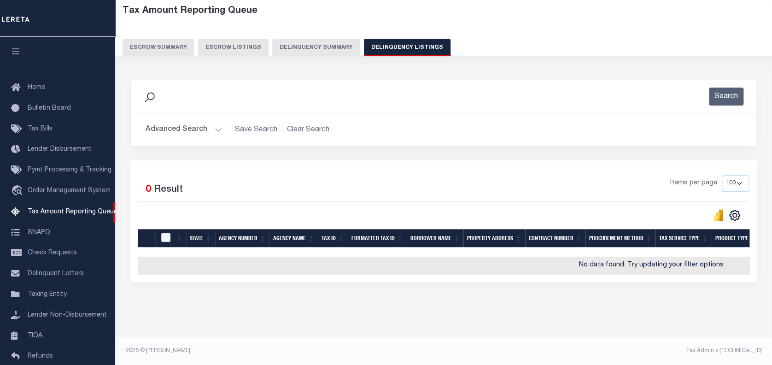
scroll to position [75, 0]
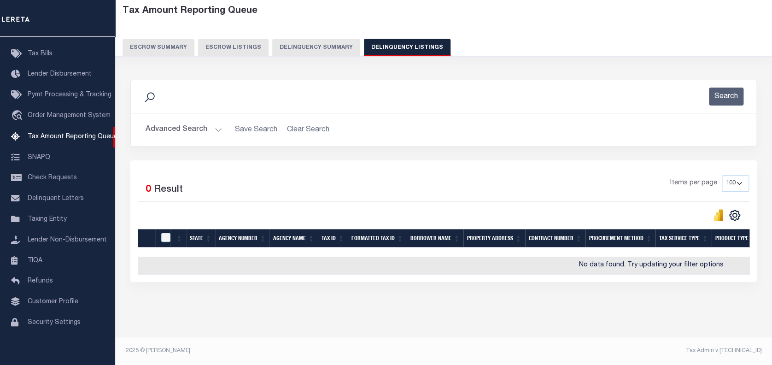
click at [209, 122] on button "Advanced Search" at bounding box center [184, 130] width 76 height 18
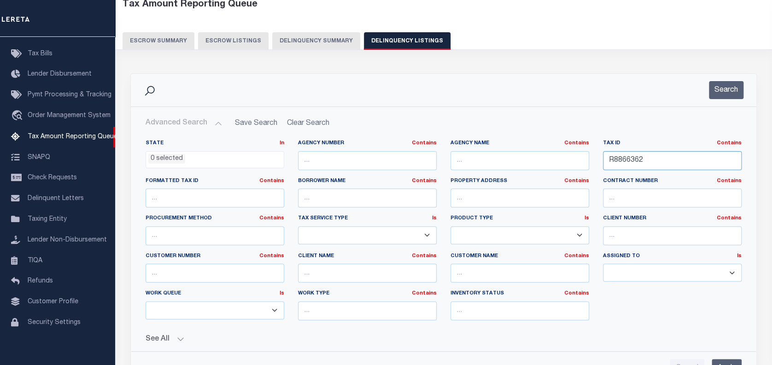
drag, startPoint x: 660, startPoint y: 162, endPoint x: 571, endPoint y: 160, distance: 88.5
click at [571, 160] on div "State In In AK AL AR AZ CA CO CT DC DE FL GA GU HI IA ID IL IN KS KY LA MA MD M…" at bounding box center [444, 234] width 610 height 188
paste input "2,371.1"
drag, startPoint x: 645, startPoint y: 161, endPoint x: 580, endPoint y: 161, distance: 65.4
click at [580, 161] on div "State In In AK AL AR AZ CA CO CT DC DE FL GA GU HI IA ID IL IN KS KY LA MA MD M…" at bounding box center [444, 234] width 610 height 188
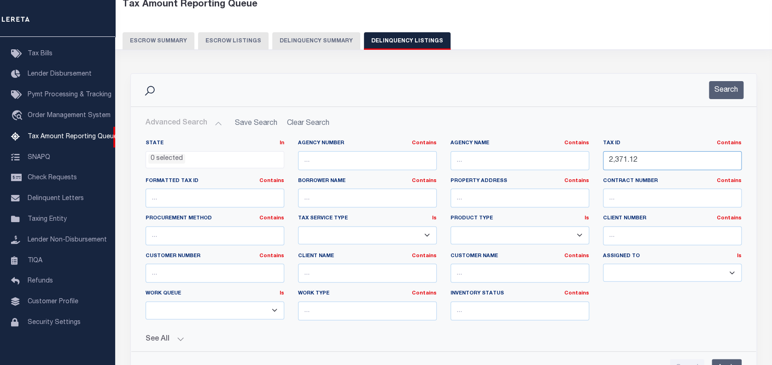
paste input "R8869290"
type input "R8869290"
click at [716, 97] on button "Search" at bounding box center [726, 90] width 35 height 18
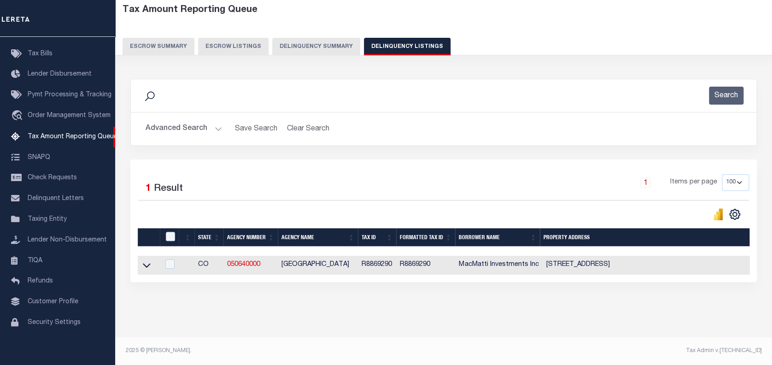
drag, startPoint x: 148, startPoint y: 264, endPoint x: 241, endPoint y: 223, distance: 101.1
click at [148, 264] on icon at bounding box center [147, 265] width 8 height 10
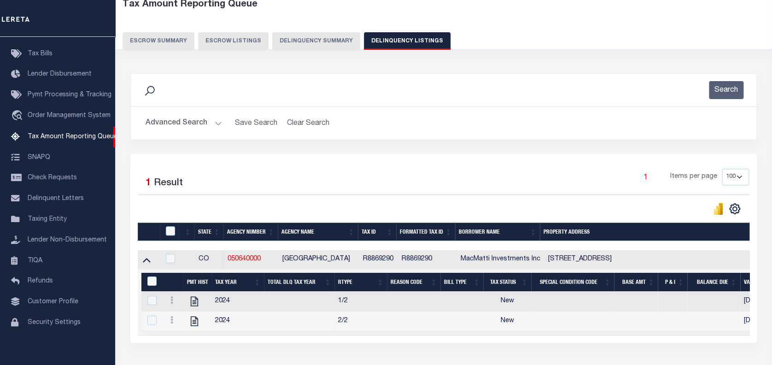
scroll to position [54, 0]
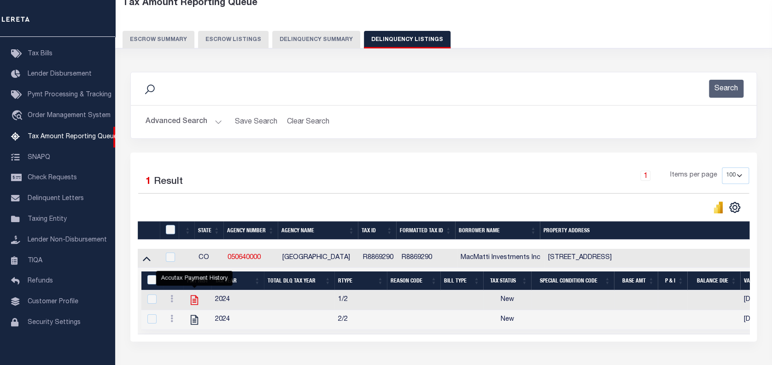
click at [194, 304] on icon "" at bounding box center [194, 300] width 12 height 12
checkbox input "true"
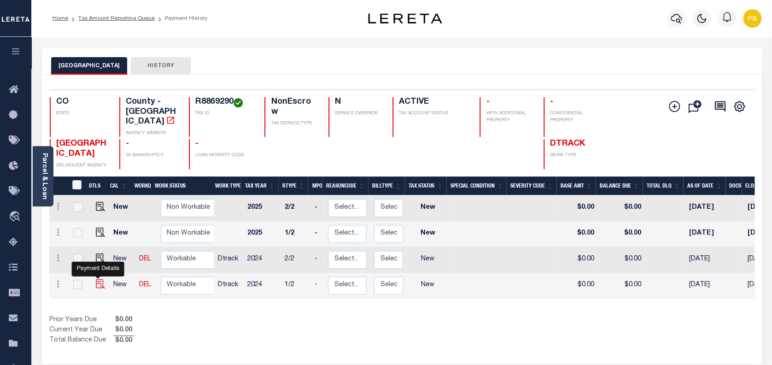
click at [96, 279] on img "" at bounding box center [100, 283] width 9 height 9
checkbox input "true"
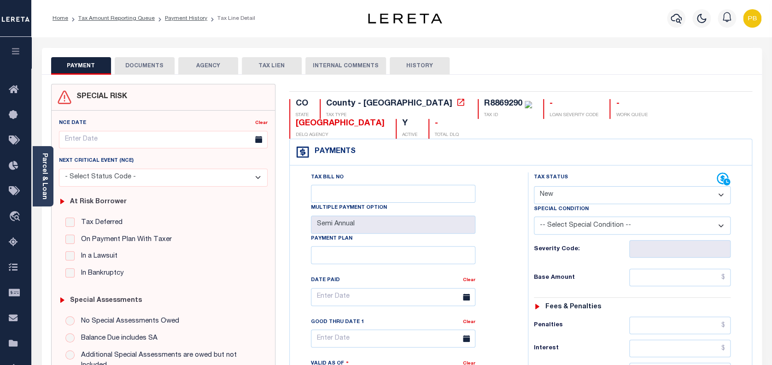
click at [628, 193] on select "- Select Status Code - Open Due/Unpaid Paid Incomplete No Tax Due Internal Refu…" at bounding box center [632, 195] width 197 height 18
select select "PYD"
click at [534, 187] on select "- Select Status Code - Open Due/Unpaid Paid Incomplete No Tax Due Internal Refu…" at bounding box center [632, 195] width 197 height 18
type input "[DATE]"
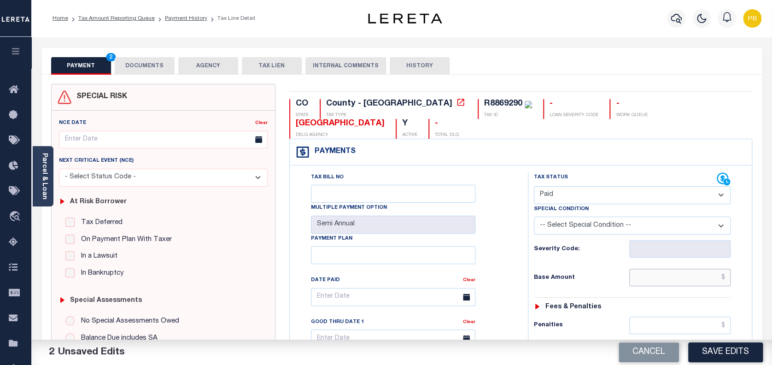
click at [665, 276] on input "text" at bounding box center [680, 278] width 102 height 18
paste input "1,185.56"
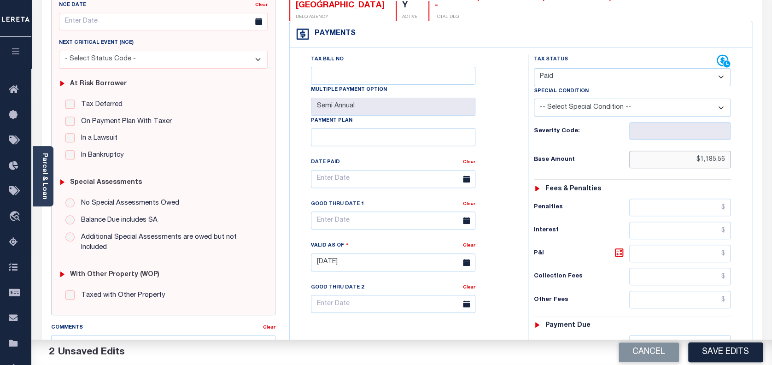
scroll to position [184, 0]
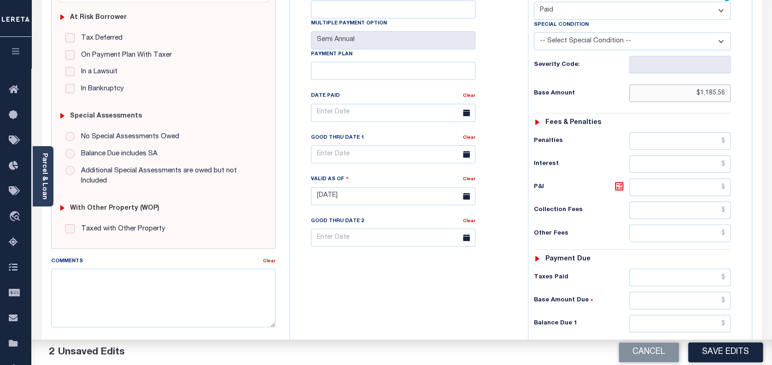
type input "$1,185.56"
click at [666, 277] on input "text" at bounding box center [680, 278] width 102 height 18
paste input "1,185.56"
type input "$1,185.56"
click at [713, 322] on input "text" at bounding box center [680, 324] width 102 height 18
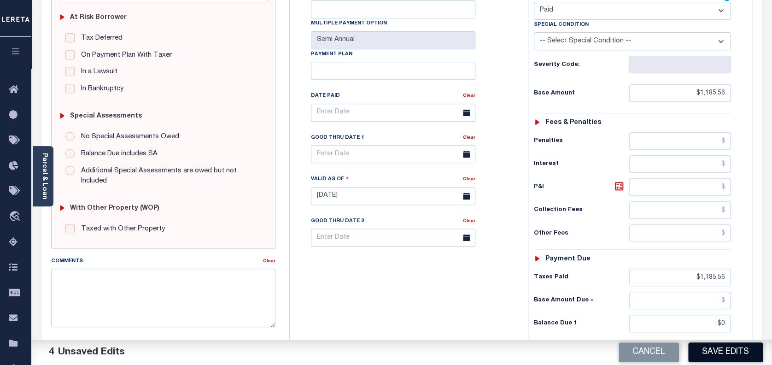
click at [736, 354] on button "Save Edits" at bounding box center [725, 352] width 75 height 20
type input "$0.00"
checkbox input "false"
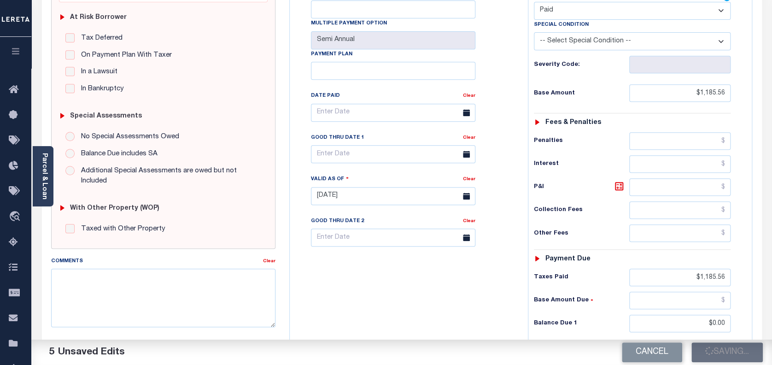
checkbox input "false"
type input "$1,185.56"
type input "$0"
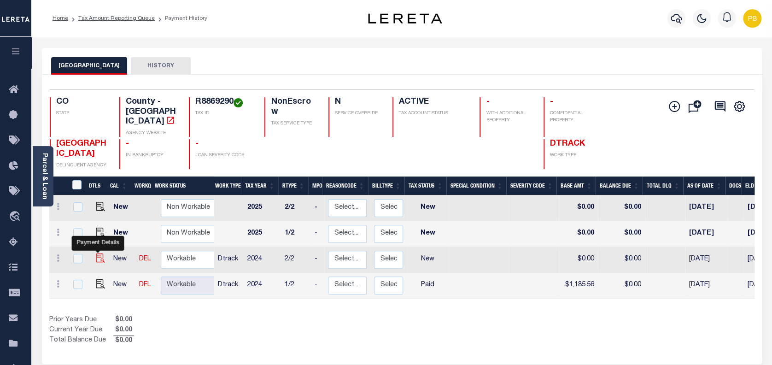
click at [98, 253] on img "" at bounding box center [100, 257] width 9 height 9
checkbox input "true"
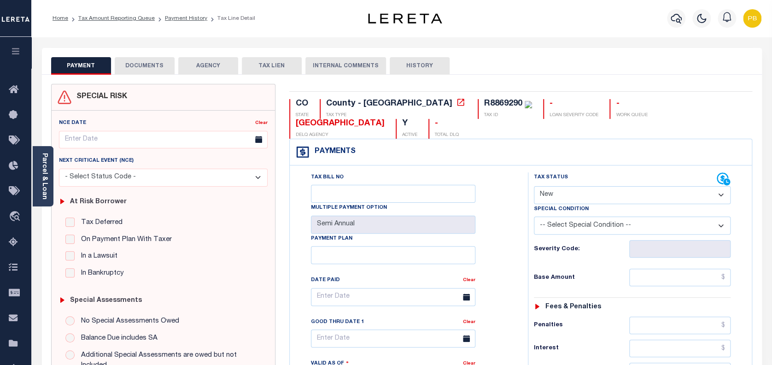
click at [587, 196] on select "- Select Status Code - Open Due/Unpaid Paid Incomplete No Tax Due Internal Refu…" at bounding box center [632, 195] width 197 height 18
select select "PYD"
click at [534, 187] on select "- Select Status Code - Open Due/Unpaid Paid Incomplete No Tax Due Internal Refu…" at bounding box center [632, 195] width 197 height 18
type input "[DATE]"
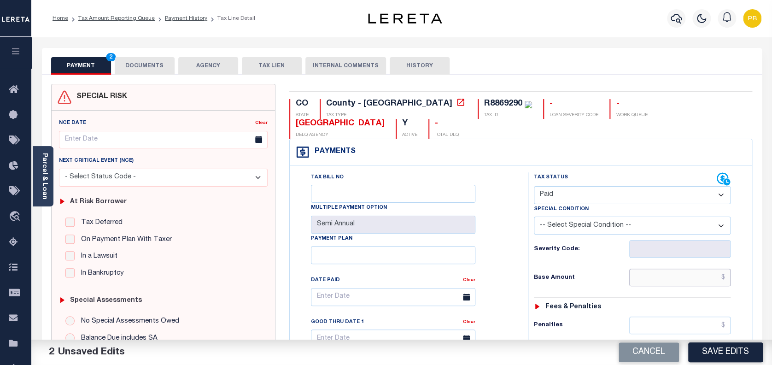
click at [701, 275] on input "text" at bounding box center [680, 278] width 102 height 18
paste input "1,185.56"
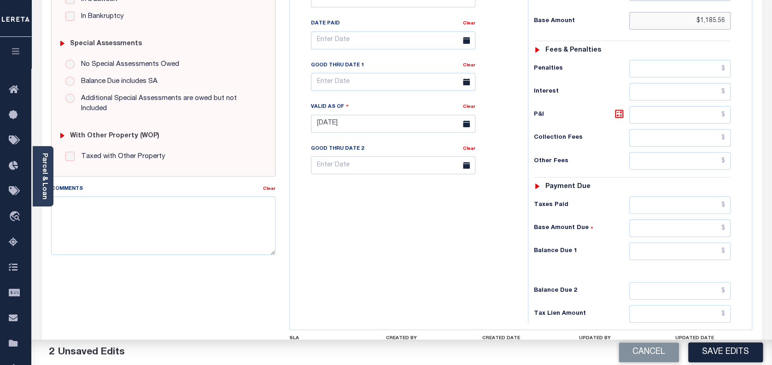
scroll to position [307, 0]
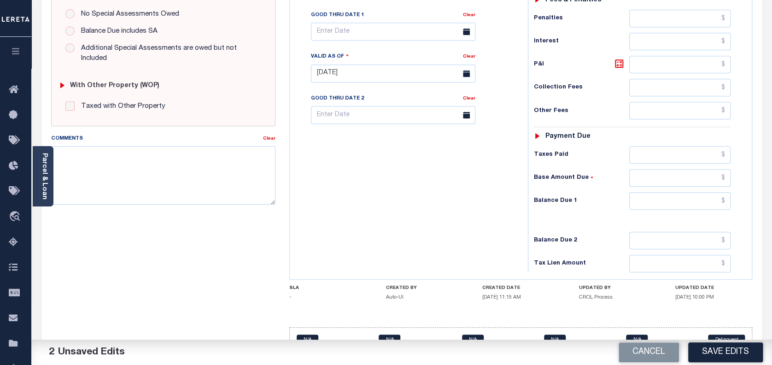
type input "$1,185.56"
click at [697, 154] on input "text" at bounding box center [680, 155] width 102 height 18
paste input "1,185.56"
type input "$1,185.56"
click at [710, 201] on input "text" at bounding box center [680, 201] width 102 height 18
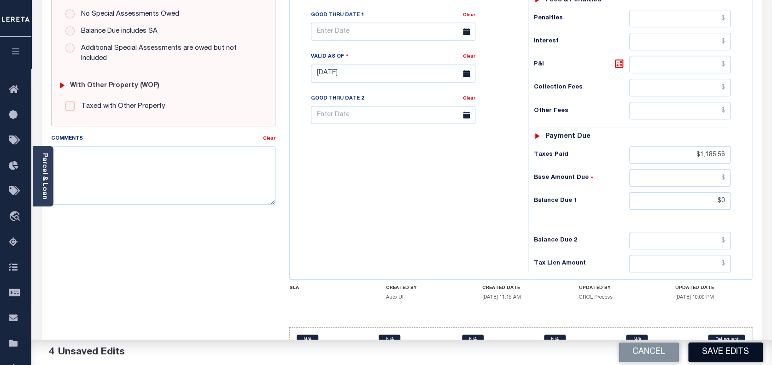
type input "$0.00"
click at [728, 354] on button "Save Edits" at bounding box center [725, 352] width 75 height 20
checkbox input "false"
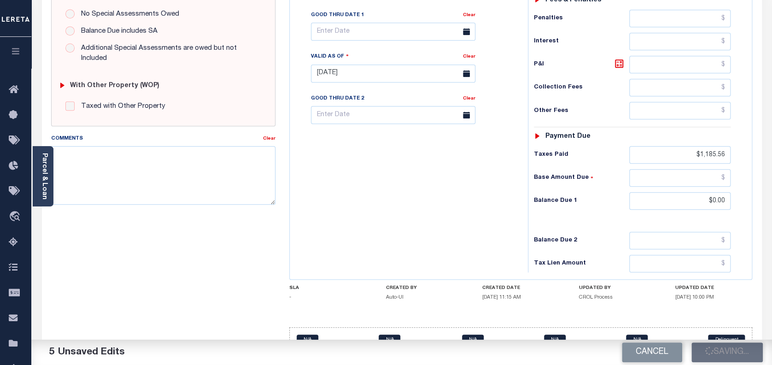
checkbox input "false"
type input "$1,185.56"
type input "$0"
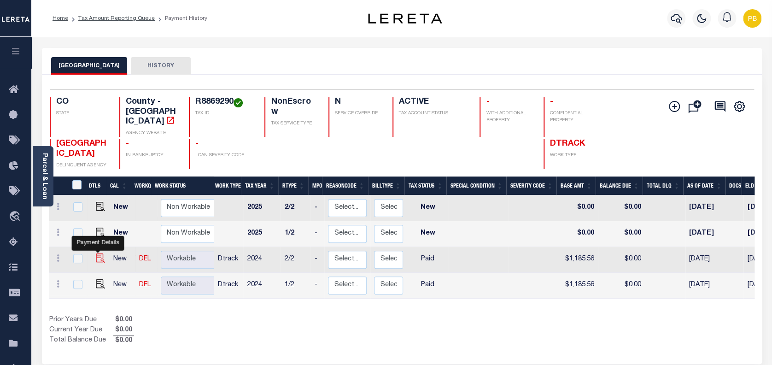
click at [98, 253] on img "" at bounding box center [100, 257] width 9 height 9
checkbox input "true"
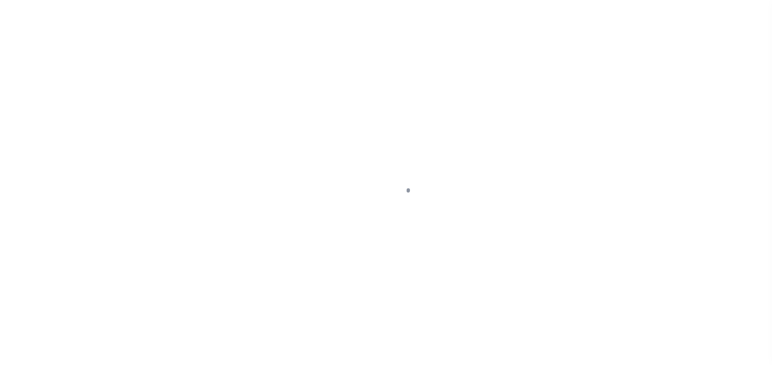
select select "PYD"
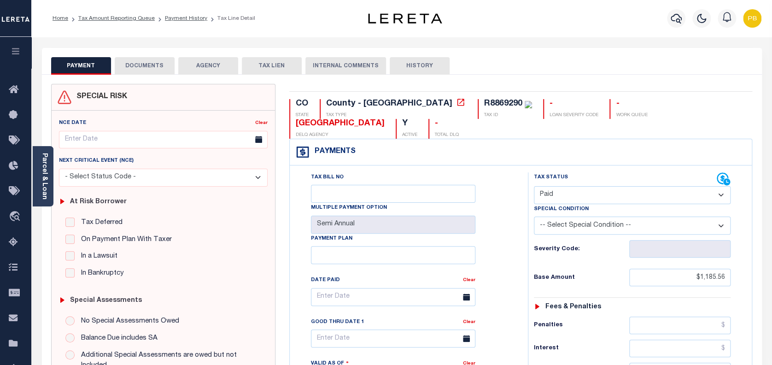
click at [160, 67] on button "DOCUMENTS" at bounding box center [145, 66] width 60 height 18
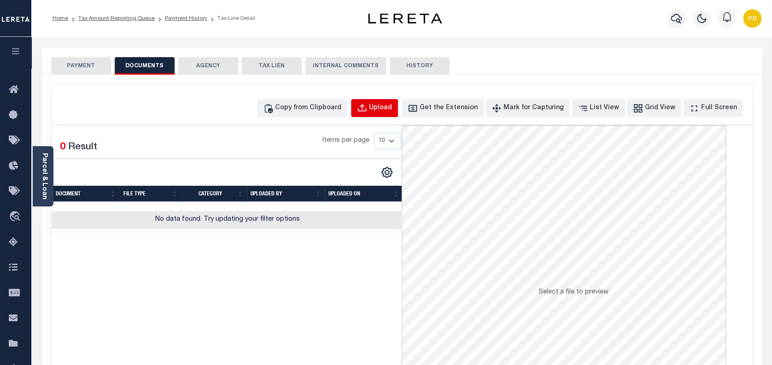
click at [392, 109] on div "Upload" at bounding box center [380, 108] width 23 height 10
select select "POP"
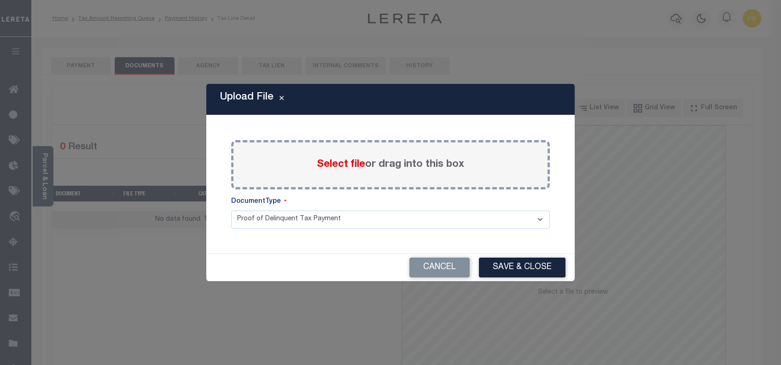
click at [348, 167] on span "Select file" at bounding box center [341, 164] width 48 height 10
click at [0, 0] on input "Select file or drag into this box" at bounding box center [0, 0] width 0 height 0
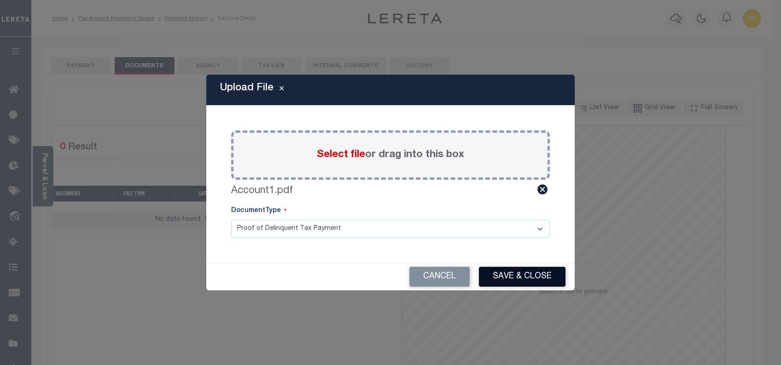
click at [530, 270] on button "Save & Close" at bounding box center [522, 277] width 87 height 20
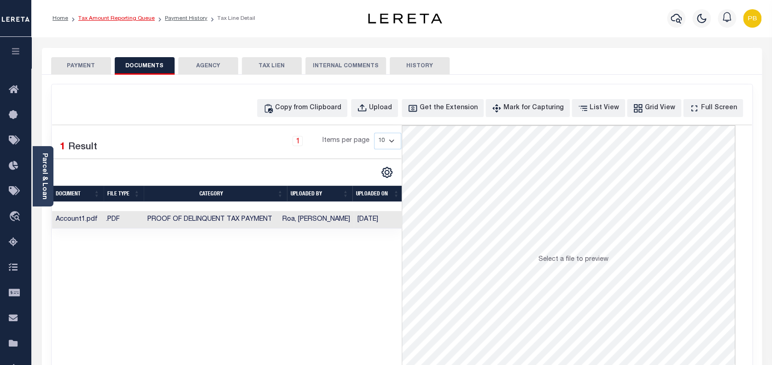
click at [111, 20] on link "Tax Amount Reporting Queue" at bounding box center [116, 19] width 76 height 6
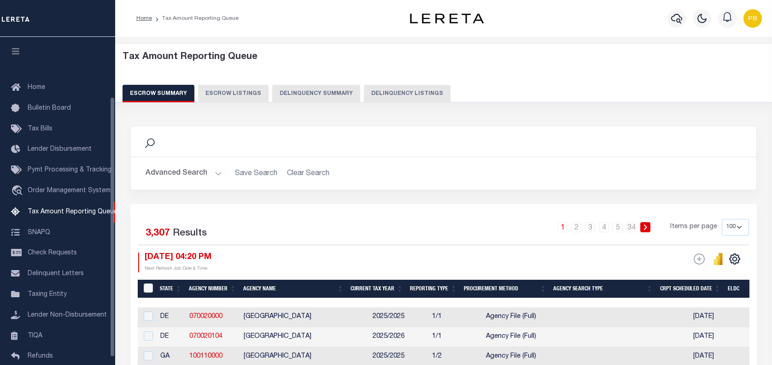
select select "100"
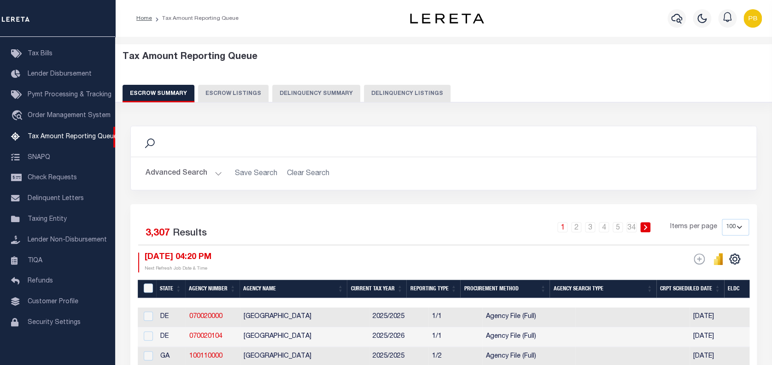
click at [391, 93] on button "Delinquency Listings" at bounding box center [407, 94] width 87 height 18
select select "100"
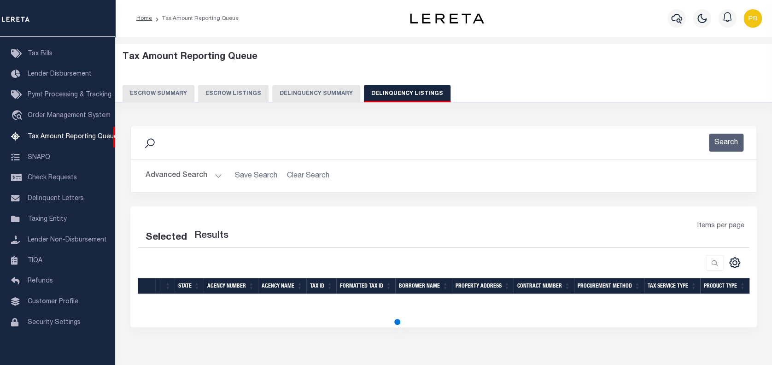
select select "100"
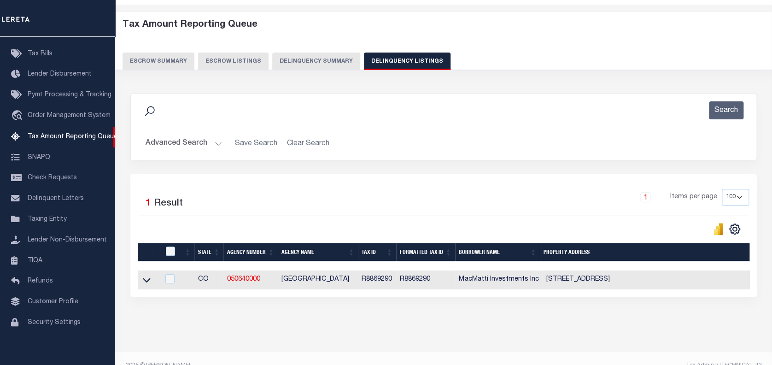
scroll to position [54, 0]
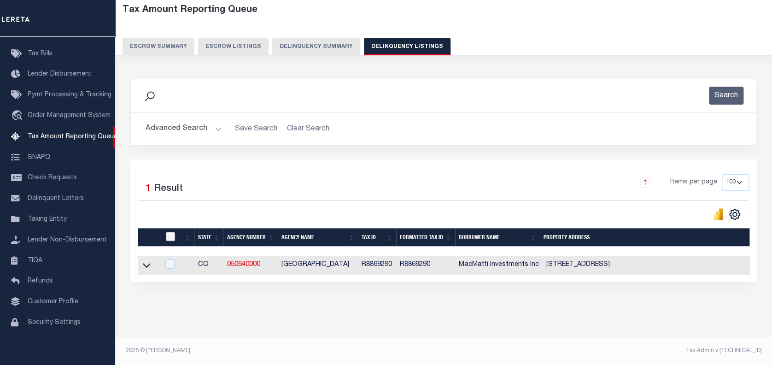
click at [169, 232] on input "checkbox" at bounding box center [170, 236] width 9 height 9
checkbox input "true"
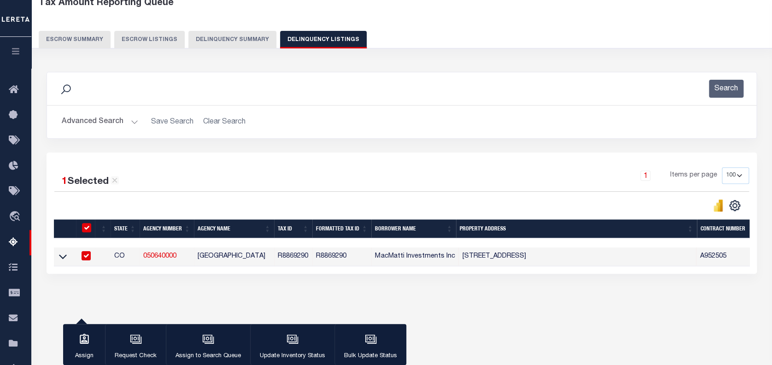
scroll to position [52, 0]
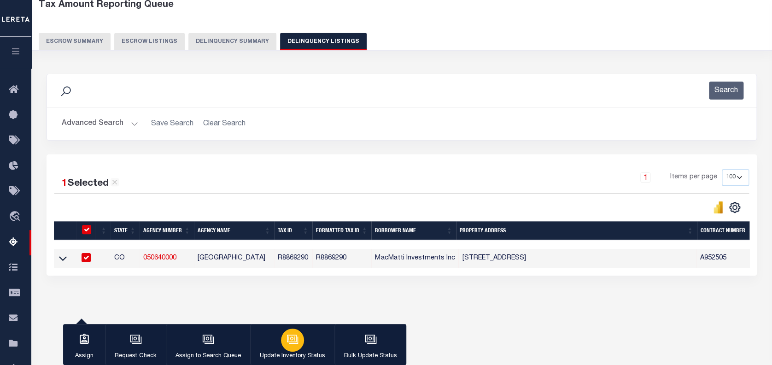
click at [284, 352] on p "Update Inventory Status" at bounding box center [292, 356] width 65 height 9
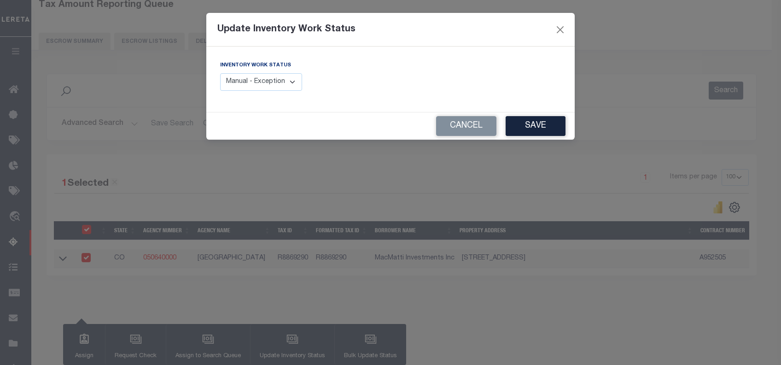
click at [275, 84] on select "Manual - Exception Pended - Awaiting Search Late Add Exception Completed" at bounding box center [261, 82] width 82 height 18
select select "4"
click at [220, 73] on select "Manual - Exception Pended - Awaiting Search Late Add Exception Completed" at bounding box center [261, 82] width 82 height 18
click at [528, 125] on button "Save" at bounding box center [536, 126] width 60 height 20
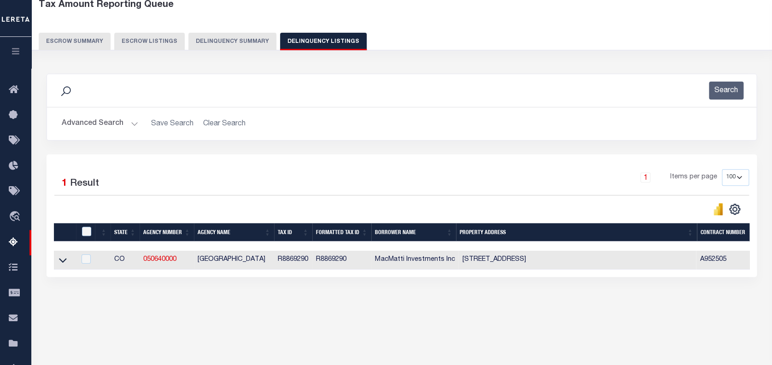
click at [129, 125] on button "Advanced Search" at bounding box center [100, 124] width 76 height 18
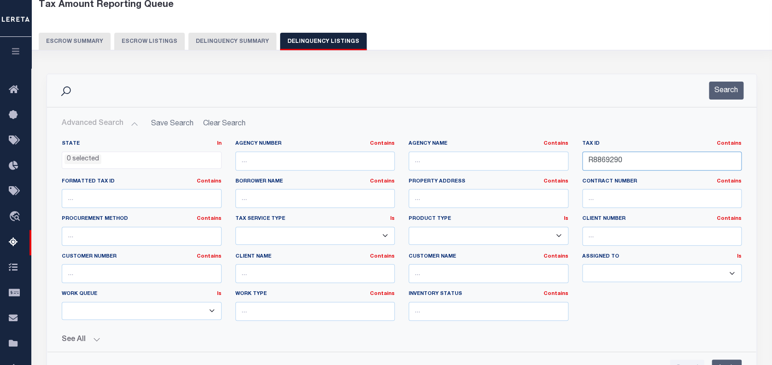
drag, startPoint x: 623, startPoint y: 156, endPoint x: 629, endPoint y: 159, distance: 6.6
click at [581, 153] on div "Tax ID Contains Contains Is R8869290" at bounding box center [662, 159] width 174 height 38
click at [638, 159] on input "R8869290" at bounding box center [662, 161] width 160 height 19
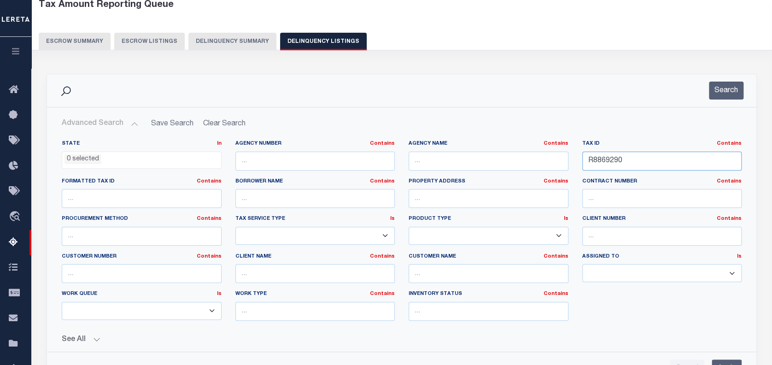
paste input "1460482"
type input "1460482"
click at [721, 91] on button "Search" at bounding box center [726, 91] width 35 height 18
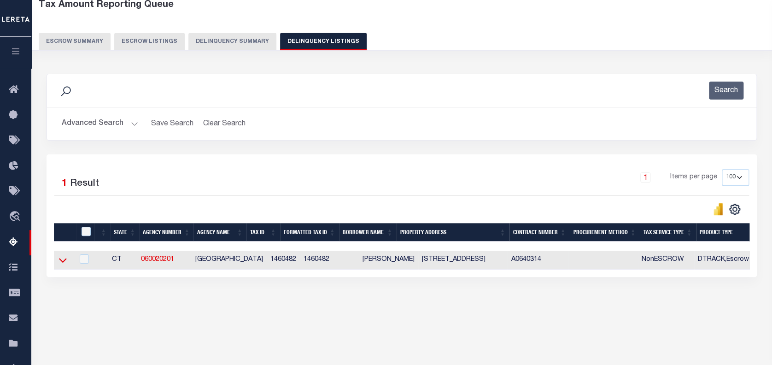
click at [62, 263] on icon at bounding box center [63, 260] width 8 height 10
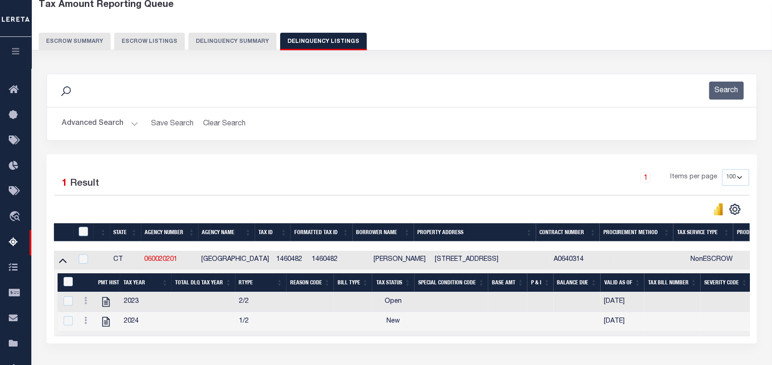
scroll to position [114, 0]
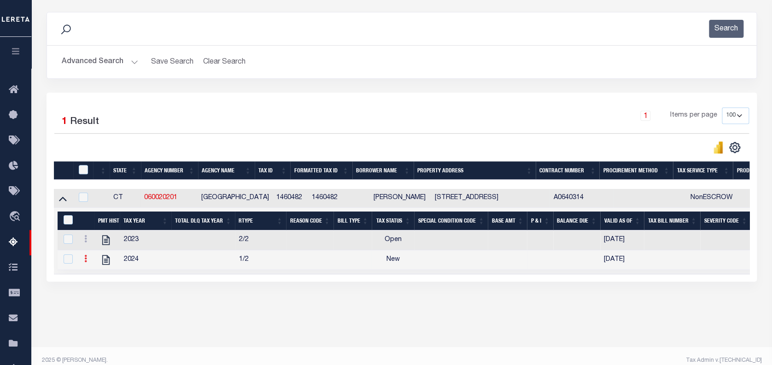
click at [84, 262] on icon at bounding box center [85, 258] width 3 height 7
click at [101, 276] on link "" at bounding box center [96, 273] width 31 height 15
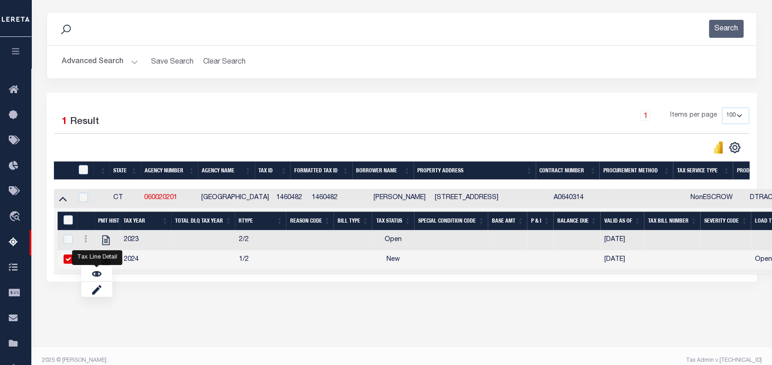
checkbox input "true"
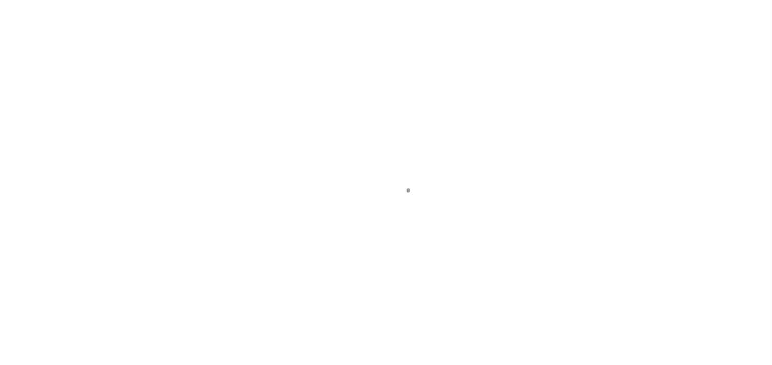
select select "NW2"
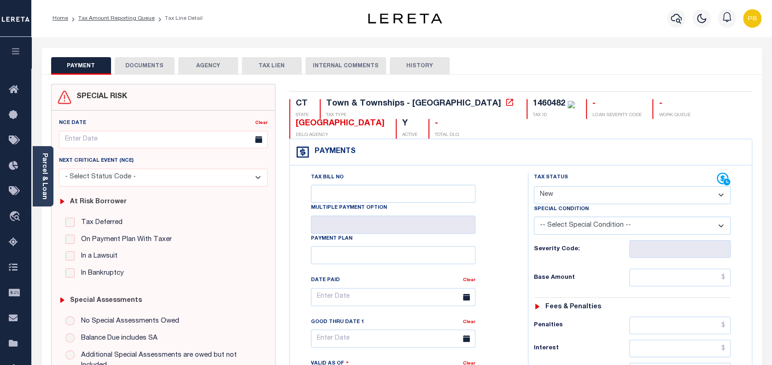
click at [45, 182] on link "Parcel & Loan" at bounding box center [44, 176] width 6 height 47
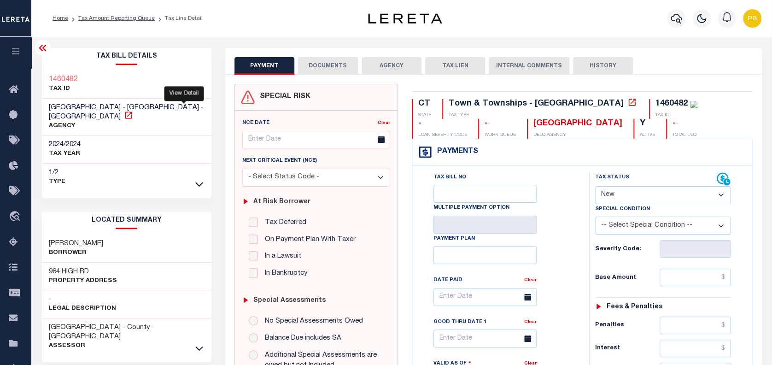
click at [133, 111] on icon at bounding box center [128, 115] width 9 height 9
click at [645, 196] on select "- Select Status Code - Open Due/Unpaid Paid Incomplete No Tax Due Internal Refu…" at bounding box center [663, 195] width 136 height 18
click at [114, 16] on link "Tax Amount Reporting Queue" at bounding box center [116, 19] width 76 height 6
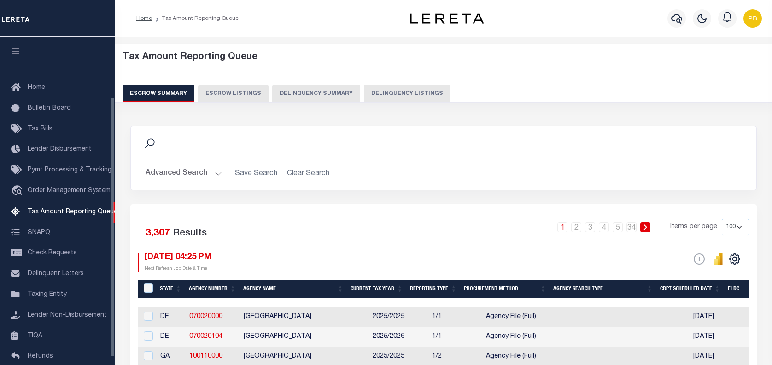
select select "100"
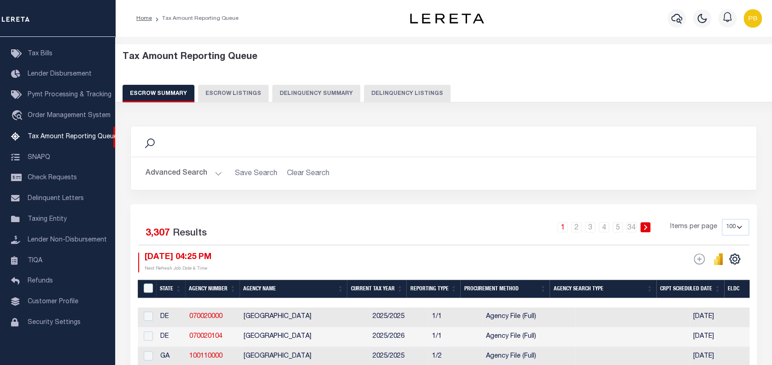
click at [412, 93] on button "Delinquency Listings" at bounding box center [407, 94] width 87 height 18
select select "100"
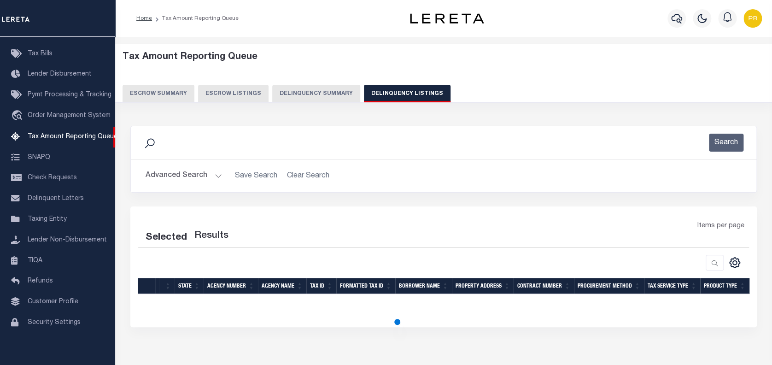
select select "100"
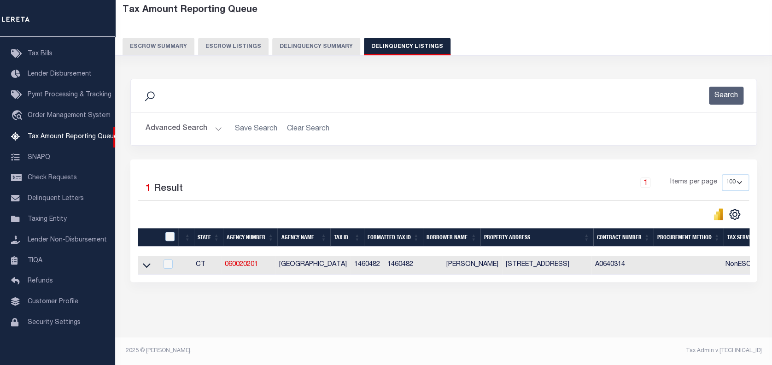
scroll to position [54, 0]
click at [145, 261] on icon at bounding box center [147, 265] width 8 height 10
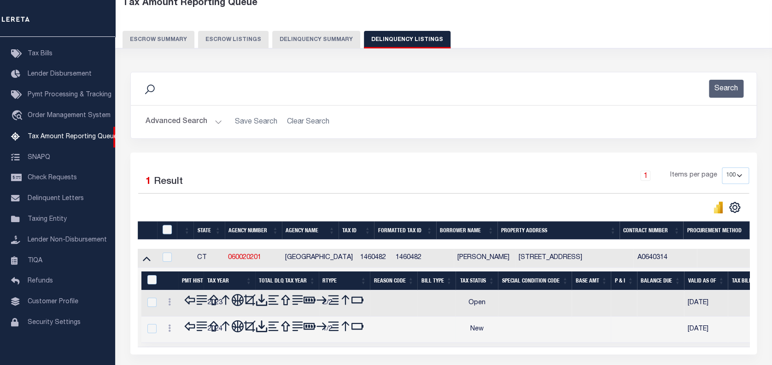
scroll to position [115, 0]
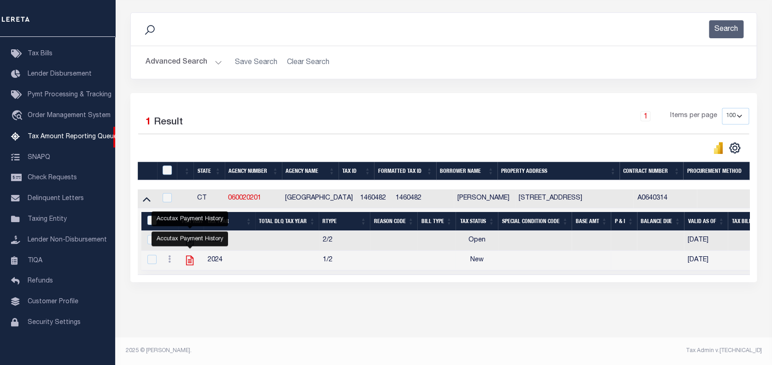
click at [190, 261] on icon "" at bounding box center [189, 261] width 7 height 10
checkbox input "true"
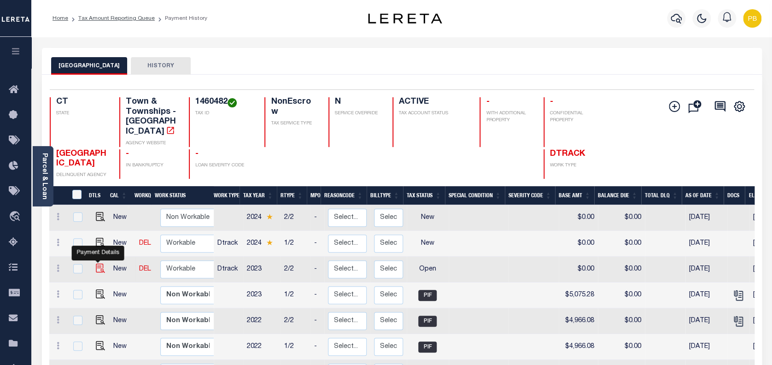
click at [98, 264] on img "" at bounding box center [100, 268] width 9 height 9
checkbox input "true"
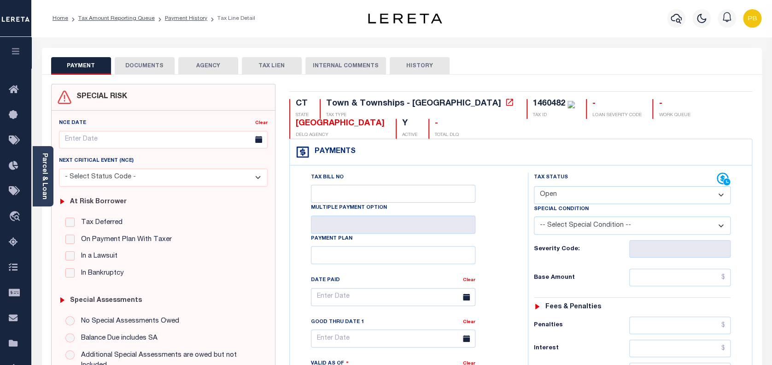
click at [587, 200] on select "- Select Status Code - Open Due/Unpaid Paid Incomplete No Tax Due Internal Refu…" at bounding box center [632, 195] width 197 height 18
select select "PYD"
click at [534, 187] on select "- Select Status Code - Open Due/Unpaid Paid Incomplete No Tax Due Internal Refu…" at bounding box center [632, 195] width 197 height 18
type input "[DATE]"
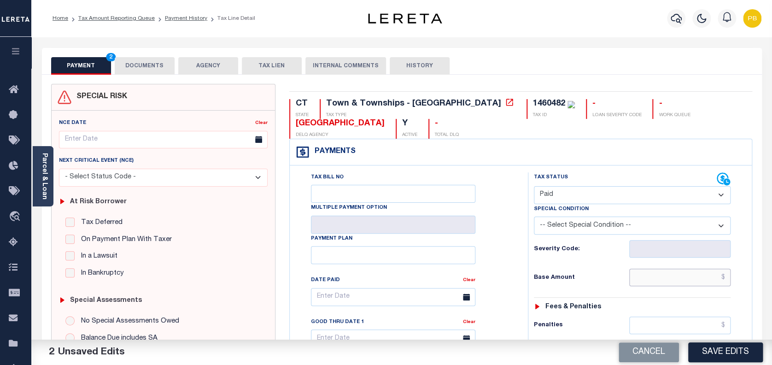
click at [671, 284] on input "text" at bounding box center [680, 278] width 102 height 18
paste input "10,150.56"
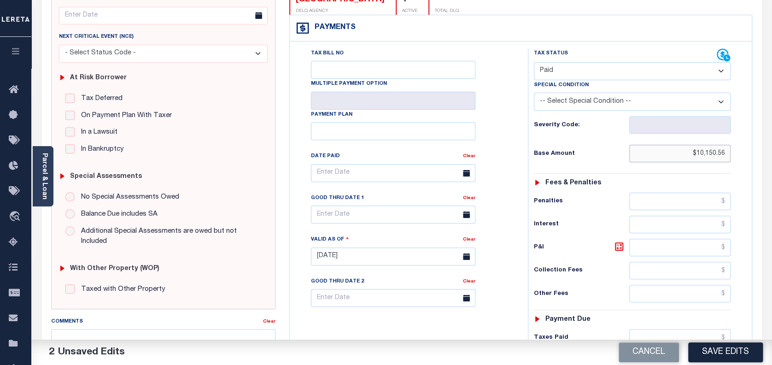
scroll to position [184, 0]
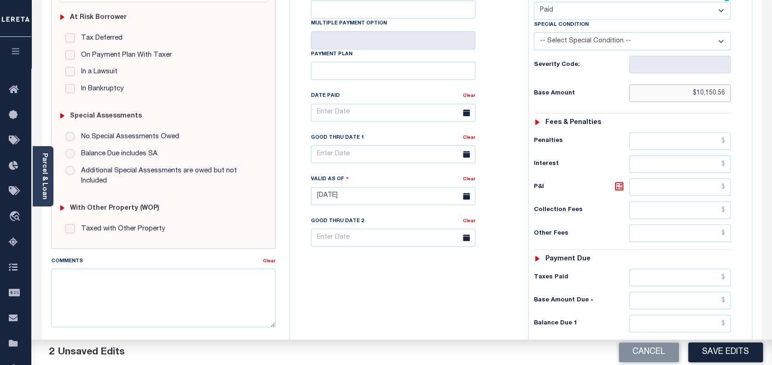
type input "$10,150.56"
click at [675, 286] on input "text" at bounding box center [680, 278] width 102 height 18
paste input "10,150.56"
type input "$10,150.56"
click at [694, 321] on input "text" at bounding box center [680, 324] width 102 height 18
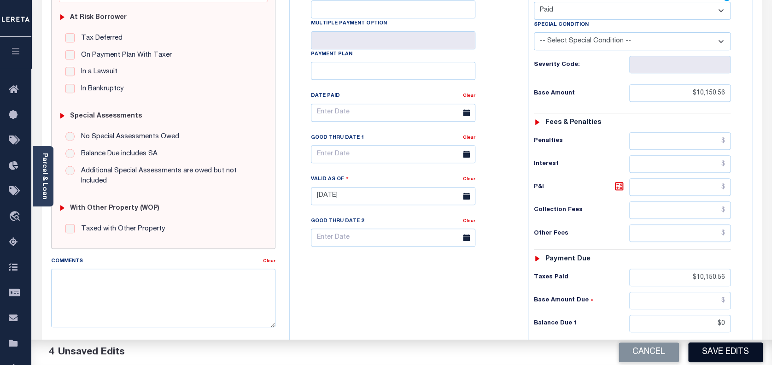
type input "$0.00"
click at [722, 352] on button "Save Edits" at bounding box center [725, 352] width 75 height 20
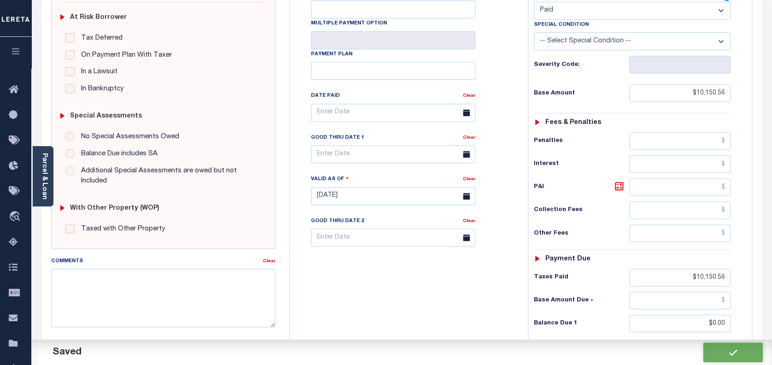
checkbox input "false"
type input "$10,150.56"
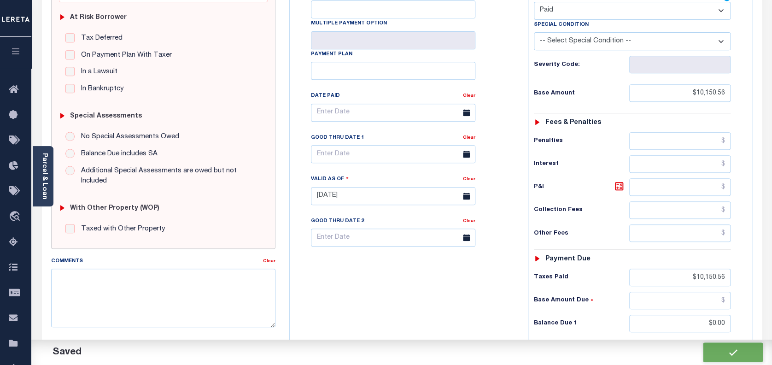
type input "$10,150.56"
type input "$0"
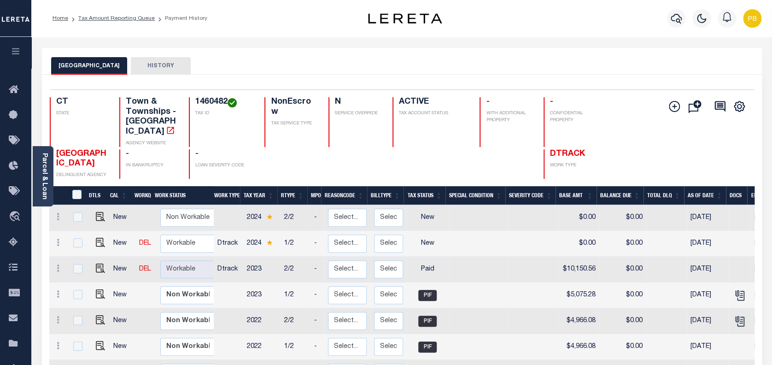
click at [96, 238] on img at bounding box center [100, 242] width 9 height 9
checkbox input "true"
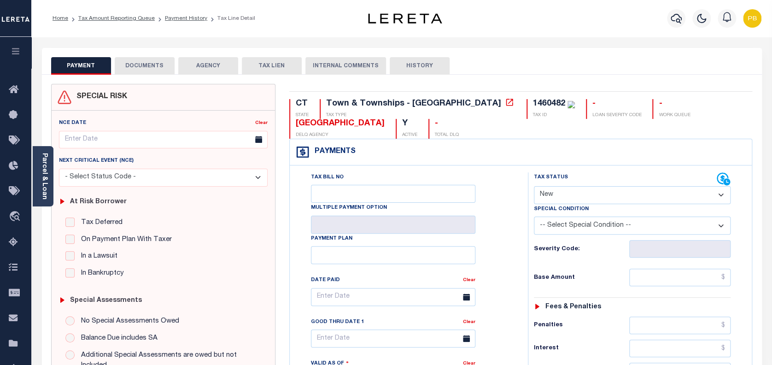
click at [609, 190] on select "- Select Status Code - Open Due/Unpaid Paid Incomplete No Tax Due Internal Refu…" at bounding box center [632, 195] width 197 height 18
select select "PYD"
click at [534, 187] on select "- Select Status Code - Open Due/Unpaid Paid Incomplete No Tax Due Internal Refu…" at bounding box center [632, 195] width 197 height 18
type input "[DATE]"
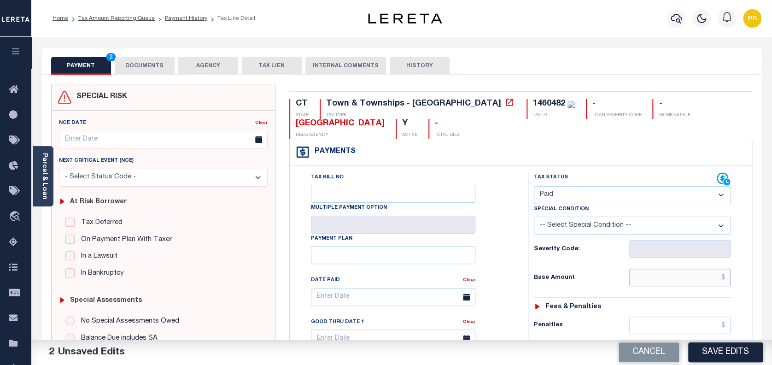
click at [675, 279] on input "text" at bounding box center [680, 278] width 102 height 18
paste input "5,149.20"
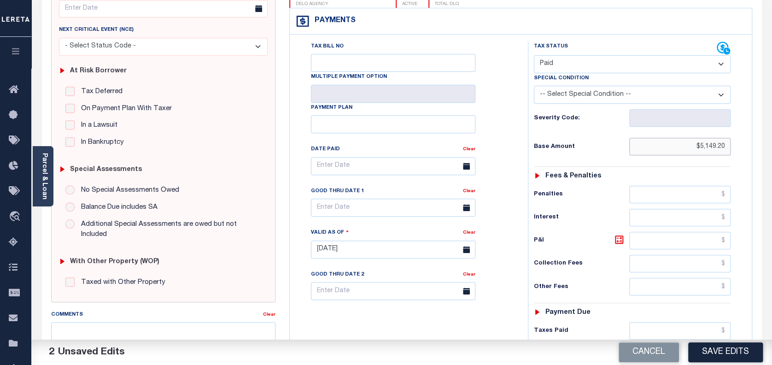
scroll to position [184, 0]
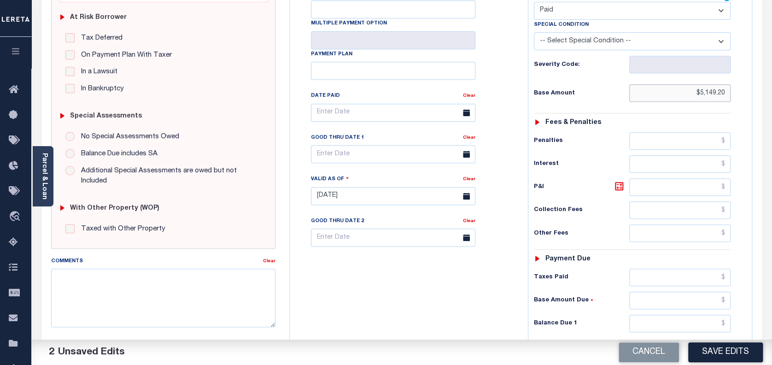
type input "$5,149.20"
click at [672, 275] on input "text" at bounding box center [680, 278] width 102 height 18
paste input "5,149.20"
type input "$5,149.20"
click at [691, 324] on input "text" at bounding box center [680, 324] width 102 height 18
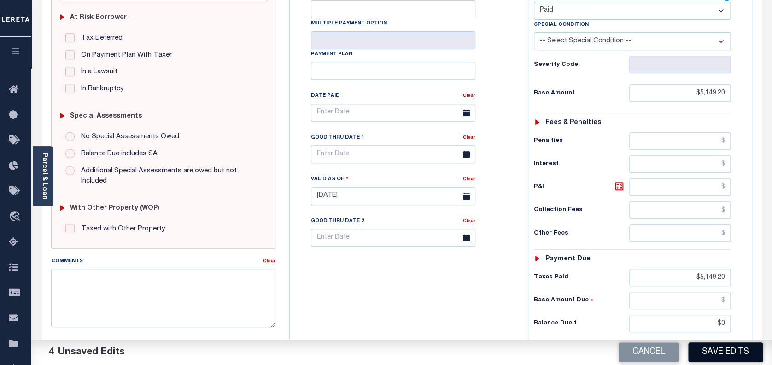
type input "$0.00"
click at [726, 358] on button "Save Edits" at bounding box center [725, 352] width 75 height 20
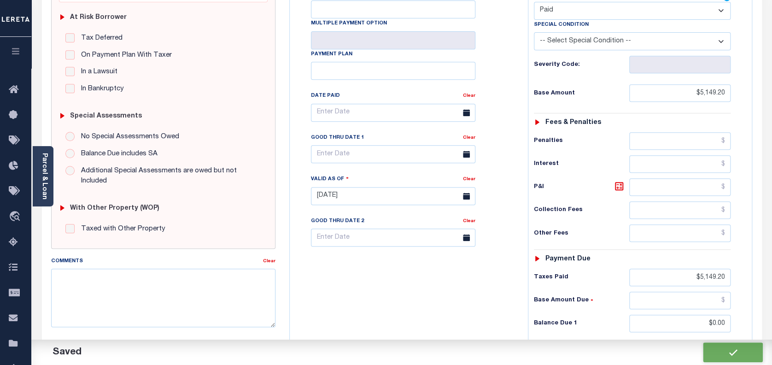
checkbox input "false"
type input "$5,149.2"
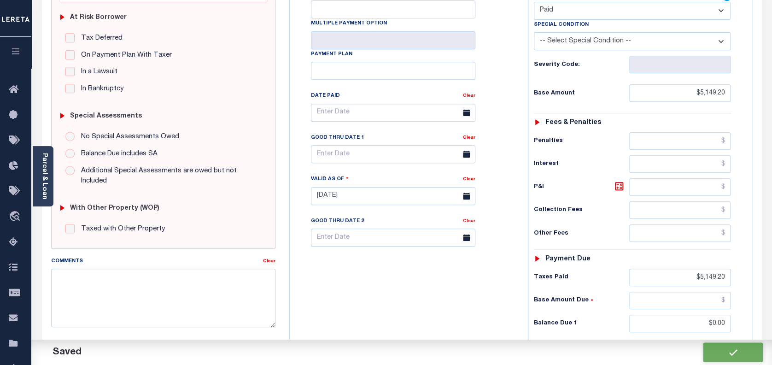
type input "$5,149.2"
type input "$0"
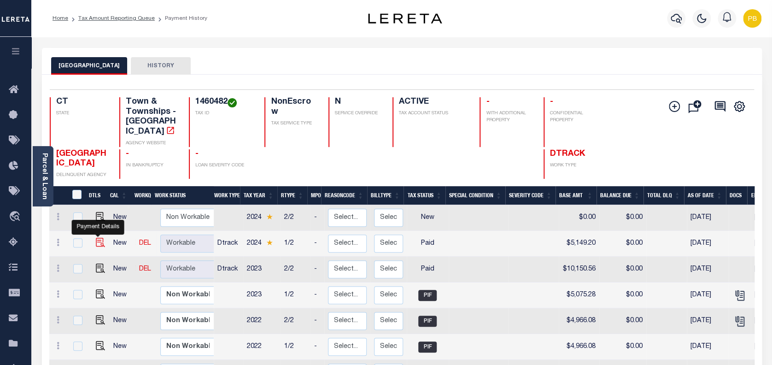
click at [98, 238] on img "" at bounding box center [100, 242] width 9 height 9
checkbox input "true"
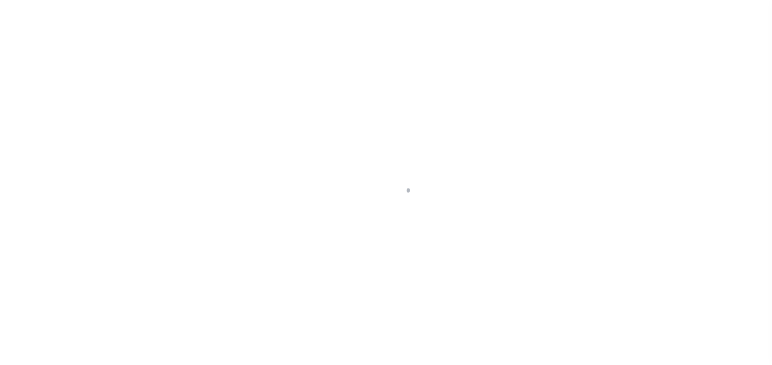
select select "PYD"
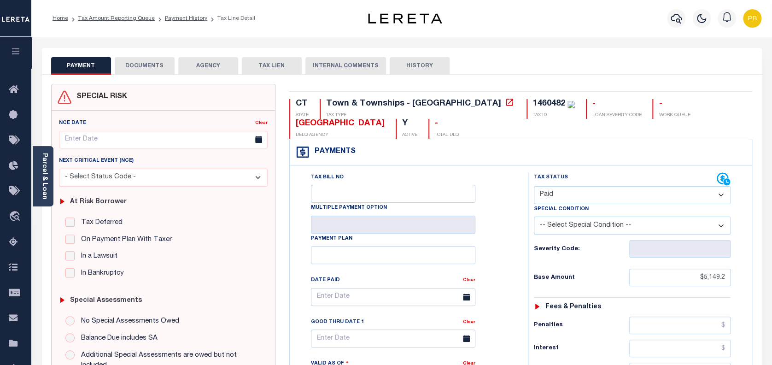
click at [151, 69] on button "DOCUMENTS" at bounding box center [145, 66] width 60 height 18
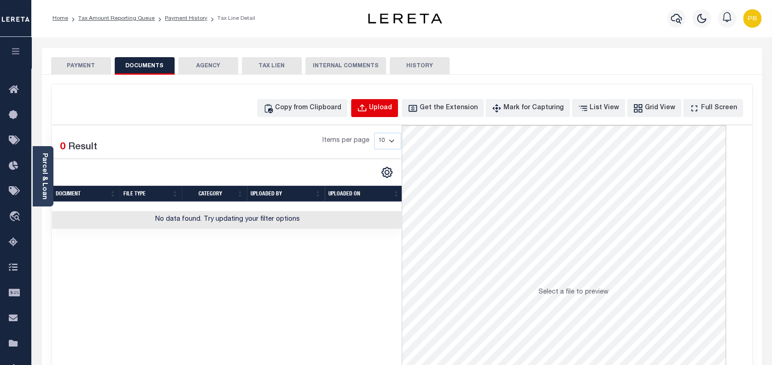
click at [394, 113] on button "Upload" at bounding box center [374, 108] width 47 height 18
select select "POP"
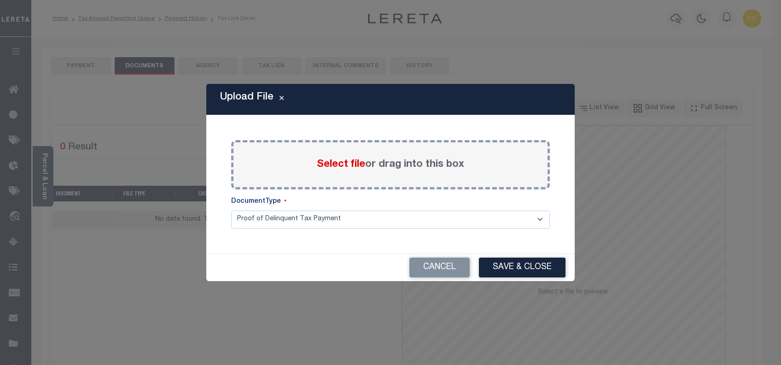
click at [332, 165] on span "Select file" at bounding box center [341, 164] width 48 height 10
click at [0, 0] on input "Select file or drag into this box" at bounding box center [0, 0] width 0 height 0
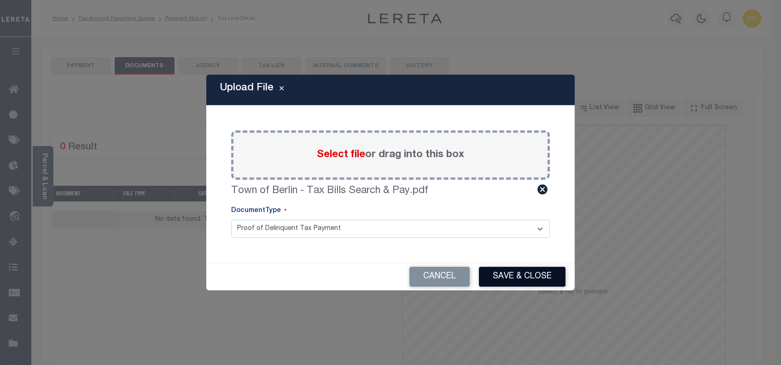
click at [493, 274] on button "Save & Close" at bounding box center [522, 277] width 87 height 20
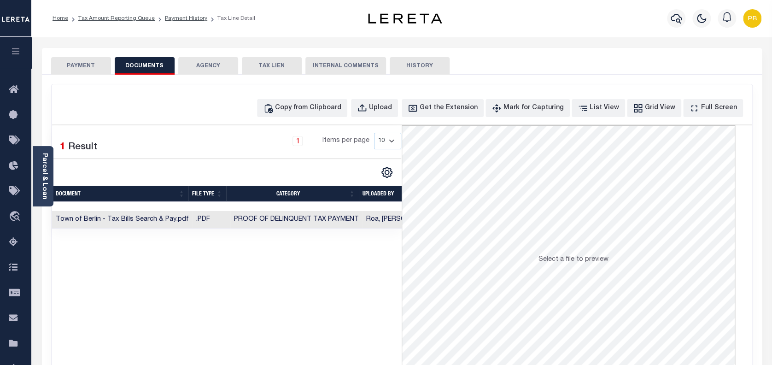
click at [88, 68] on button "PAYMENT" at bounding box center [81, 66] width 60 height 18
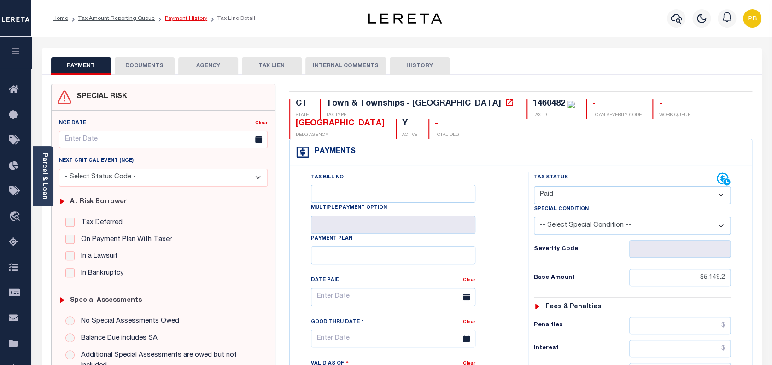
click at [184, 18] on link "Payment History" at bounding box center [186, 19] width 42 height 6
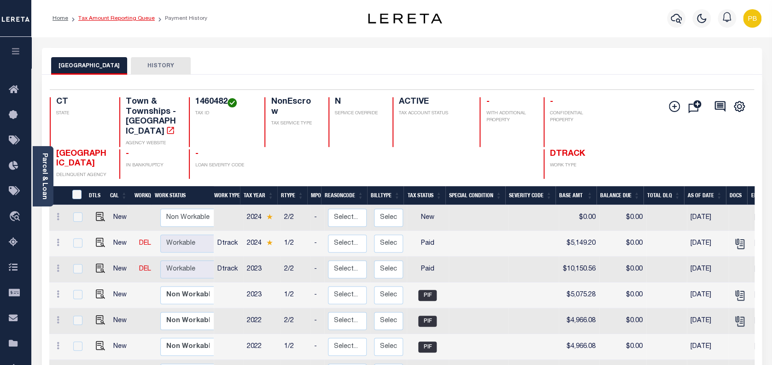
click at [136, 18] on link "Tax Amount Reporting Queue" at bounding box center [116, 19] width 76 height 6
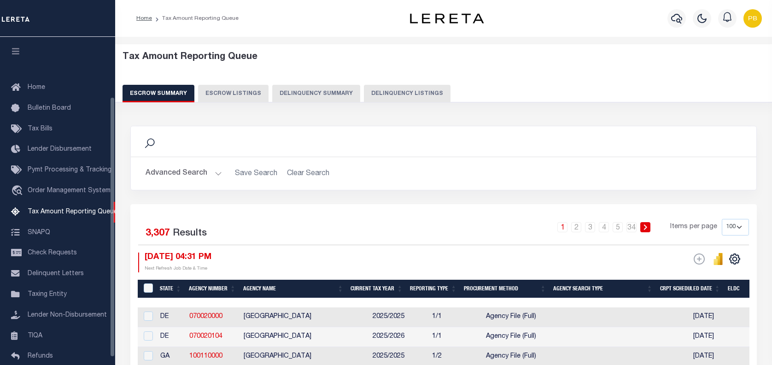
select select "100"
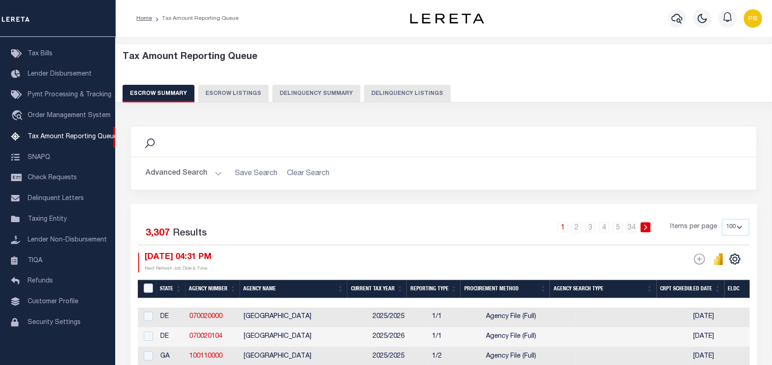
click at [386, 102] on button "Delinquency Listings" at bounding box center [407, 94] width 87 height 18
click at [391, 94] on button "Delinquency Listings" at bounding box center [407, 94] width 87 height 18
select select
select select "100"
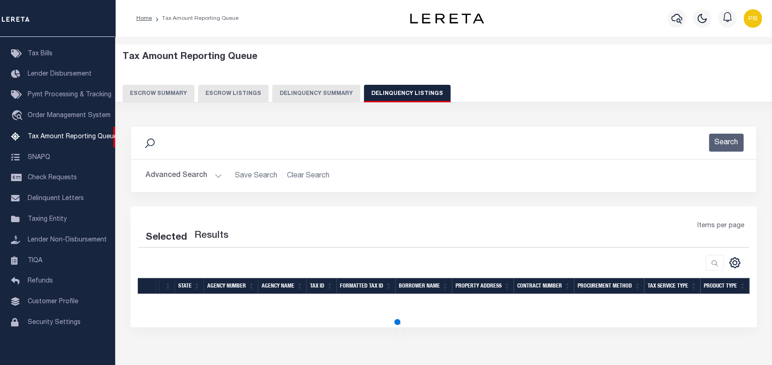
scroll to position [44, 0]
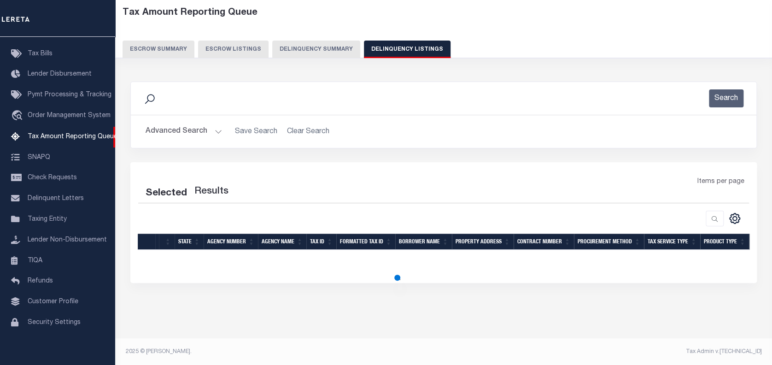
select select "100"
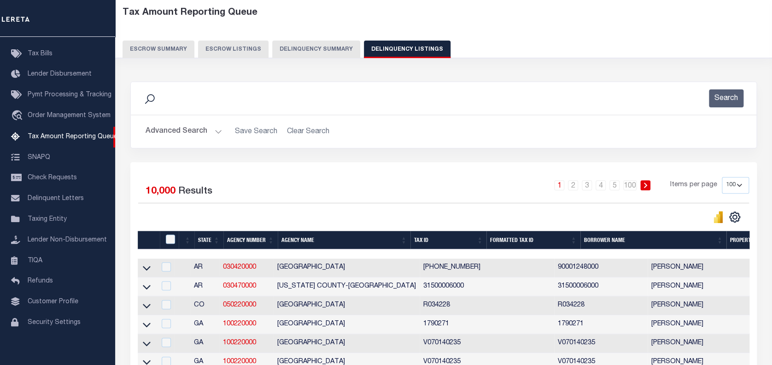
click at [213, 132] on button "Advanced Search" at bounding box center [184, 132] width 76 height 18
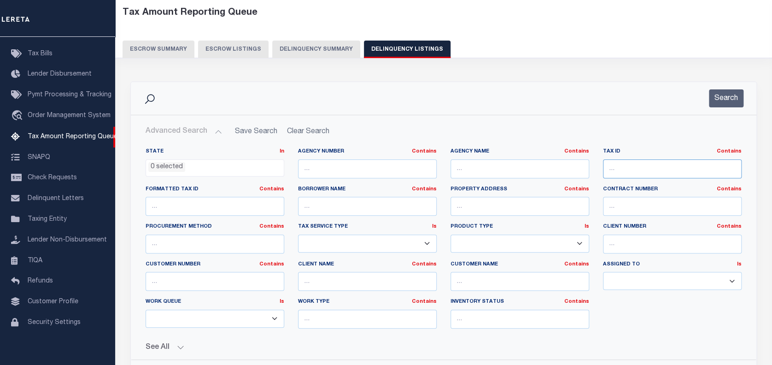
click at [636, 166] on input "text" at bounding box center [672, 168] width 139 height 19
type input "1"
type input "1460482"
click at [735, 96] on button "Search" at bounding box center [726, 98] width 35 height 18
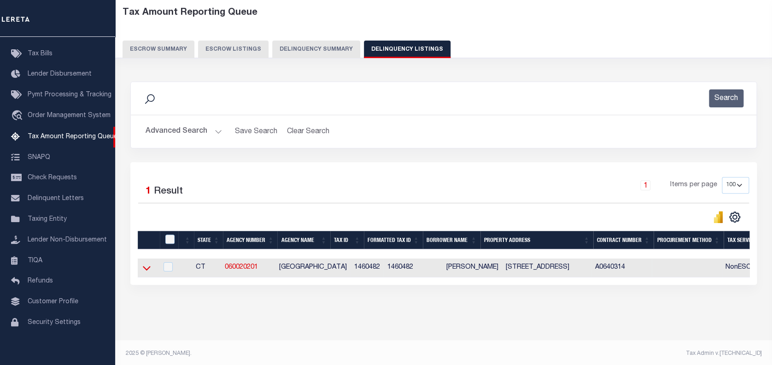
click at [147, 269] on icon at bounding box center [147, 268] width 8 height 10
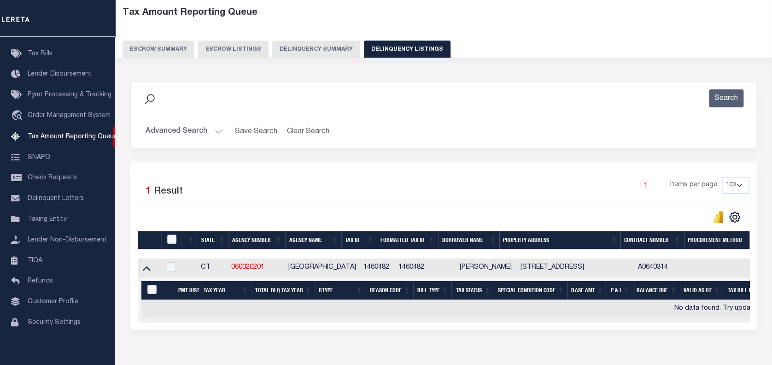
scroll to position [54, 0]
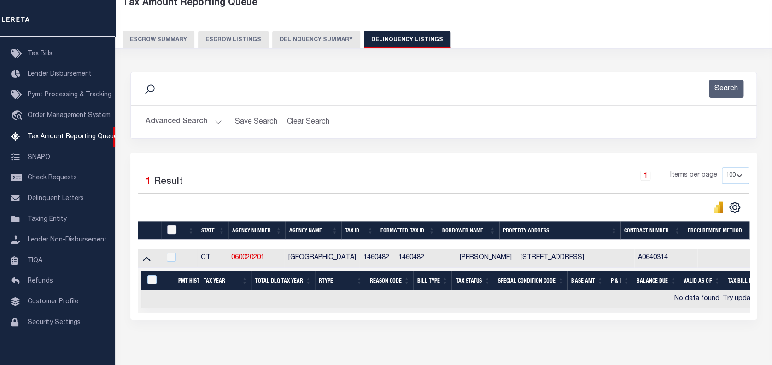
click at [170, 230] on input "checkbox" at bounding box center [171, 229] width 9 height 9
checkbox input "true"
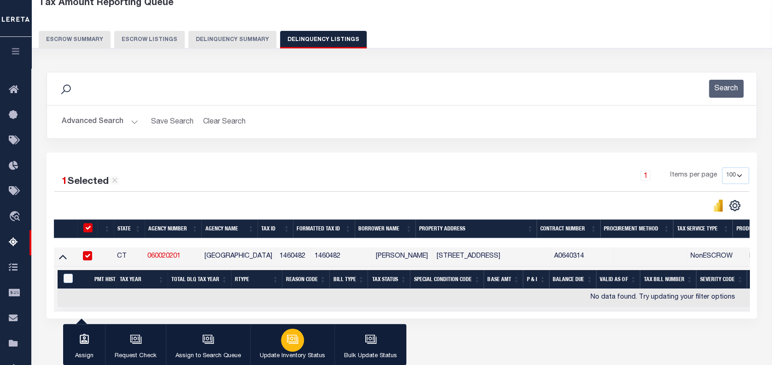
click at [295, 344] on icon "button" at bounding box center [293, 339] width 12 height 12
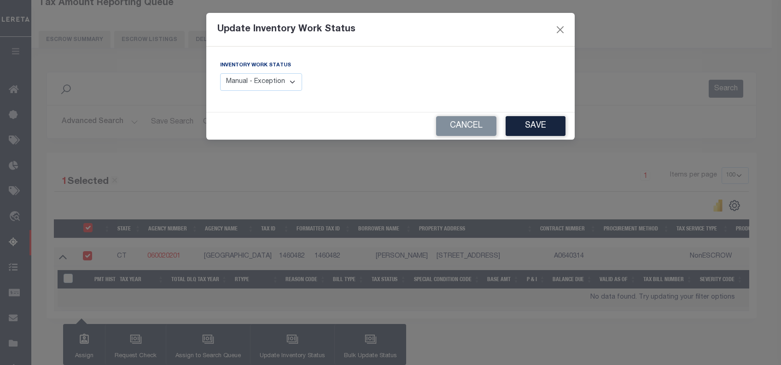
click at [285, 84] on select "Manual - Exception Pended - Awaiting Search Late Add Exception Completed" at bounding box center [261, 82] width 82 height 18
select select "4"
click at [220, 73] on select "Manual - Exception Pended - Awaiting Search Late Add Exception Completed" at bounding box center [261, 82] width 82 height 18
click at [528, 130] on button "Save" at bounding box center [536, 126] width 60 height 20
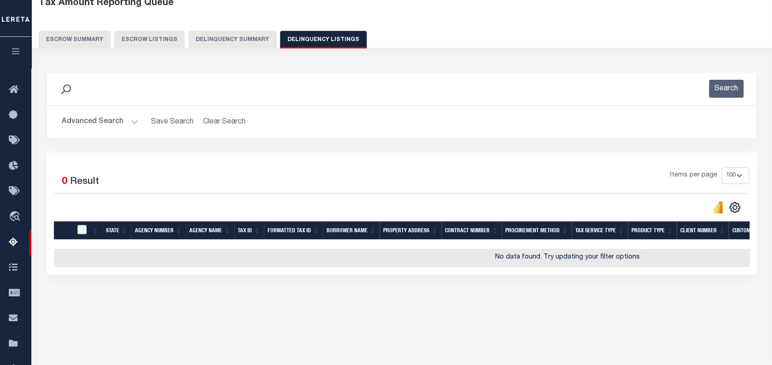
click at [134, 122] on button "Advanced Search" at bounding box center [100, 122] width 76 height 18
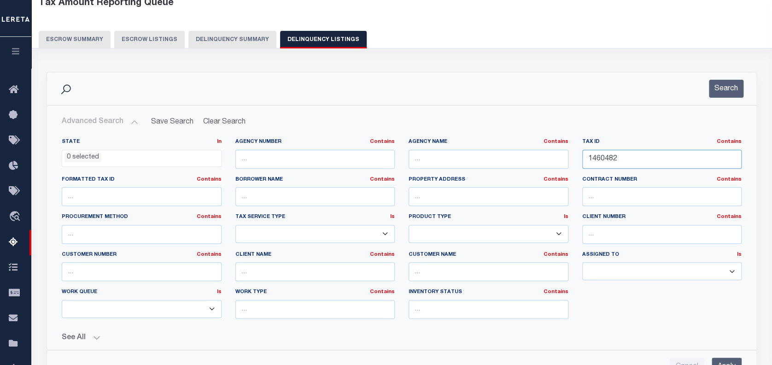
click at [537, 160] on div "State In In AK AL AR AZ CA CO CT DC DE FL GA GU HI IA ID IL IN KS [GEOGRAPHIC_D…" at bounding box center [402, 232] width 694 height 188
paste input "R04046"
type input "R04046"
click at [727, 90] on button "Search" at bounding box center [726, 89] width 35 height 18
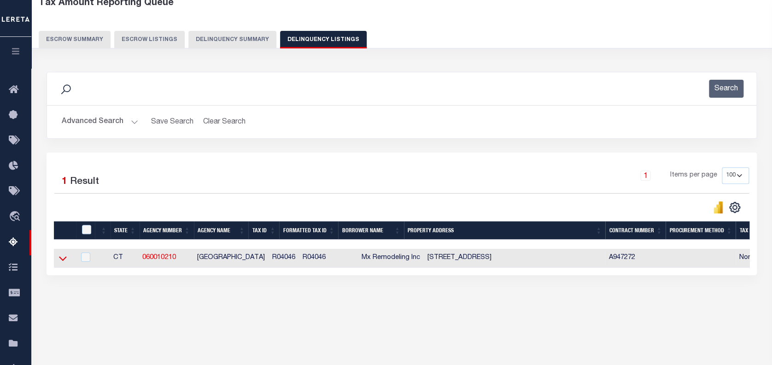
click at [65, 258] on icon at bounding box center [63, 258] width 8 height 10
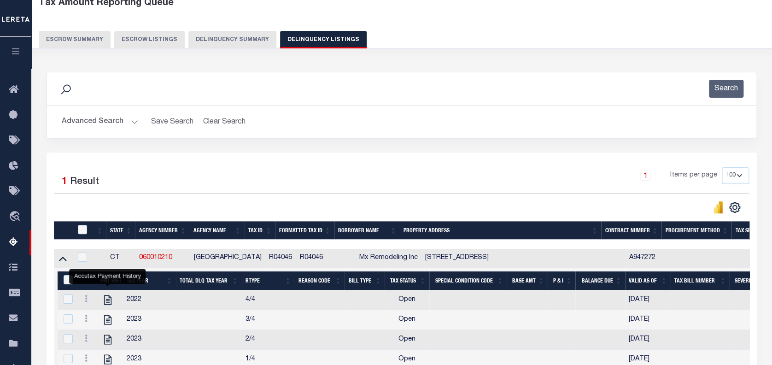
scroll to position [115, 0]
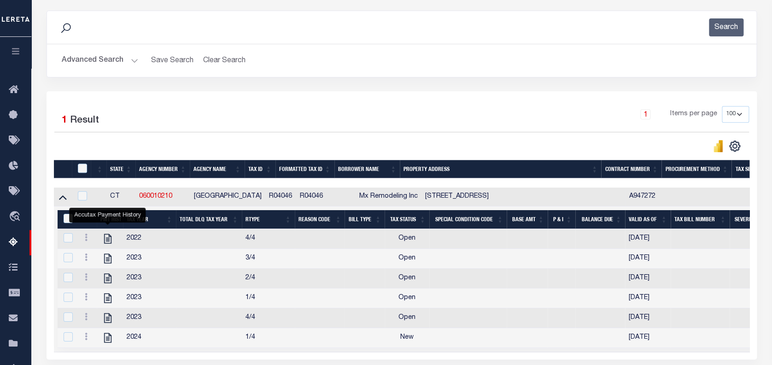
click at [108, 241] on icon "" at bounding box center [107, 239] width 7 height 10
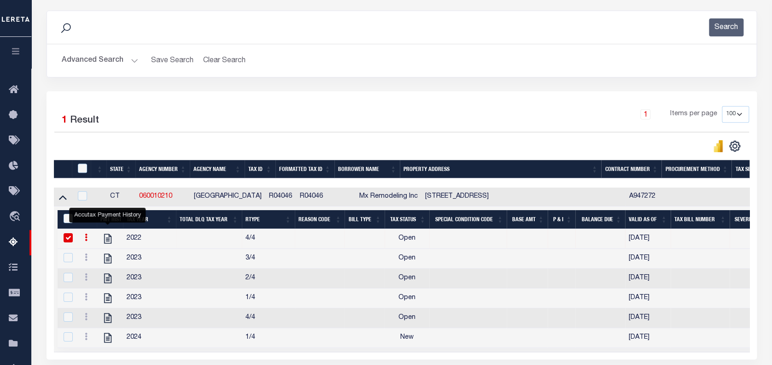
checkbox input "true"
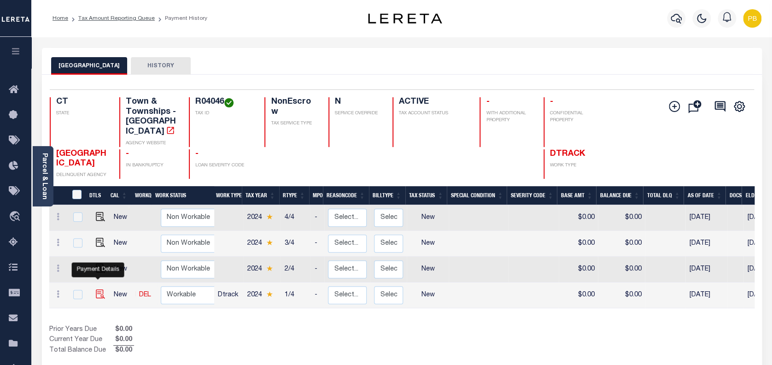
click at [98, 289] on img "" at bounding box center [100, 293] width 9 height 9
checkbox input "true"
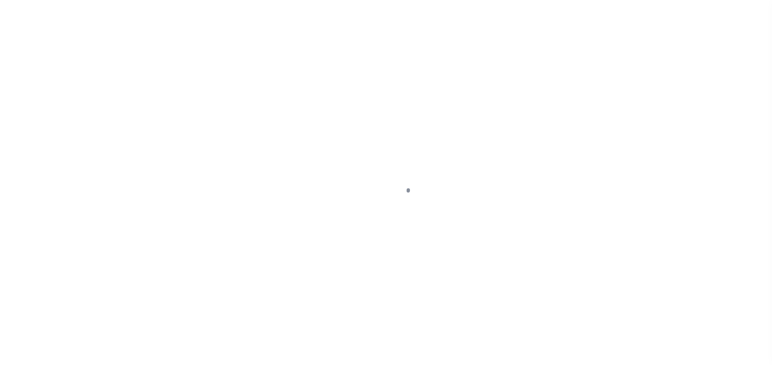
select select "NW2"
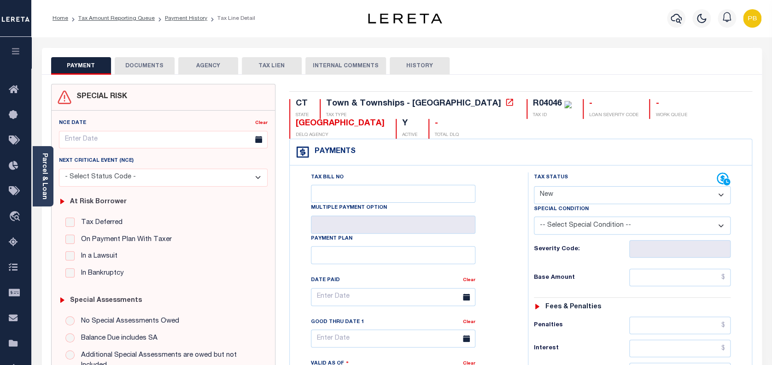
click at [42, 177] on link "Parcel & Loan" at bounding box center [44, 176] width 6 height 47
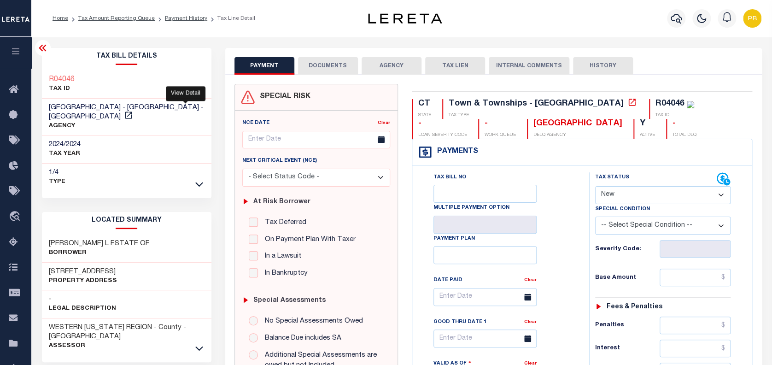
click at [185, 103] on div at bounding box center [185, 102] width 6 height 3
click at [133, 111] on icon at bounding box center [128, 115] width 9 height 9
click at [139, 21] on link "Tax Amount Reporting Queue" at bounding box center [116, 19] width 76 height 6
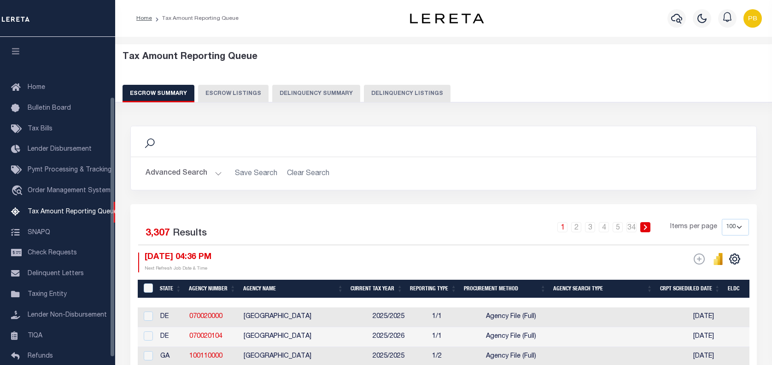
select select "100"
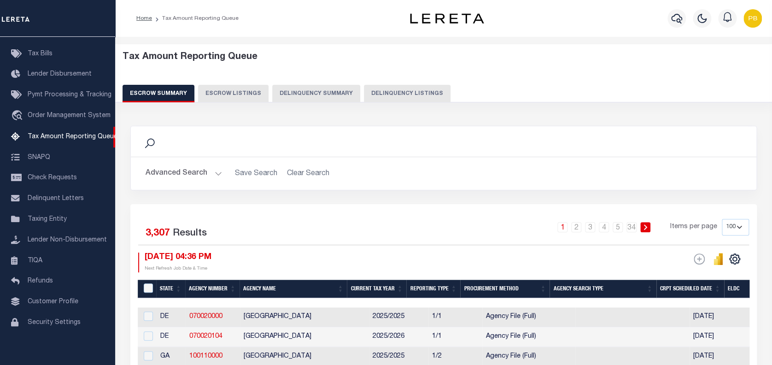
click at [327, 97] on button "Delinquency Summary" at bounding box center [316, 94] width 88 height 18
click at [384, 96] on button "Delinquency Listings" at bounding box center [407, 94] width 87 height 18
select select "100"
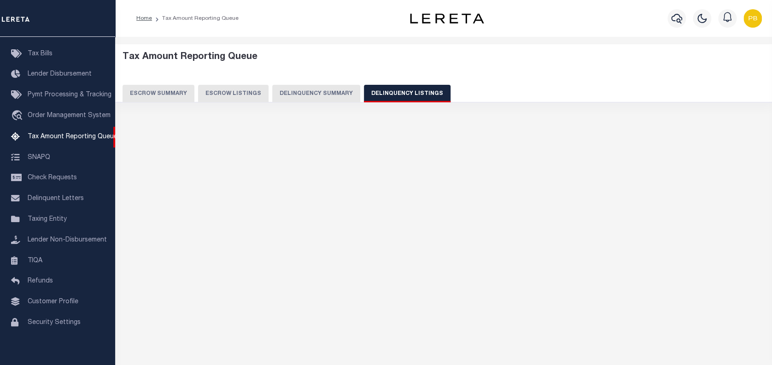
select select "100"
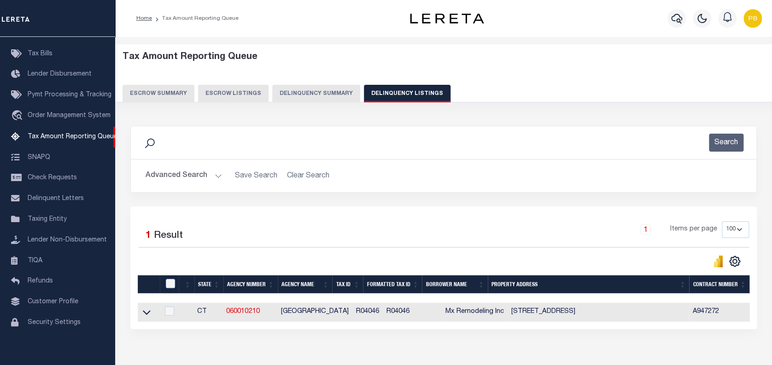
scroll to position [44, 0]
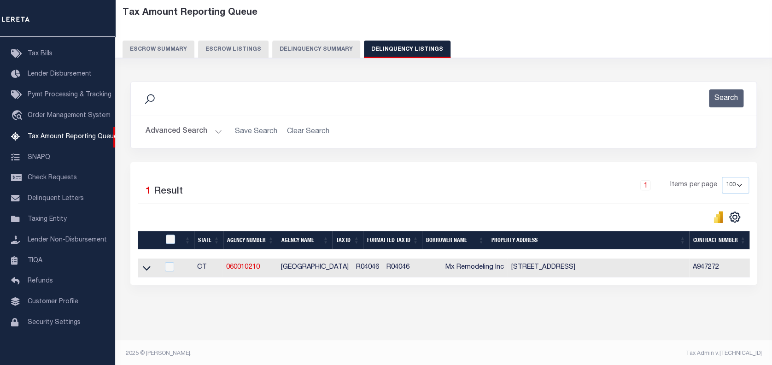
click at [214, 133] on button "Advanced Search" at bounding box center [184, 132] width 76 height 18
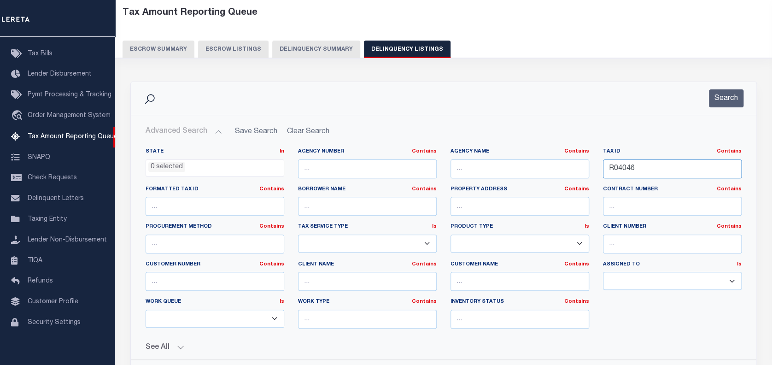
click at [596, 168] on div "Tax ID Contains Contains Is R04046" at bounding box center [672, 167] width 153 height 38
paste input "544"
click at [730, 102] on button "Search" at bounding box center [726, 98] width 35 height 18
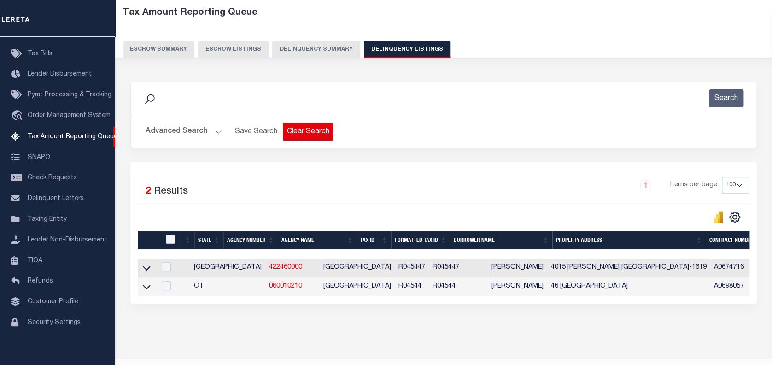
click at [209, 129] on button "Advanced Search" at bounding box center [184, 132] width 76 height 18
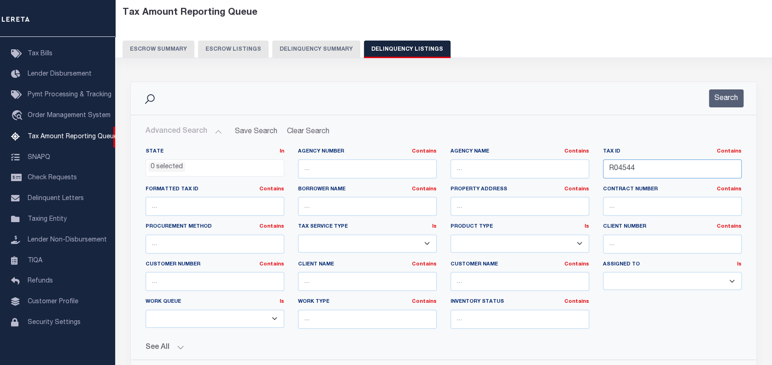
click at [616, 165] on input "R04544" at bounding box center [672, 168] width 139 height 19
click at [656, 166] on input "R04544" at bounding box center [672, 168] width 139 height 19
paste input "17-029-0600"
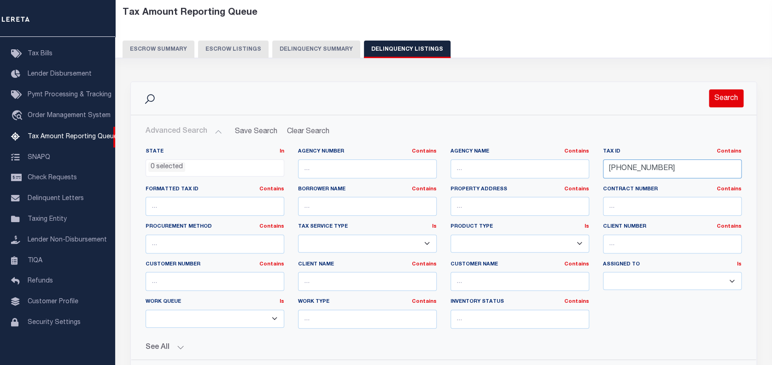
type input "17-029-0600"
click at [717, 103] on button "Search" at bounding box center [726, 98] width 35 height 18
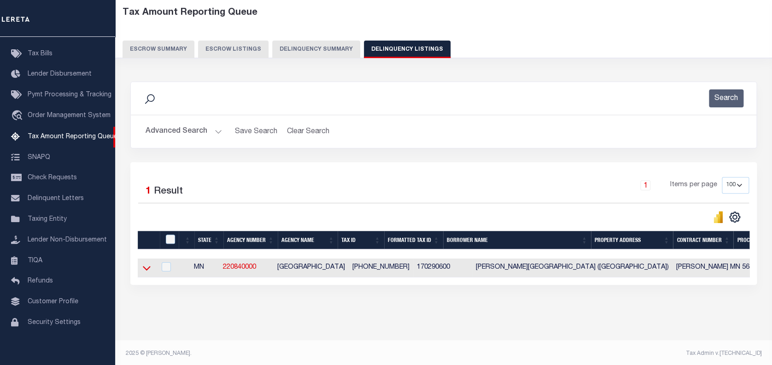
click at [144, 268] on icon at bounding box center [147, 268] width 8 height 5
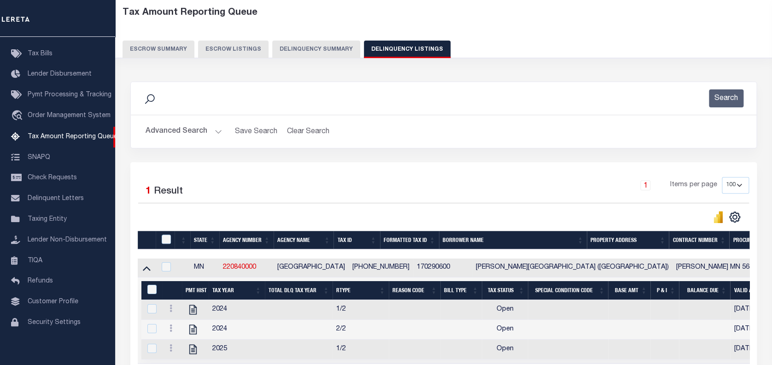
scroll to position [141, 0]
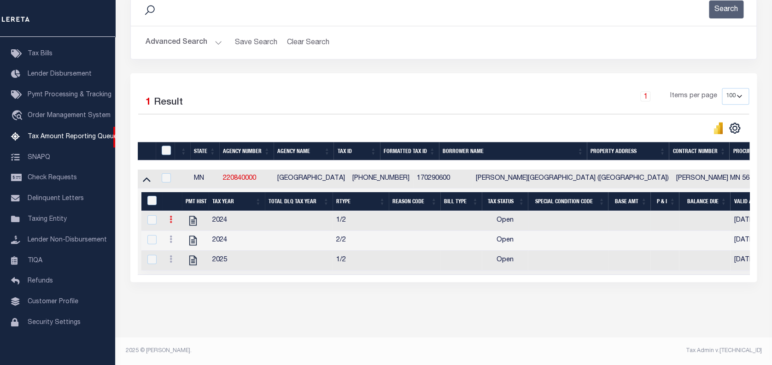
click at [170, 216] on icon at bounding box center [171, 219] width 3 height 7
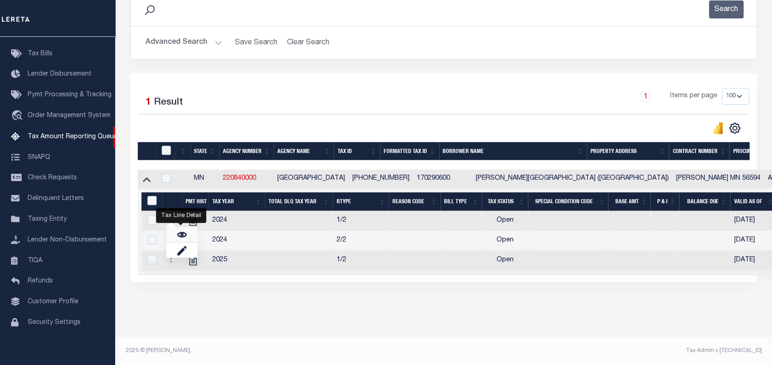
click at [183, 236] on img "" at bounding box center [181, 234] width 9 height 9
checkbox input "true"
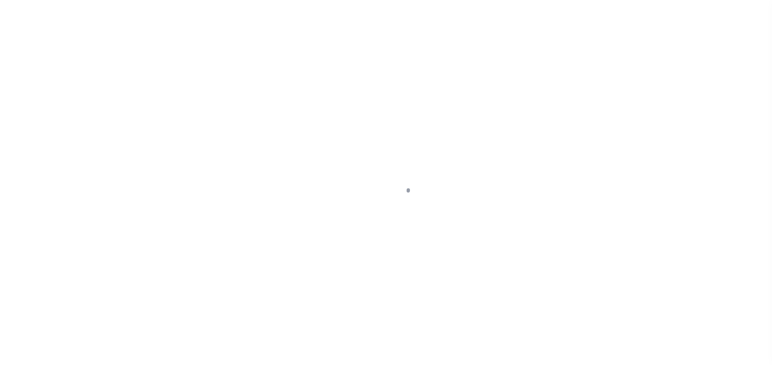
select select "OP2"
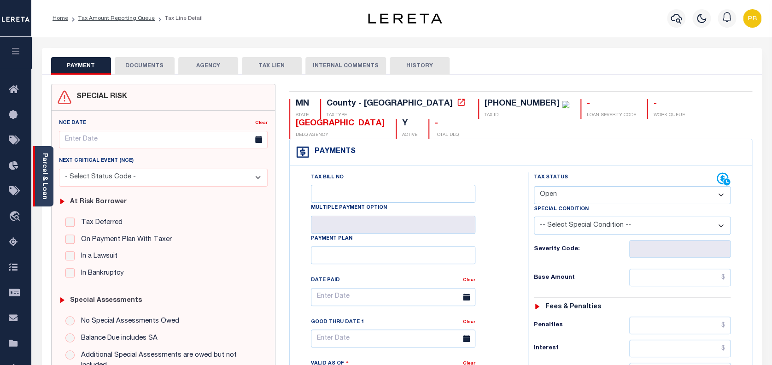
click at [49, 184] on div "Parcel & Loan" at bounding box center [43, 176] width 21 height 60
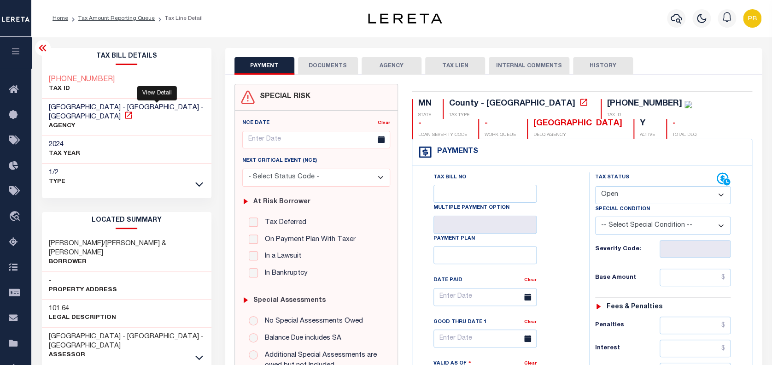
click at [133, 111] on icon at bounding box center [128, 115] width 9 height 9
click at [140, 18] on link "Tax Amount Reporting Queue" at bounding box center [116, 19] width 76 height 6
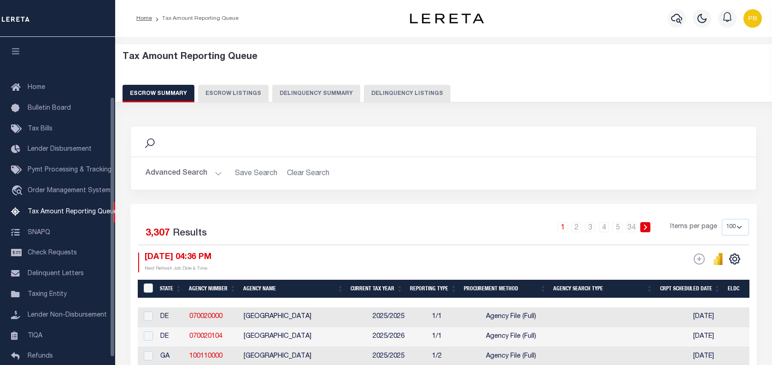
click at [337, 91] on button "Delinquency Summary" at bounding box center [316, 94] width 88 height 18
click at [410, 91] on button "Delinquency Listings" at bounding box center [407, 94] width 87 height 18
select select
select select "100"
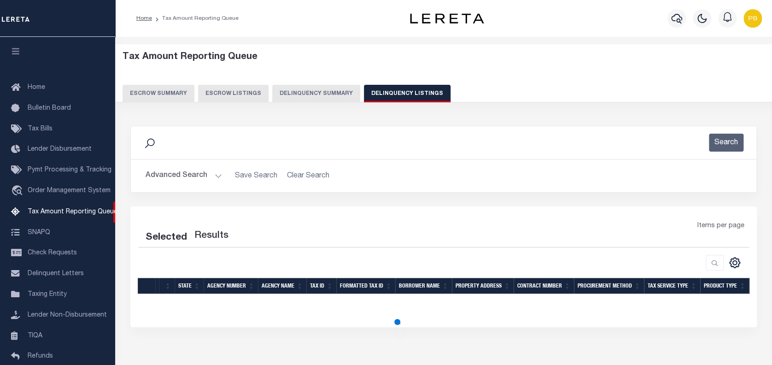
select select "100"
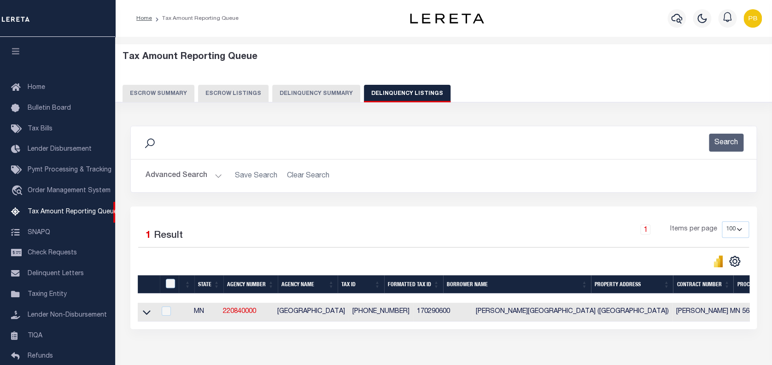
scroll to position [75, 0]
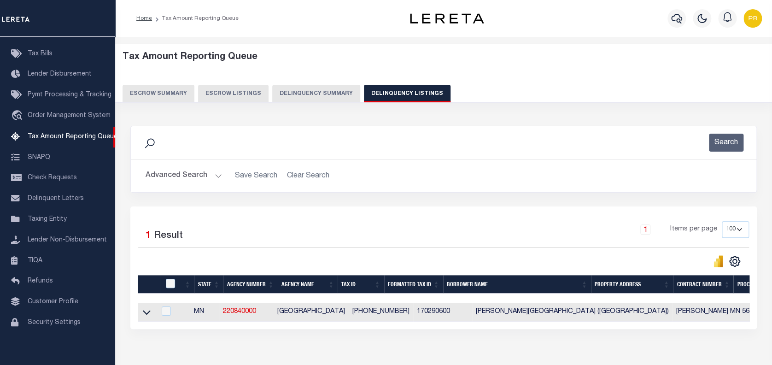
click at [216, 174] on button "Advanced Search" at bounding box center [184, 176] width 76 height 18
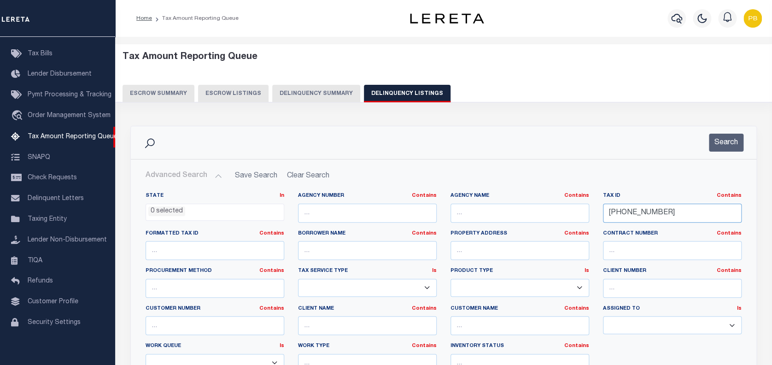
click at [606, 211] on input "[PHONE_NUMBER]" at bounding box center [672, 213] width 139 height 19
drag, startPoint x: 706, startPoint y: 212, endPoint x: 564, endPoint y: 214, distance: 141.5
click at [564, 214] on div "State In In AK AL AR AZ CA CO CT DC DE FL GA GU HI IA ID IL IN KS KY LA MA MD M…" at bounding box center [444, 286] width 610 height 188
paste input "01143133053"
type input "0114313305300"
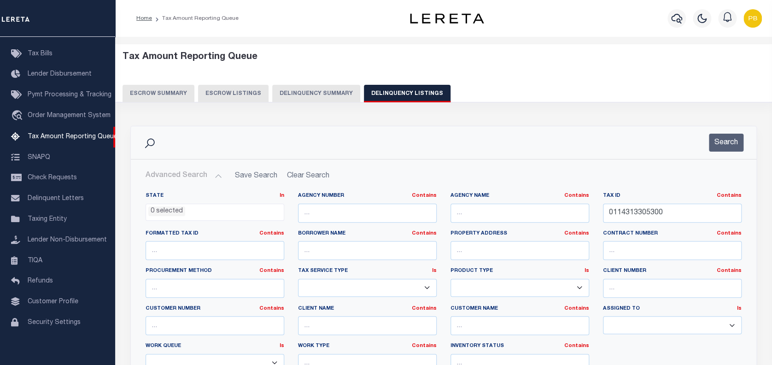
click at [716, 142] on button "Search" at bounding box center [726, 143] width 35 height 18
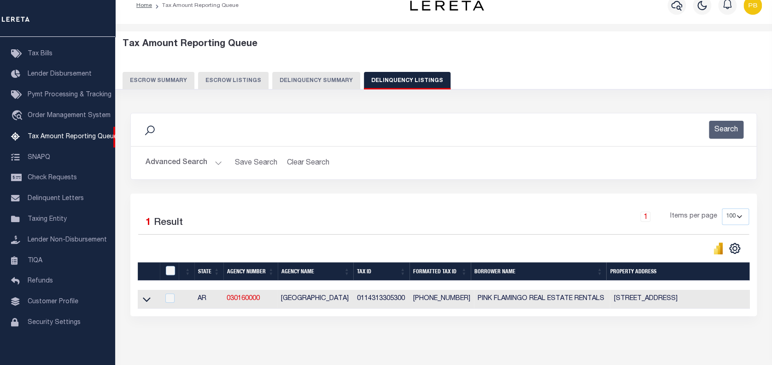
scroll to position [54, 0]
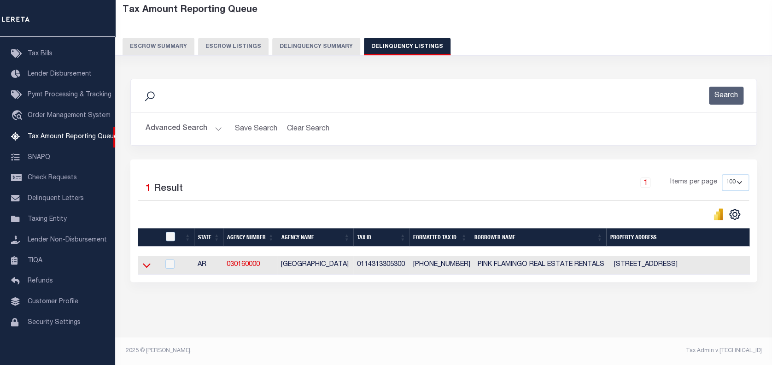
click at [147, 262] on icon at bounding box center [147, 265] width 8 height 10
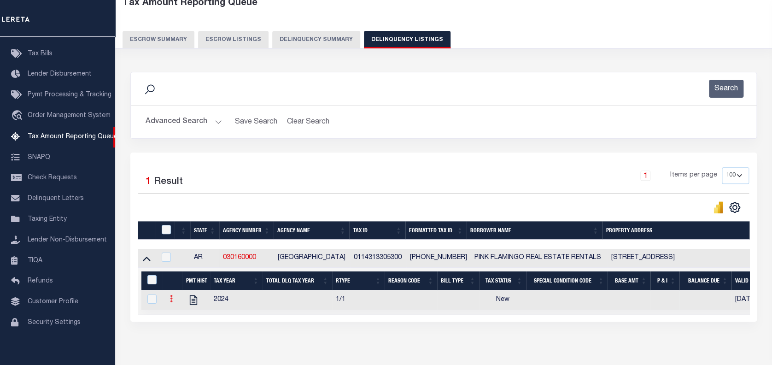
click at [171, 299] on icon at bounding box center [171, 298] width 3 height 7
click at [183, 315] on img "" at bounding box center [182, 313] width 9 height 9
checkbox input "true"
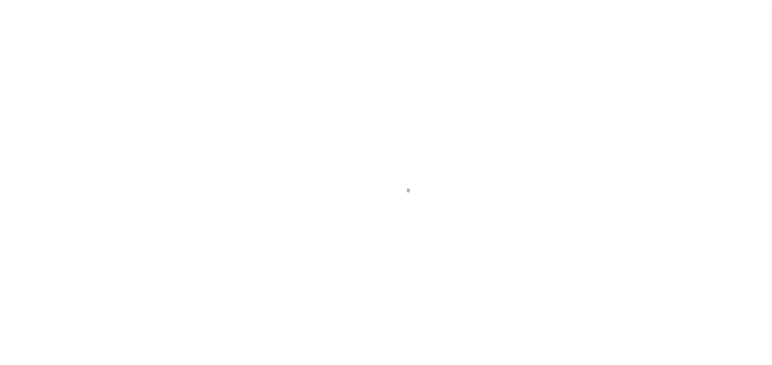
select select "NW2"
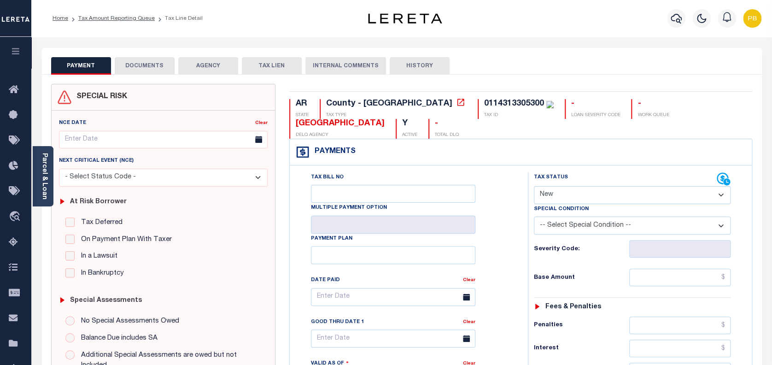
click at [47, 184] on link "Parcel & Loan" at bounding box center [44, 176] width 6 height 47
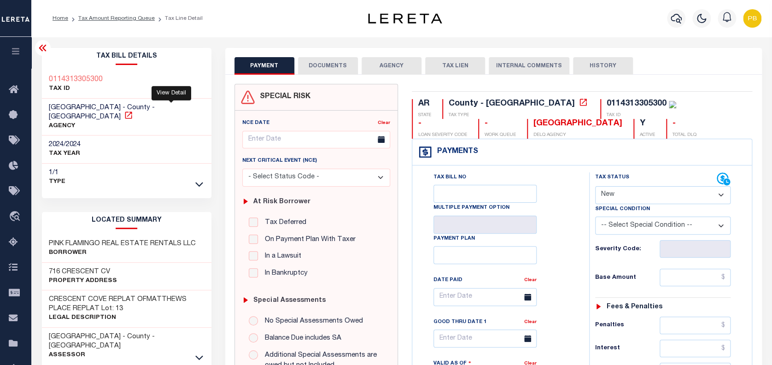
click at [133, 111] on icon at bounding box center [128, 115] width 9 height 9
click at [122, 16] on link "Tax Amount Reporting Queue" at bounding box center [116, 19] width 76 height 6
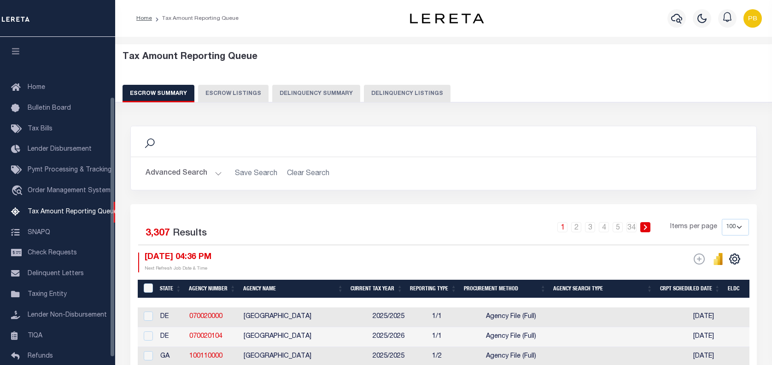
click at [364, 93] on button "Delinquency Listings" at bounding box center [407, 94] width 87 height 18
select select
select select "100"
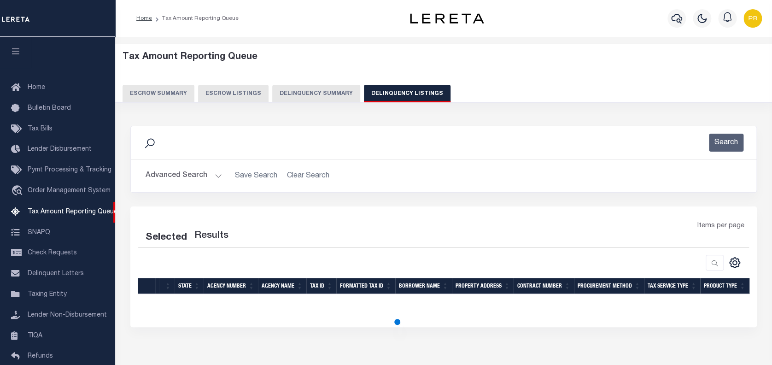
scroll to position [75, 0]
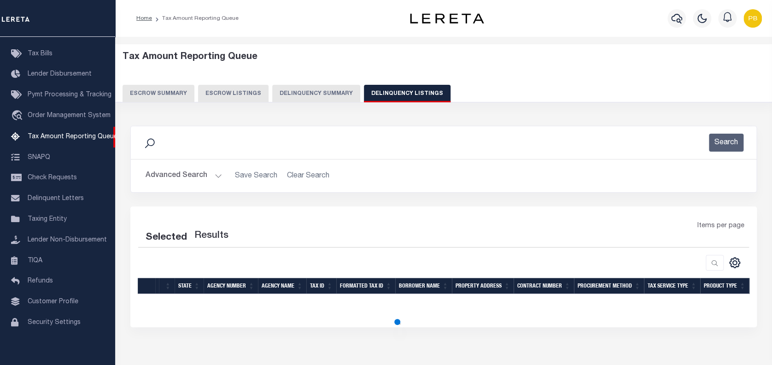
select select "100"
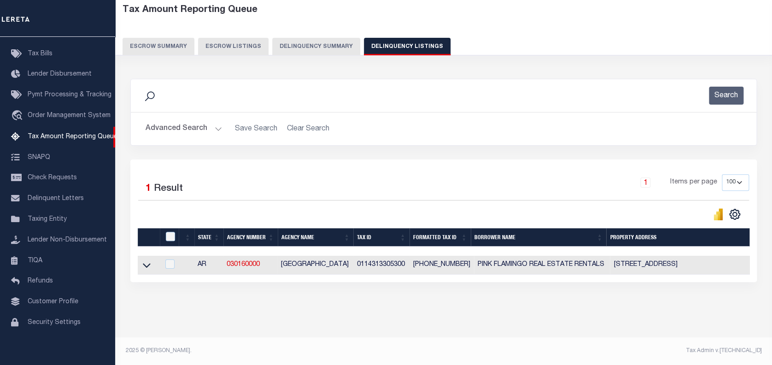
scroll to position [54, 0]
click at [214, 122] on button "Advanced Search" at bounding box center [184, 129] width 76 height 18
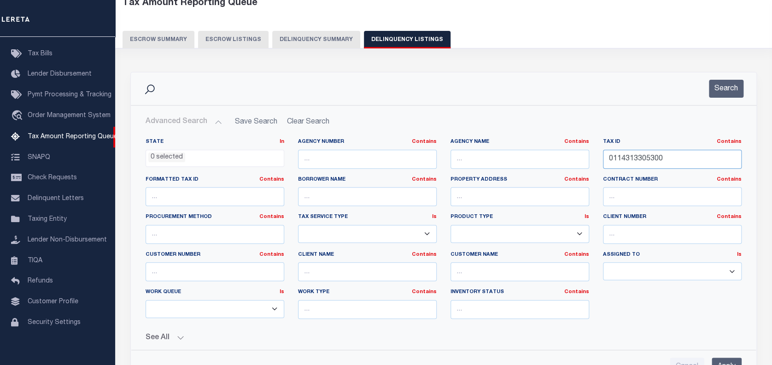
click at [536, 155] on div "State In In AK AL AR AZ CA CO CT DC DE FL GA GU HI IA ID IL IN KS [GEOGRAPHIC_D…" at bounding box center [444, 232] width 610 height 188
click at [671, 161] on input "0114313305300" at bounding box center [672, 159] width 139 height 19
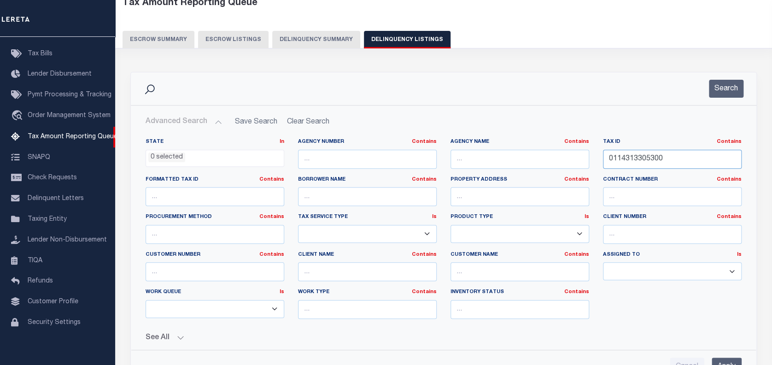
paste input "01-11280-004"
type input "[PHONE_NUMBER]"
click at [720, 92] on button "Search" at bounding box center [726, 89] width 35 height 18
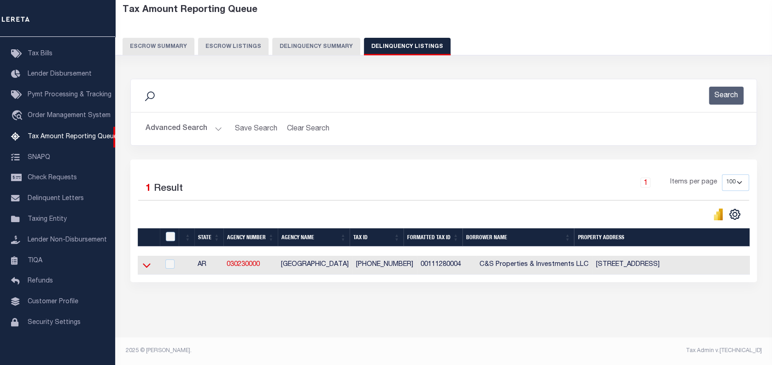
click at [147, 264] on icon at bounding box center [147, 266] width 8 height 5
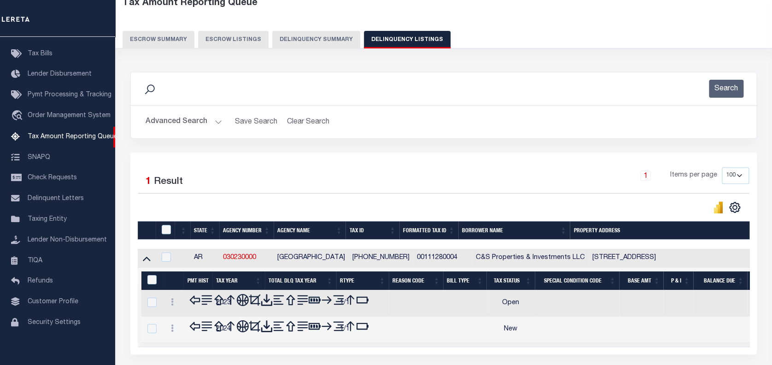
scroll to position [115, 0]
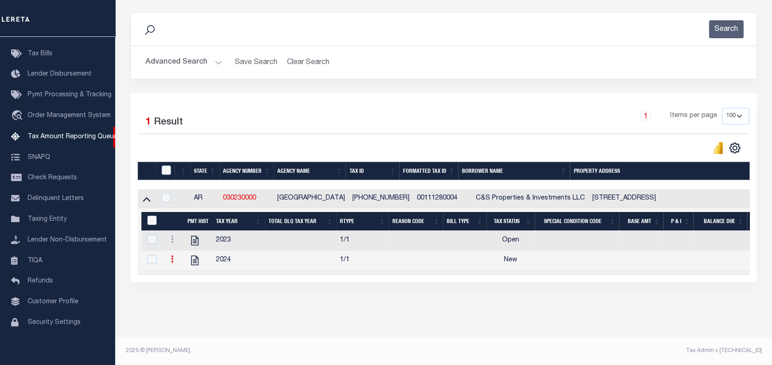
click at [172, 261] on icon at bounding box center [172, 258] width 3 height 7
click at [183, 274] on img "" at bounding box center [183, 274] width 9 height 9
checkbox input "true"
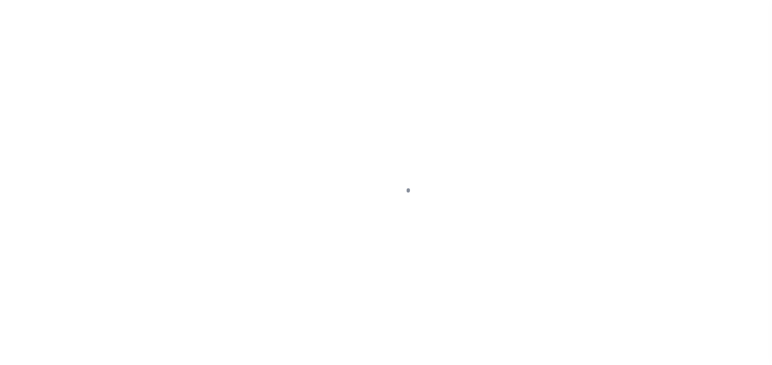
select select "NW2"
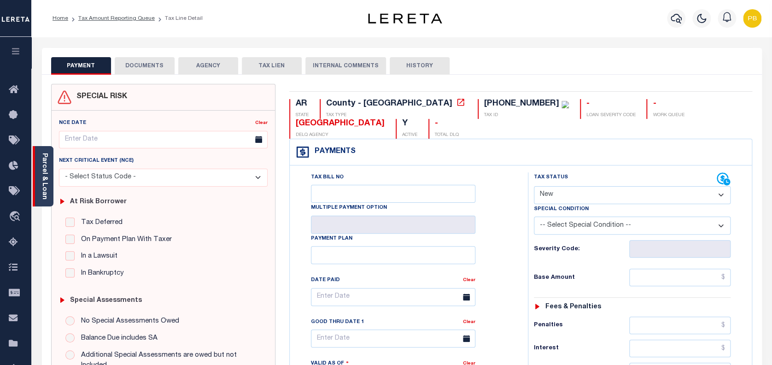
click at [42, 182] on link "Parcel & Loan" at bounding box center [44, 176] width 6 height 47
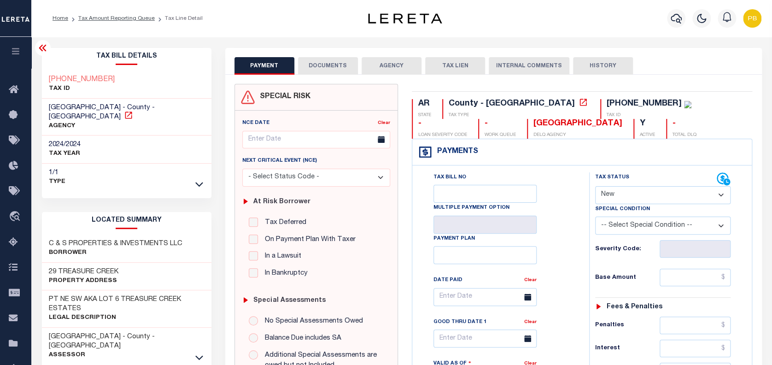
click at [132, 111] on icon at bounding box center [128, 114] width 7 height 7
click at [108, 19] on link "Tax Amount Reporting Queue" at bounding box center [116, 19] width 76 height 6
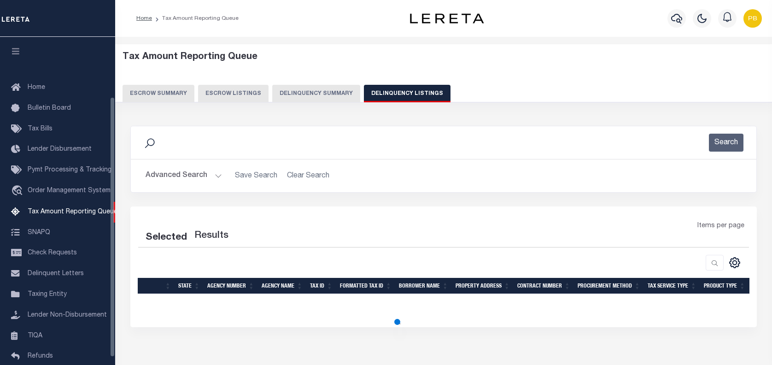
select select
select select "100"
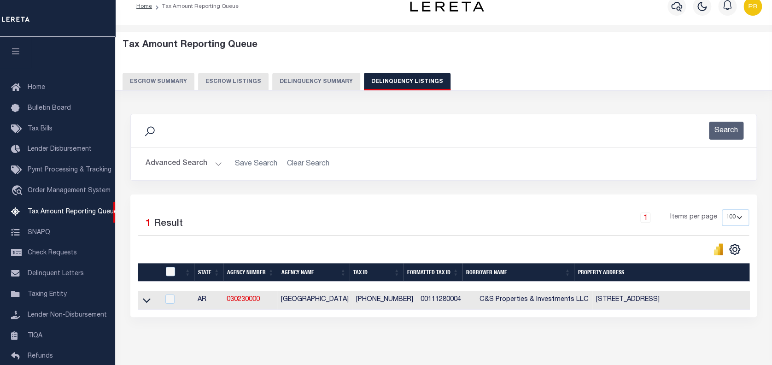
scroll to position [75, 0]
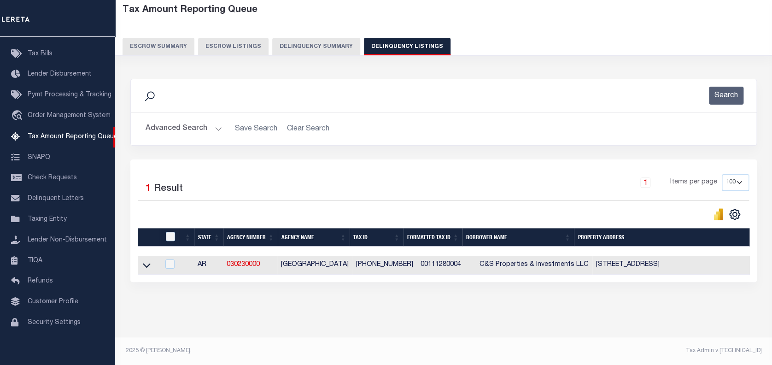
click at [217, 126] on button "Advanced Search" at bounding box center [184, 129] width 76 height 18
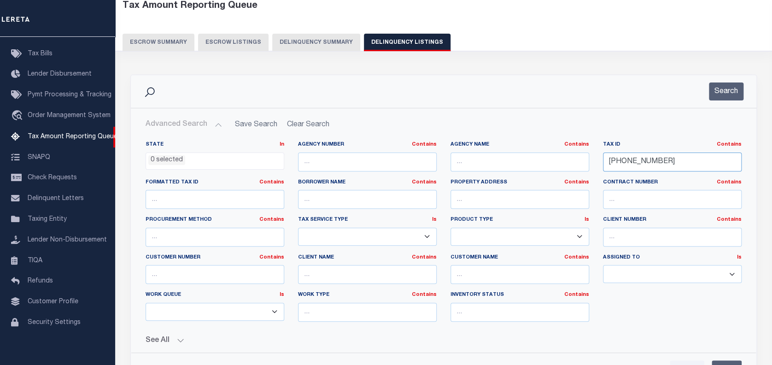
drag, startPoint x: 666, startPoint y: 168, endPoint x: 601, endPoint y: 162, distance: 65.7
click at [601, 162] on div "Tax ID Contains Contains Is 001-11280-004" at bounding box center [672, 160] width 153 height 38
click at [729, 95] on button "Search" at bounding box center [726, 91] width 35 height 18
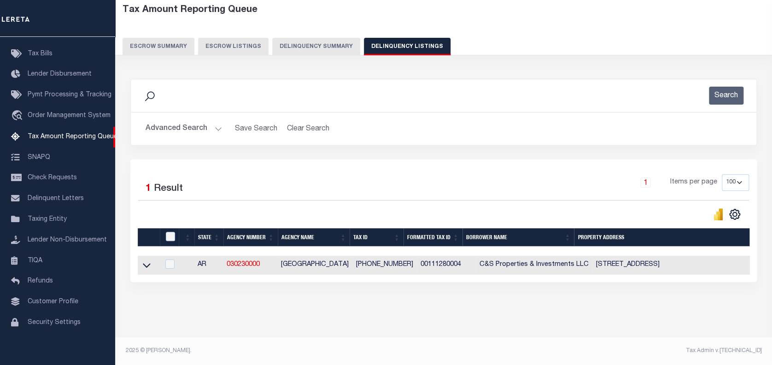
click at [213, 126] on button "Advanced Search" at bounding box center [184, 129] width 76 height 18
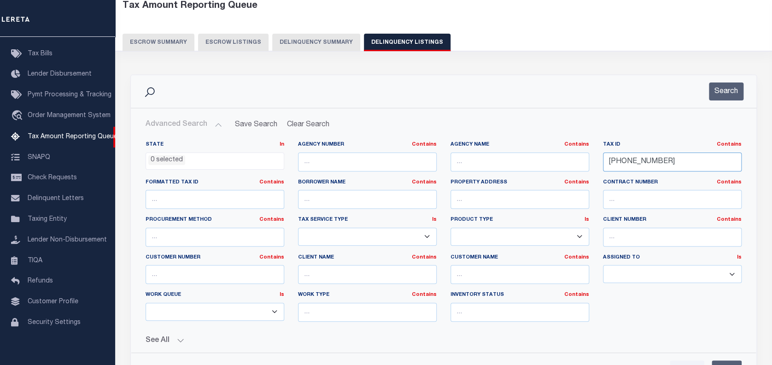
click at [598, 161] on div "Tax ID Contains Contains Is 001-11280-004" at bounding box center [672, 160] width 153 height 38
paste input "06304001"
type input "00106304001"
click at [724, 90] on button "Search" at bounding box center [726, 91] width 35 height 18
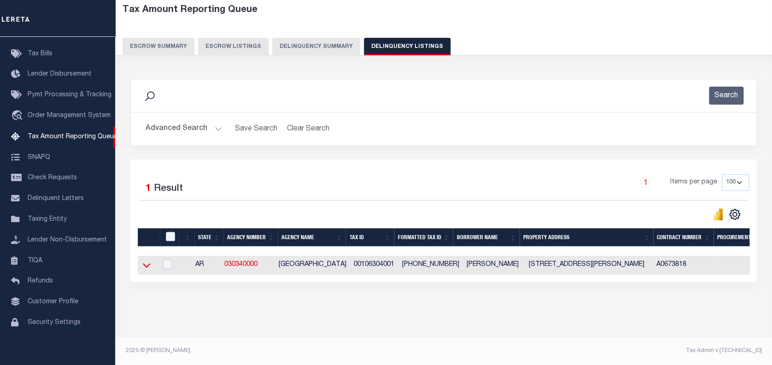
click at [145, 262] on icon at bounding box center [147, 265] width 8 height 10
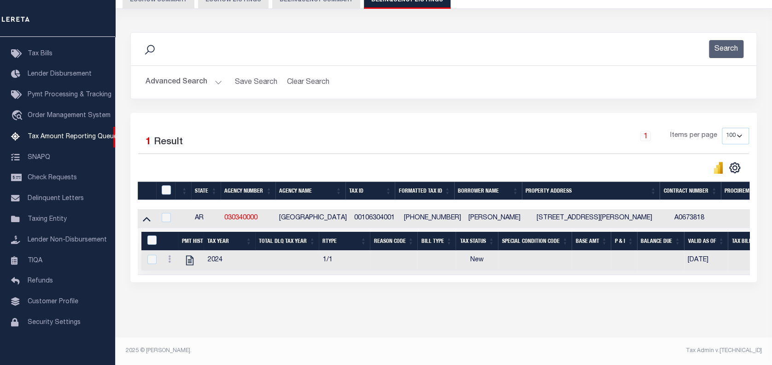
scroll to position [100, 0]
click at [171, 257] on link at bounding box center [169, 260] width 10 height 7
click at [183, 275] on img "" at bounding box center [180, 274] width 9 height 9
checkbox input "true"
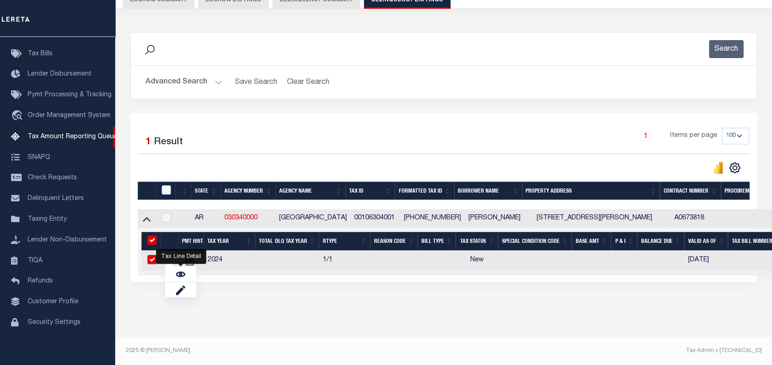
checkbox input "true"
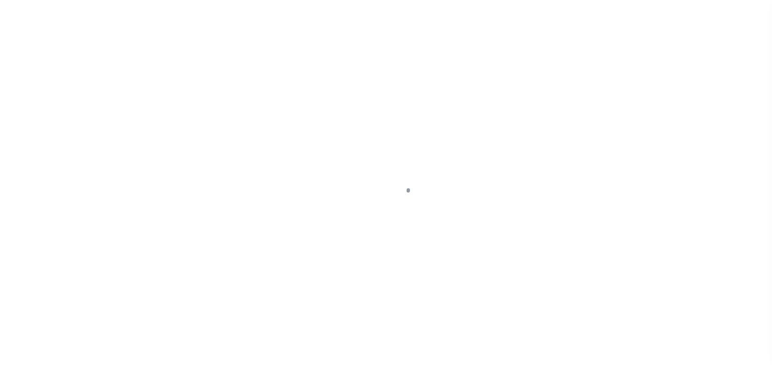
select select "NW2"
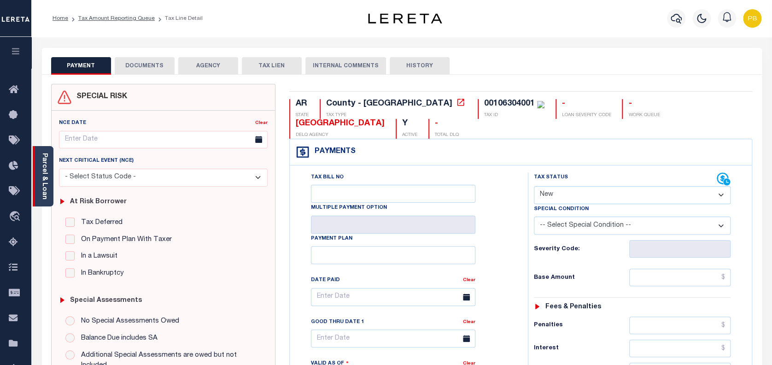
click at [50, 186] on div "Parcel & Loan" at bounding box center [43, 176] width 21 height 60
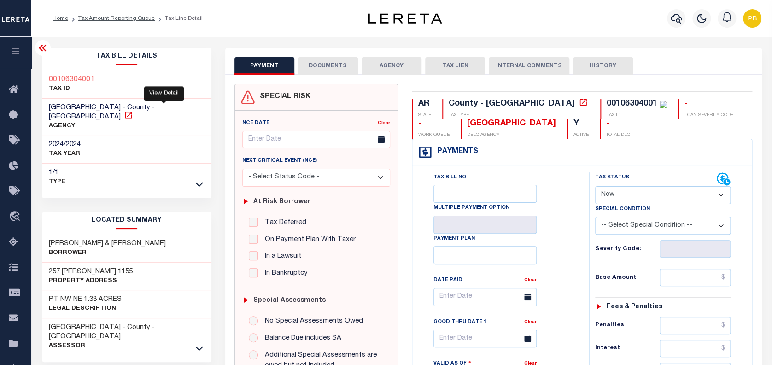
click at [133, 111] on icon at bounding box center [128, 115] width 9 height 9
click at [119, 20] on link "Tax Amount Reporting Queue" at bounding box center [116, 19] width 76 height 6
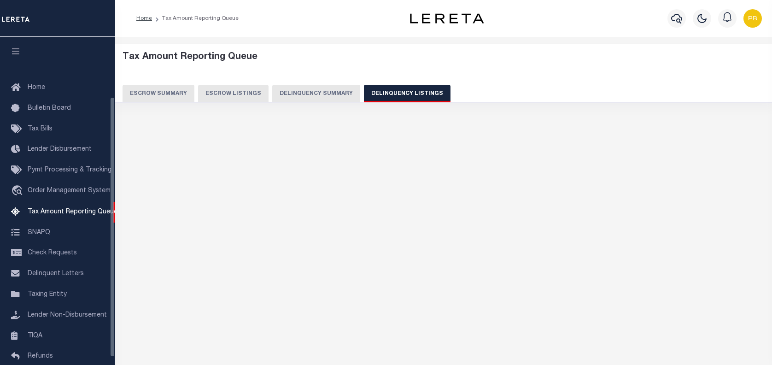
select select
select select "100"
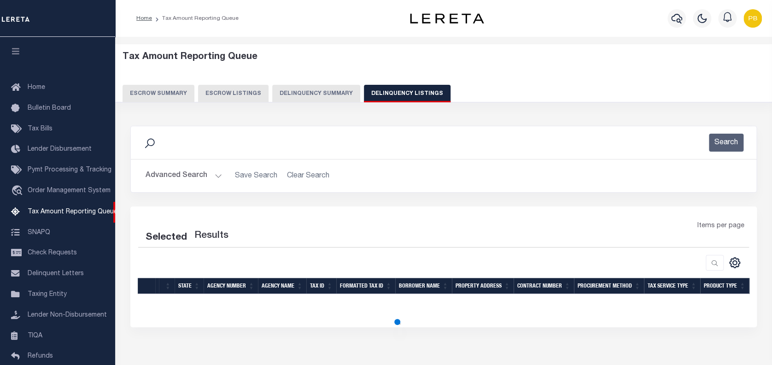
select select "100"
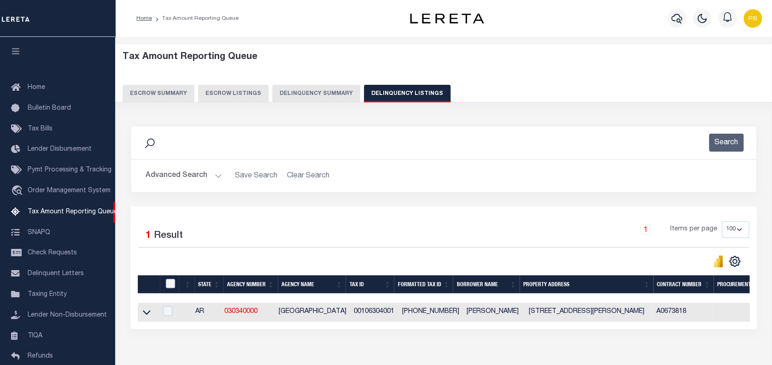
scroll to position [75, 0]
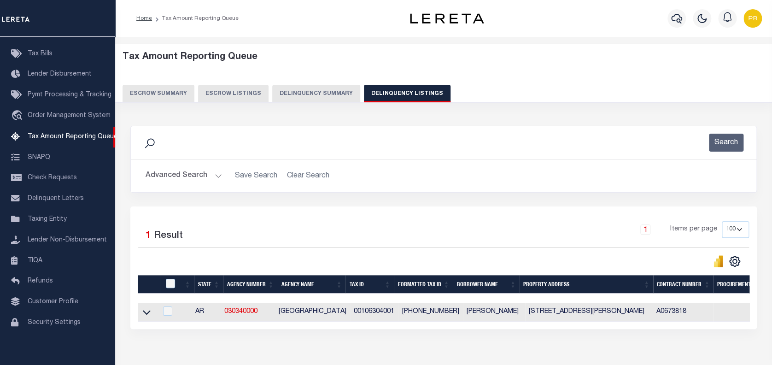
click at [218, 177] on button "Advanced Search" at bounding box center [184, 176] width 76 height 18
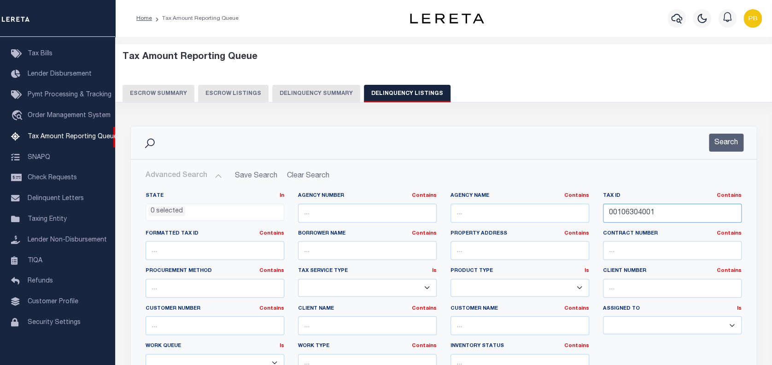
drag, startPoint x: 631, startPoint y: 214, endPoint x: 595, endPoint y: 214, distance: 35.9
click at [595, 214] on div "State In In AK AL AR AZ CA CO CT DC DE FL GA GU HI IA ID IL IN KS [GEOGRAPHIC_D…" at bounding box center [444, 286] width 610 height 188
drag, startPoint x: 633, startPoint y: 213, endPoint x: 599, endPoint y: 211, distance: 34.1
click at [599, 211] on div "Tax ID Contains Contains Is 00106304001" at bounding box center [672, 211] width 153 height 38
paste input "193000R"
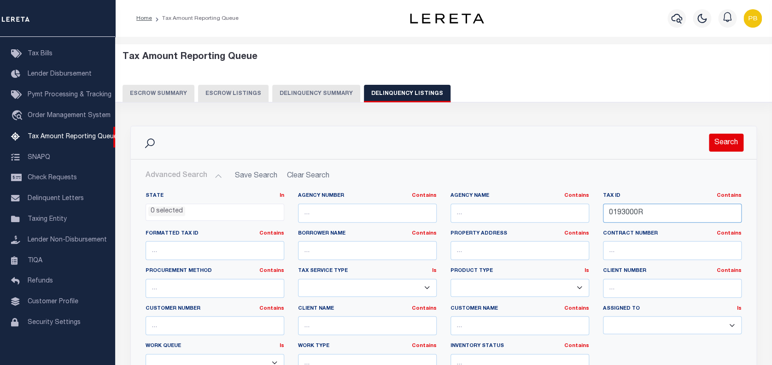
type input "0193000R"
click at [730, 145] on button "Search" at bounding box center [726, 143] width 35 height 18
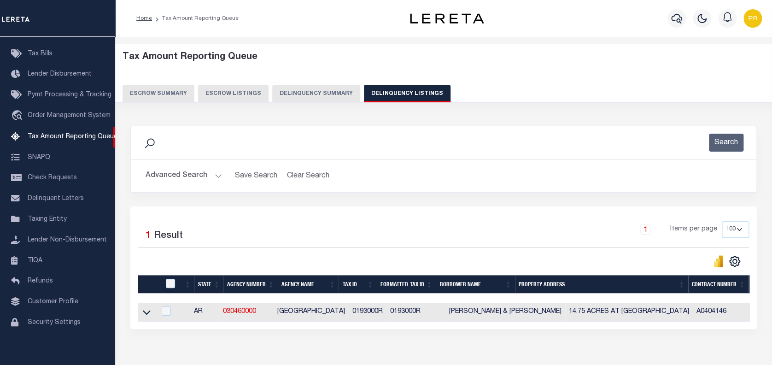
click at [147, 314] on icon at bounding box center [147, 312] width 8 height 10
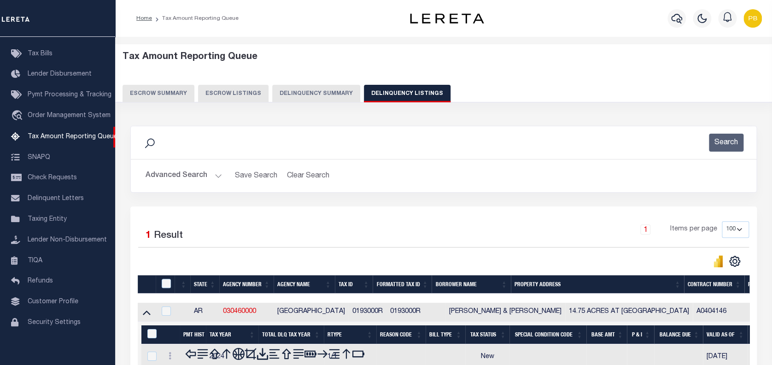
scroll to position [100, 0]
